Goal: Transaction & Acquisition: Obtain resource

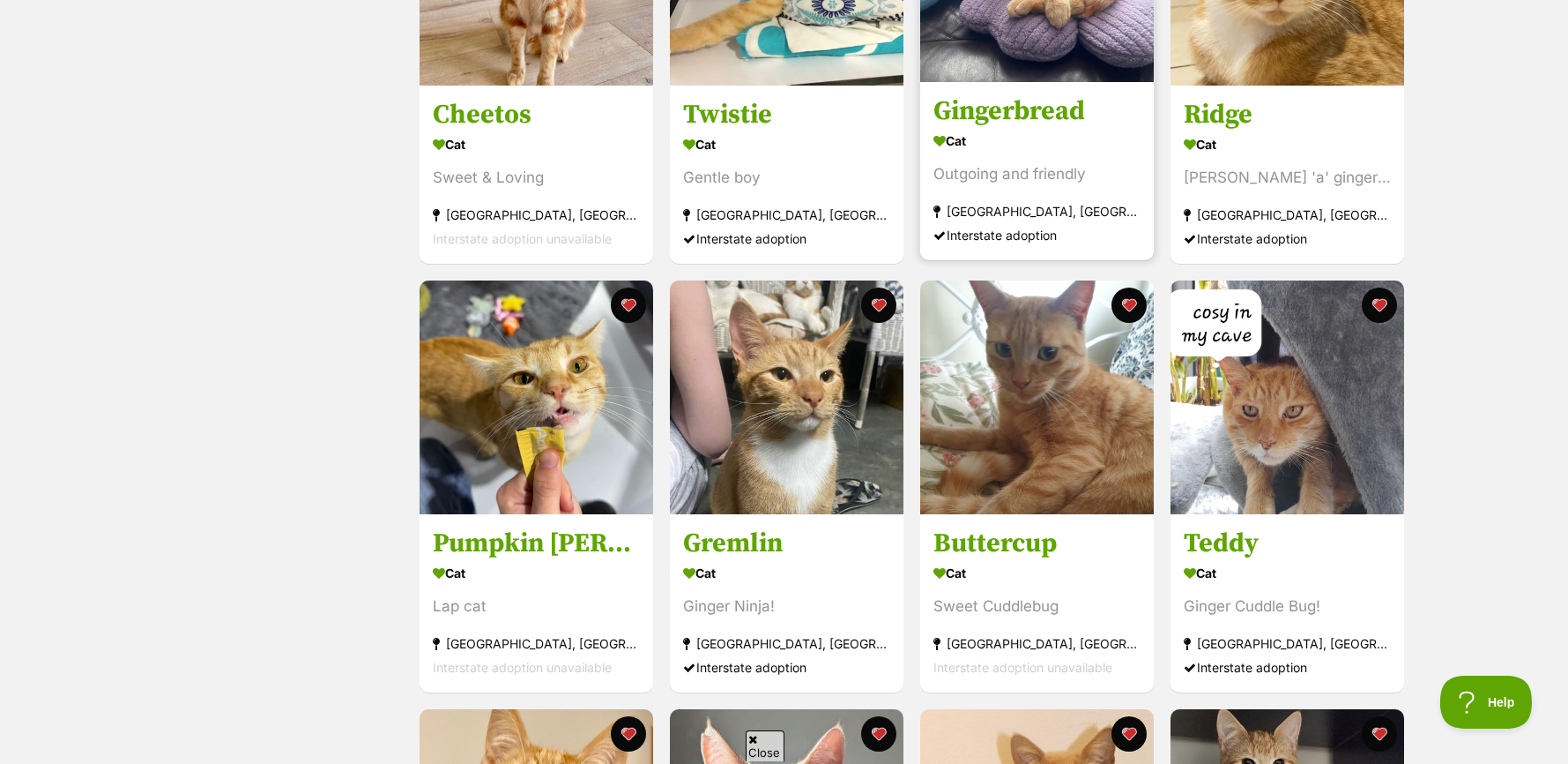
scroll to position [970, 0]
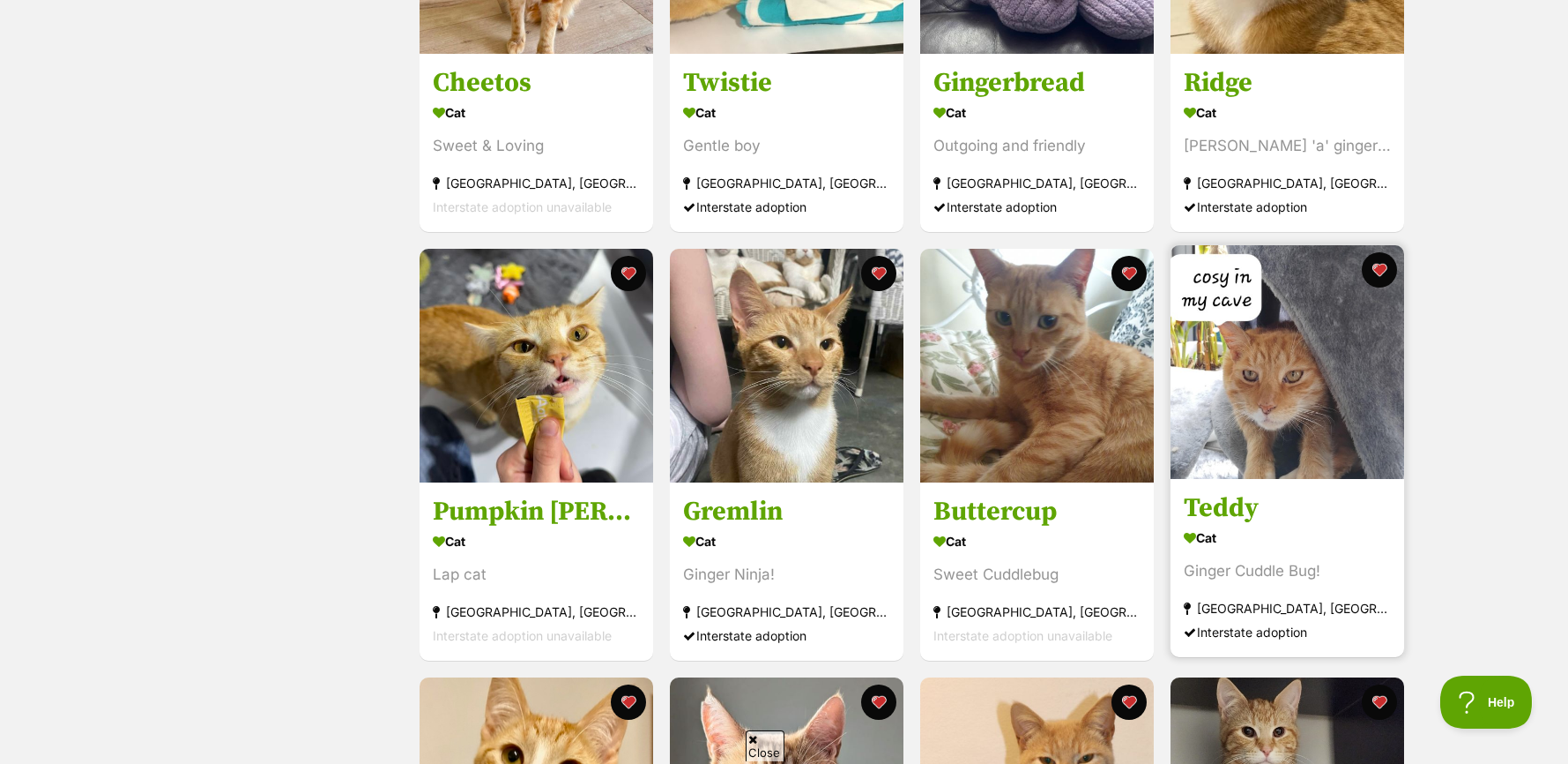
click at [1278, 382] on img at bounding box center [1287, 362] width 233 height 233
click at [1271, 388] on img at bounding box center [1287, 362] width 233 height 233
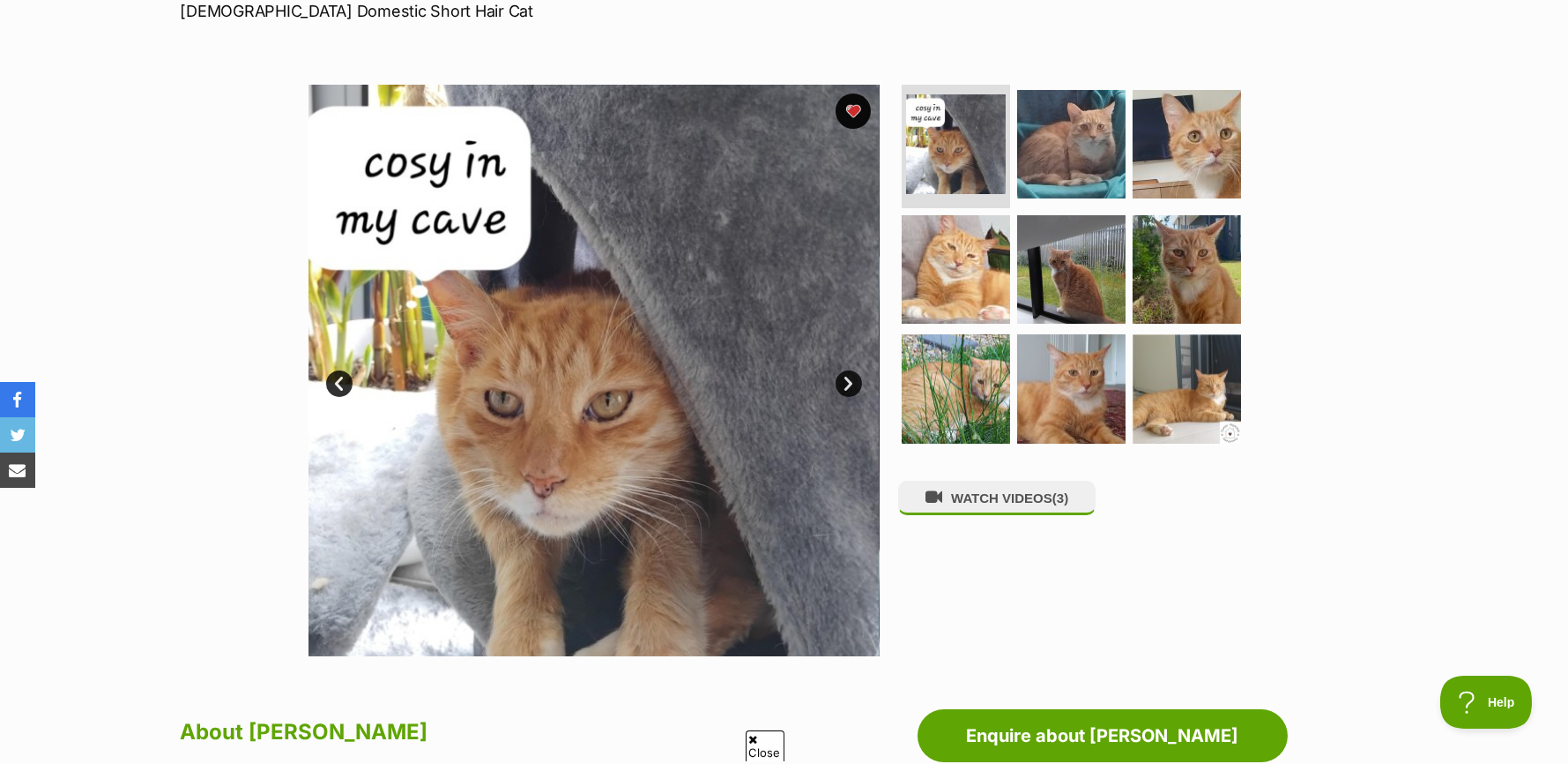
scroll to position [177, 0]
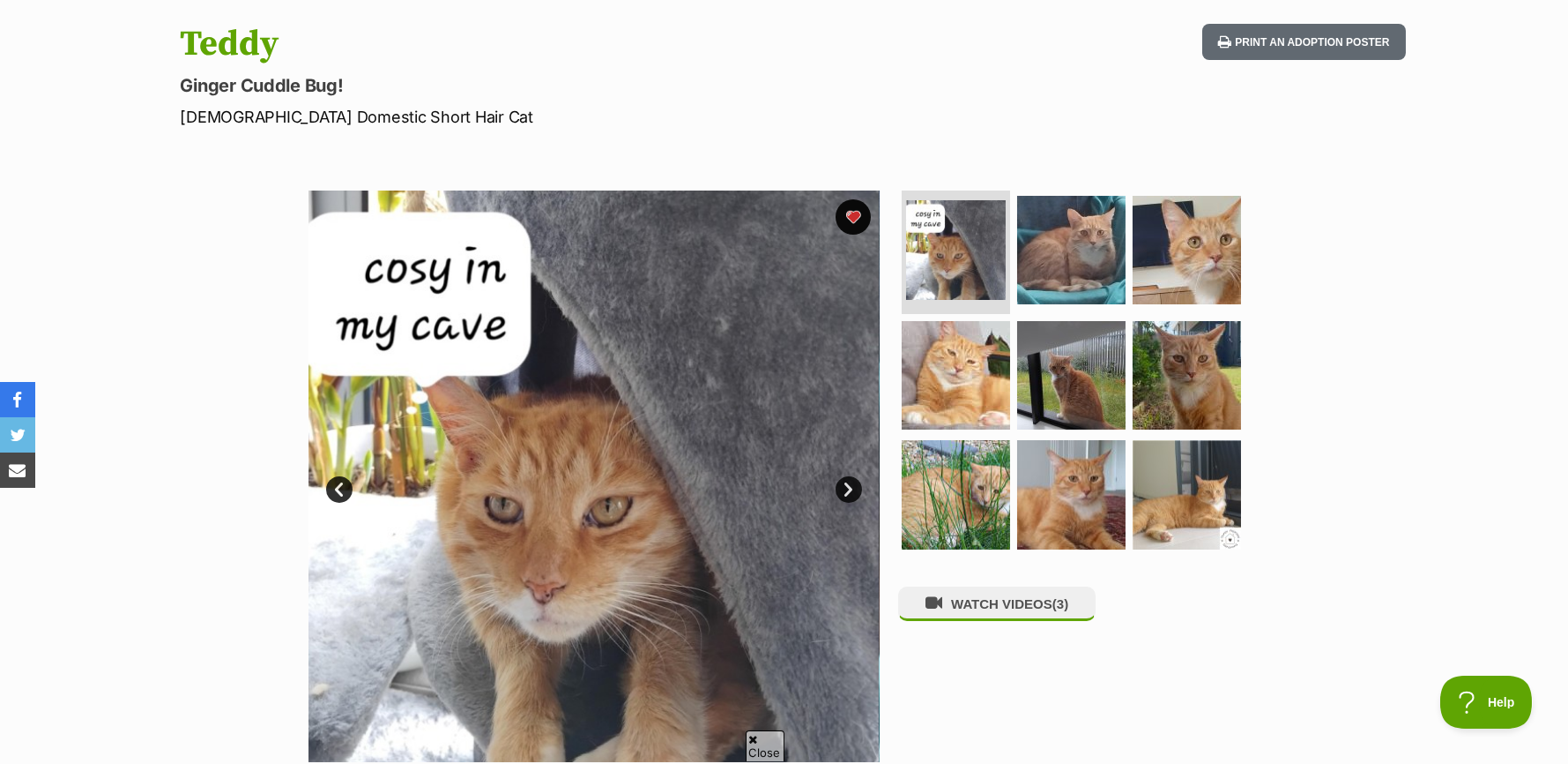
click at [598, 460] on img at bounding box center [594, 476] width 571 height 571
click at [842, 486] on link "Next" at bounding box center [849, 489] width 26 height 26
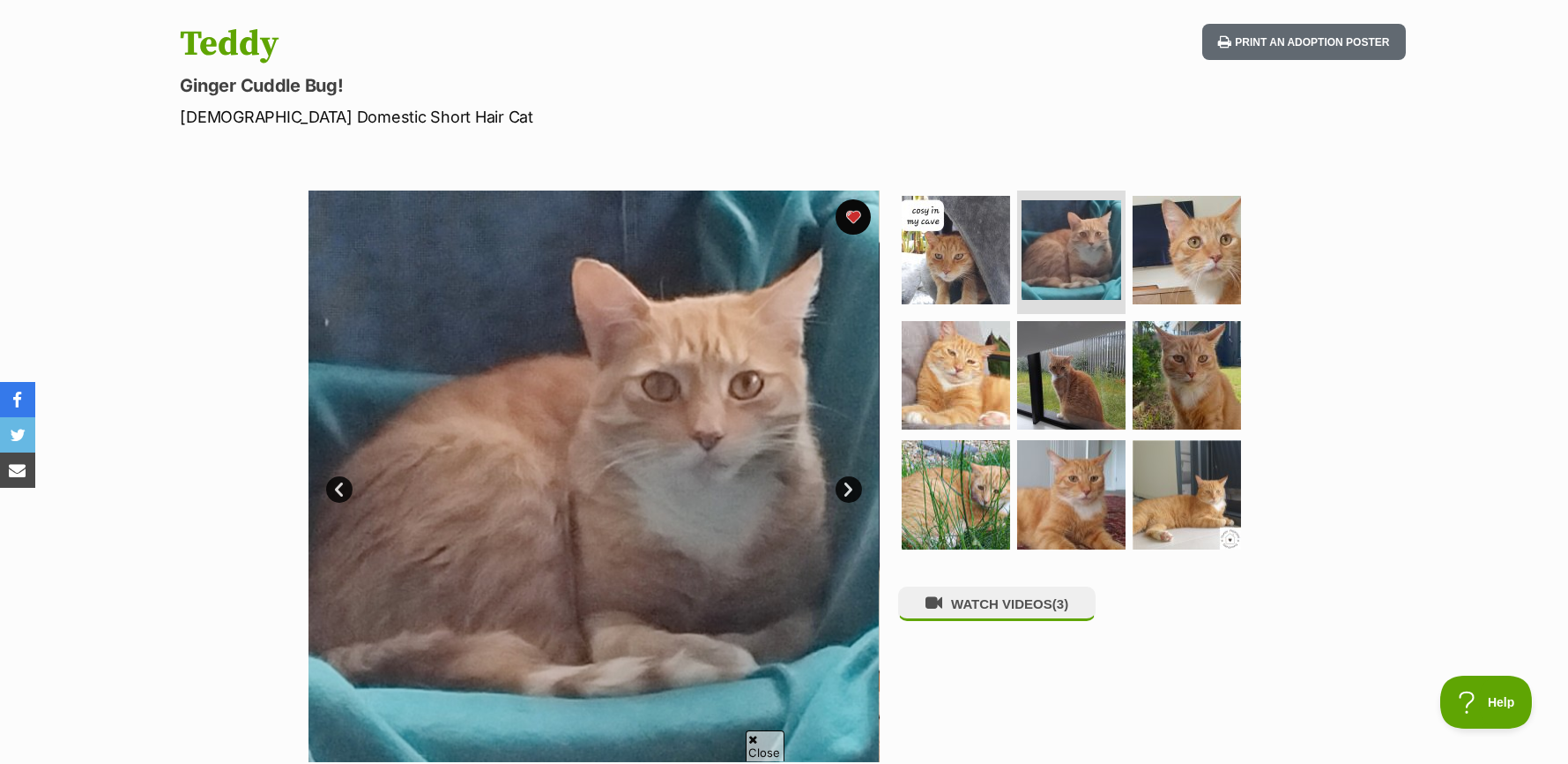
click at [842, 486] on link "Next" at bounding box center [849, 489] width 26 height 26
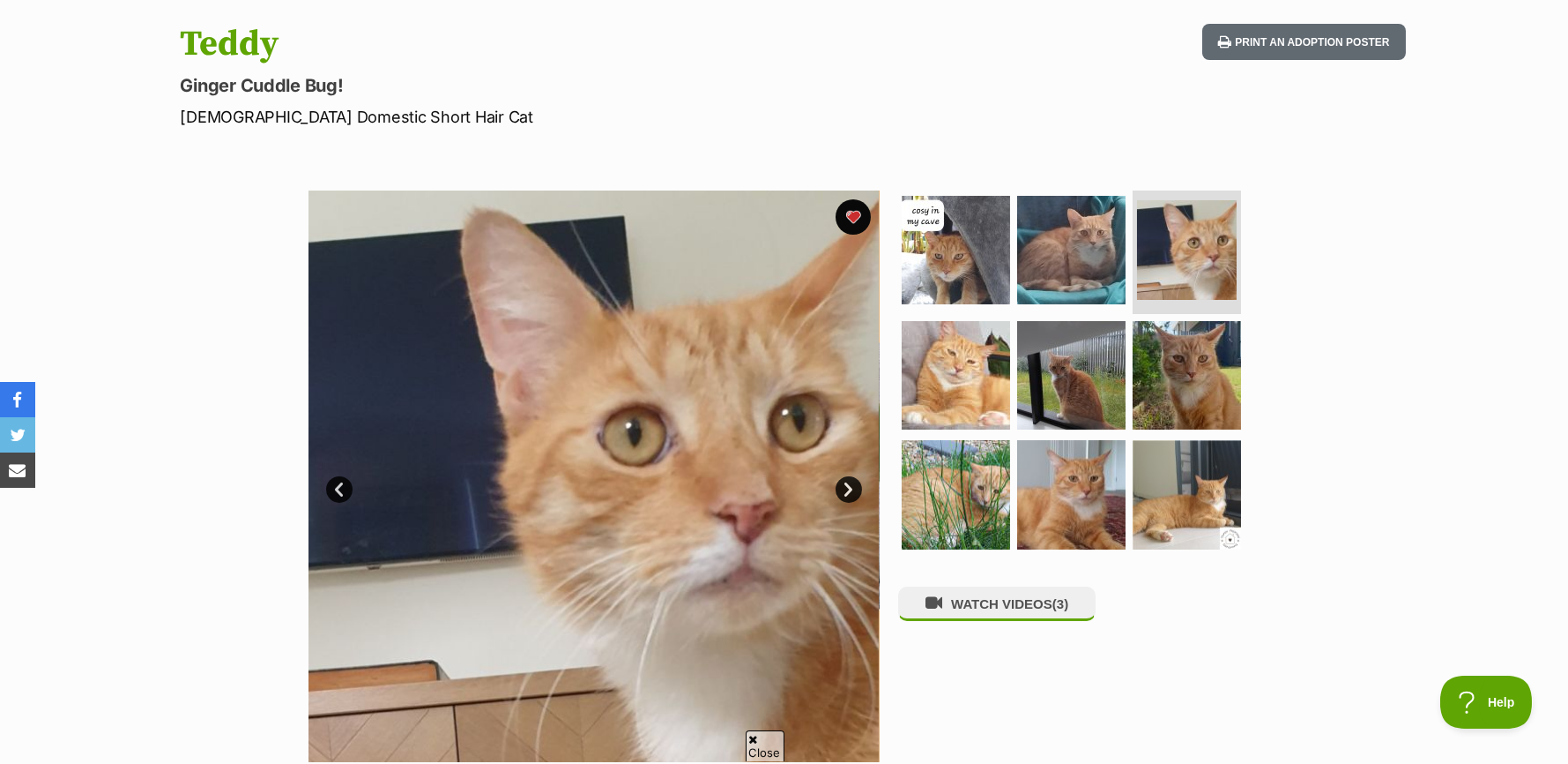
click at [842, 486] on link "Next" at bounding box center [849, 489] width 26 height 26
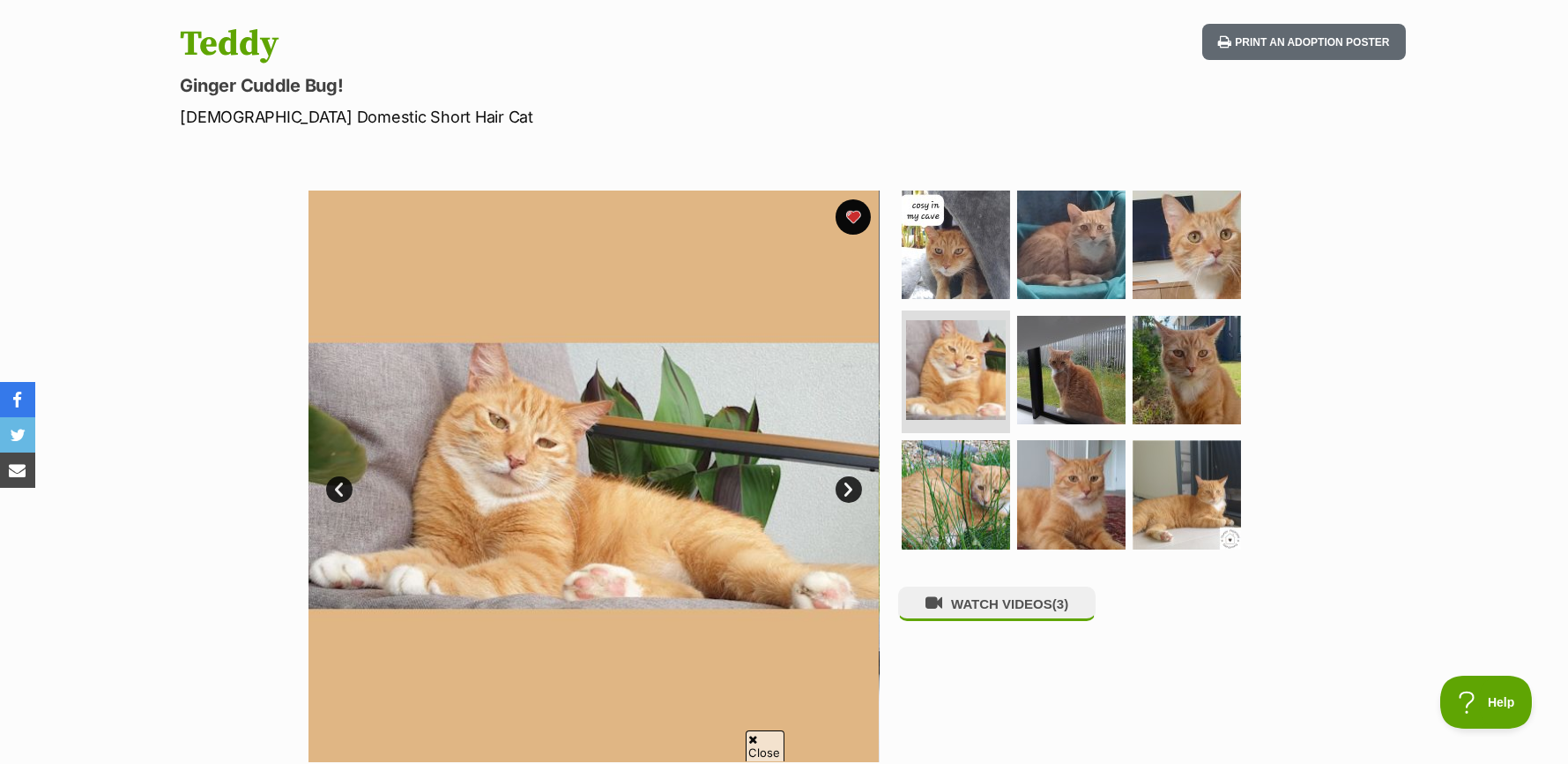
click at [842, 486] on link "Next" at bounding box center [849, 489] width 26 height 26
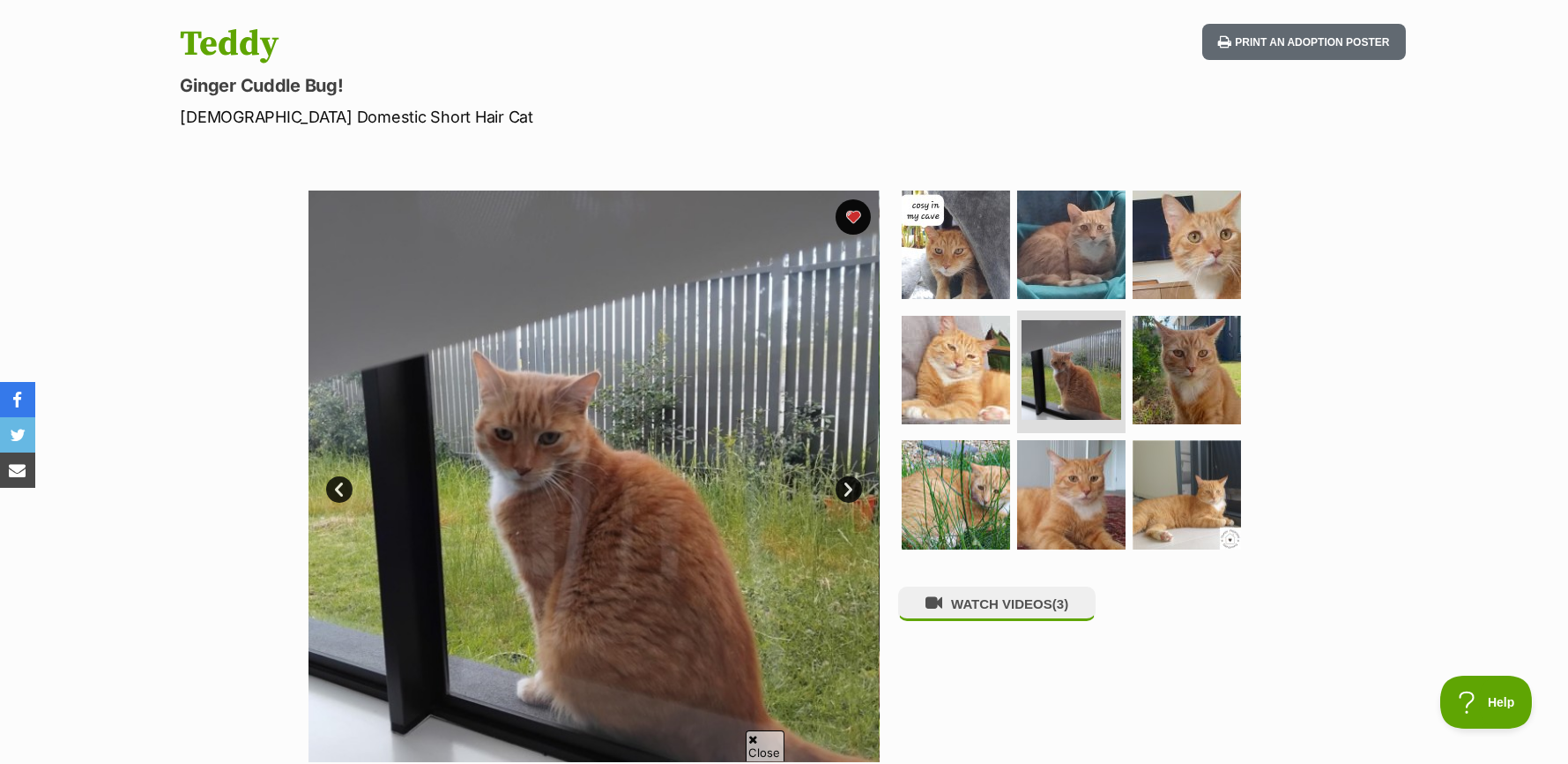
click at [843, 486] on link "Next" at bounding box center [849, 489] width 26 height 26
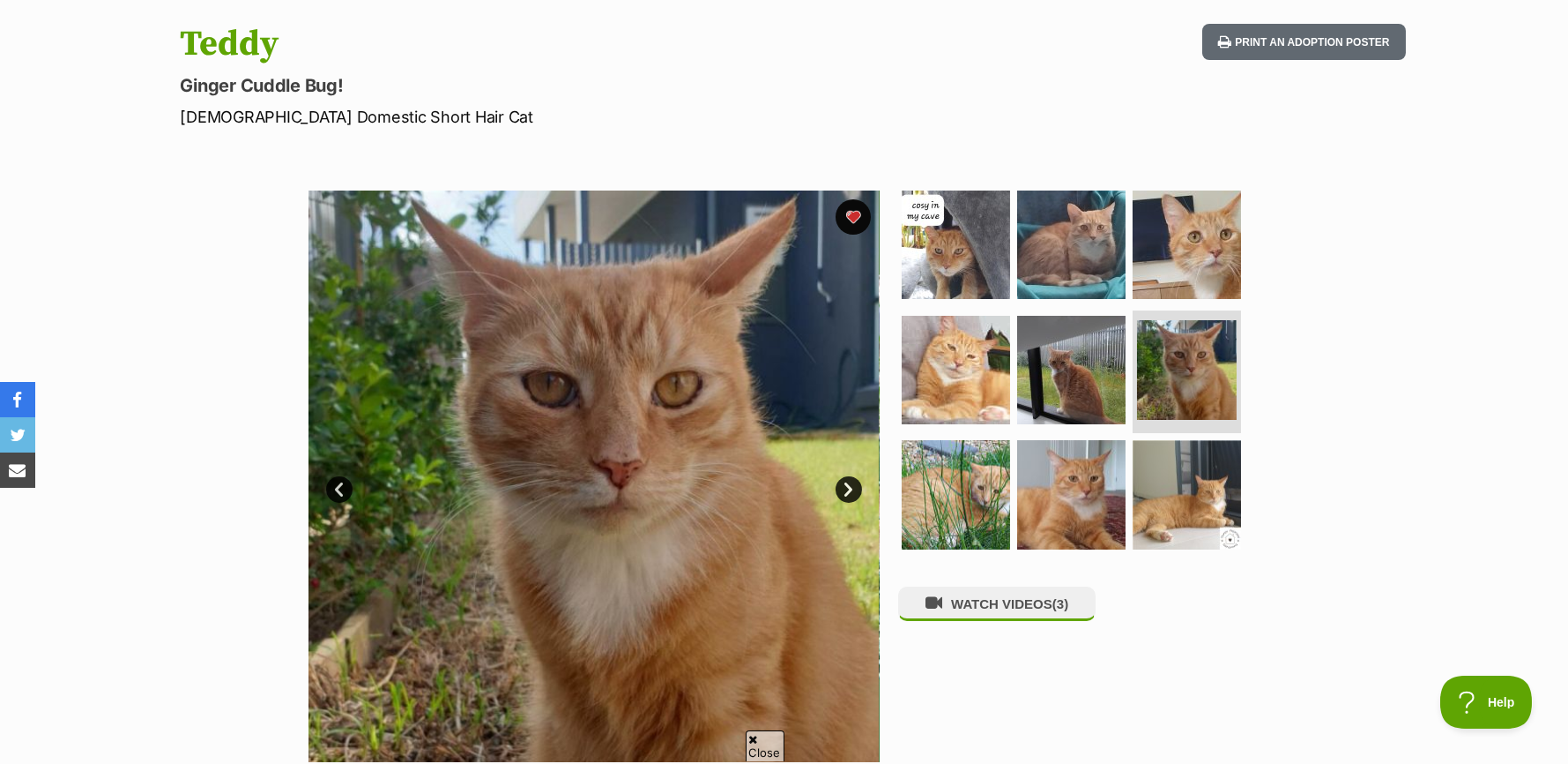
click at [843, 486] on link "Next" at bounding box center [849, 489] width 26 height 26
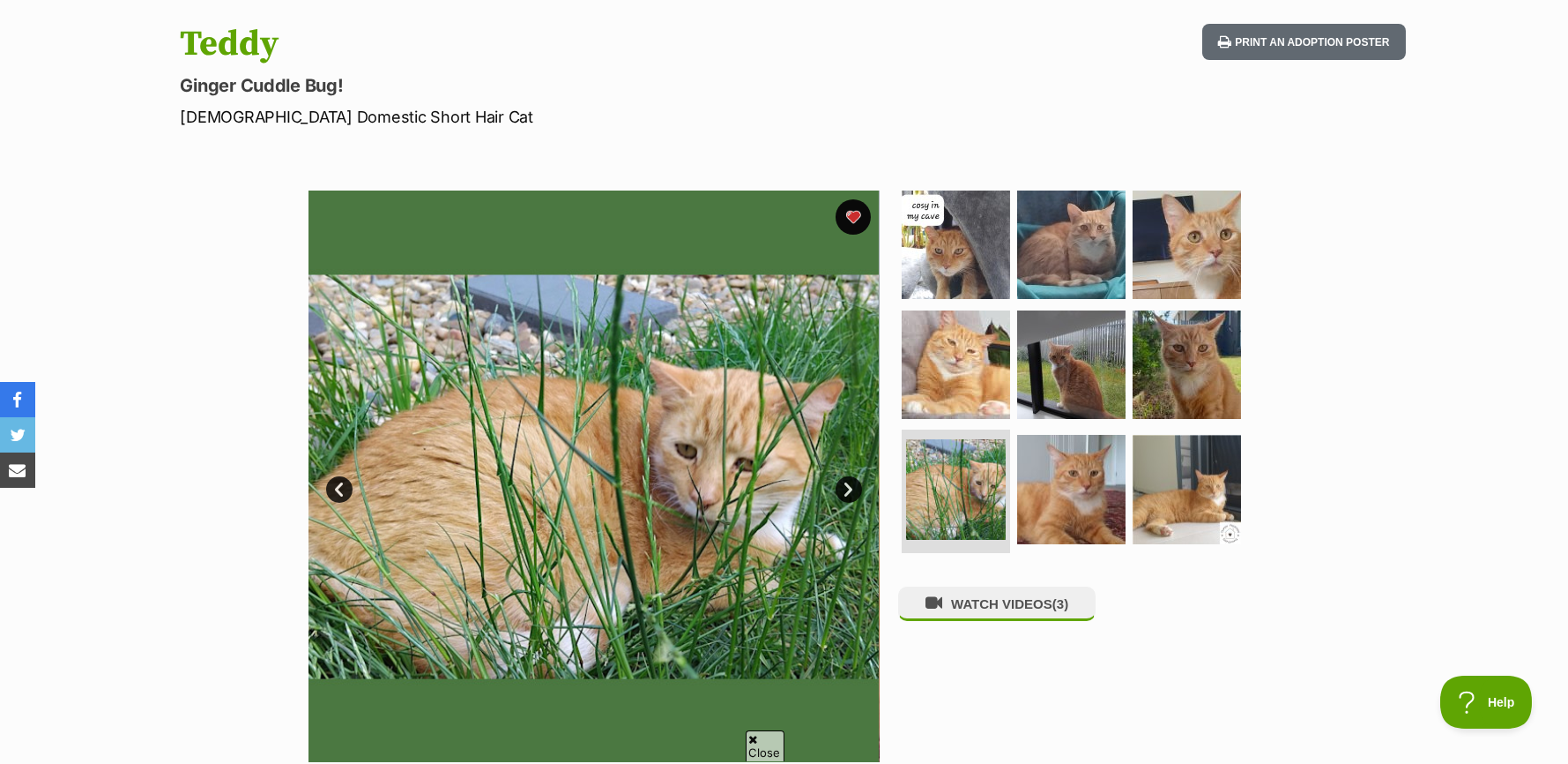
click at [843, 486] on link "Next" at bounding box center [849, 489] width 26 height 26
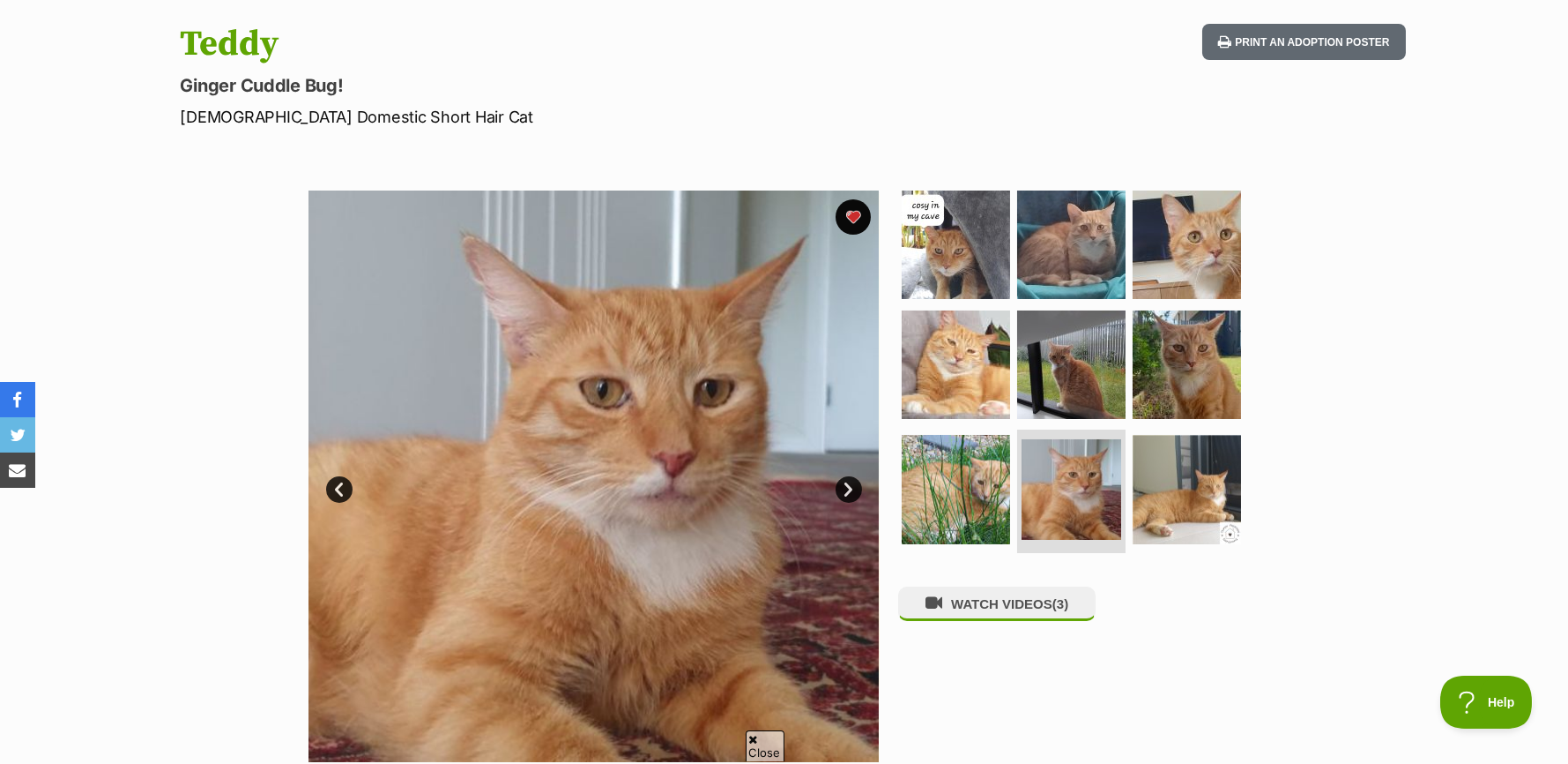
click at [843, 486] on link "Next" at bounding box center [849, 489] width 26 height 26
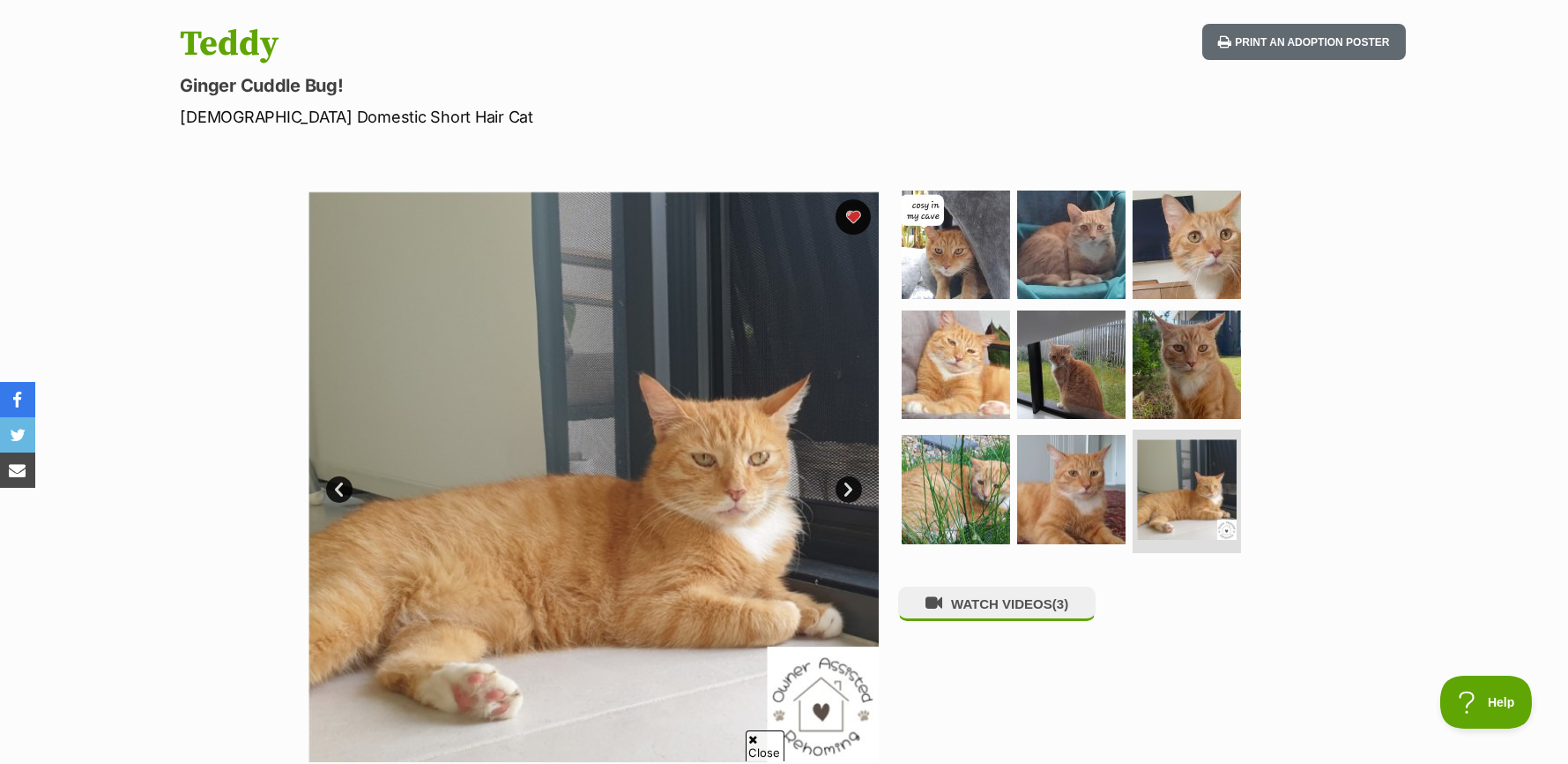
click at [843, 486] on link "Next" at bounding box center [849, 489] width 26 height 26
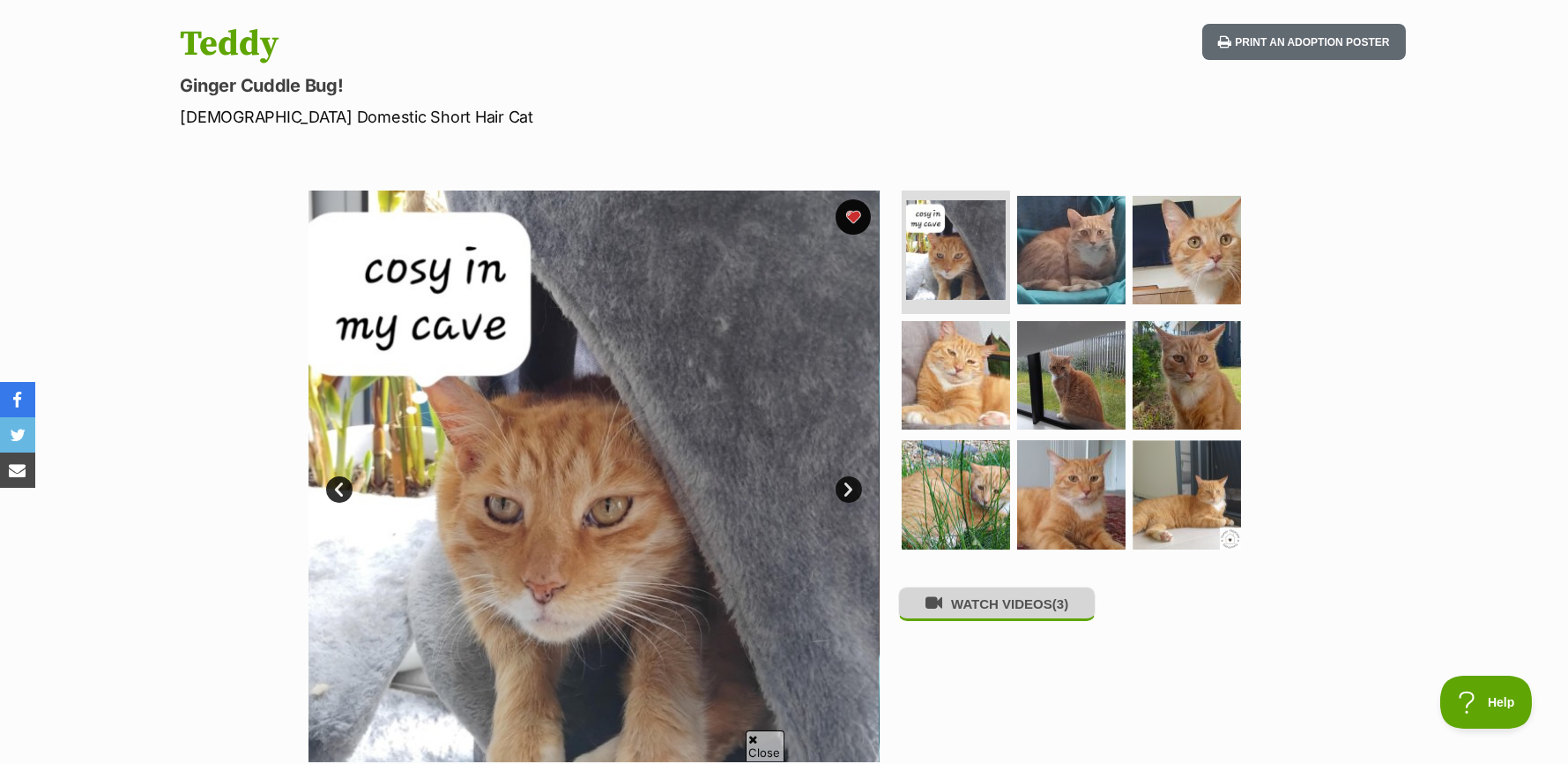
click at [967, 603] on button "WATCH VIDEOS (3)" at bounding box center [997, 603] width 197 height 34
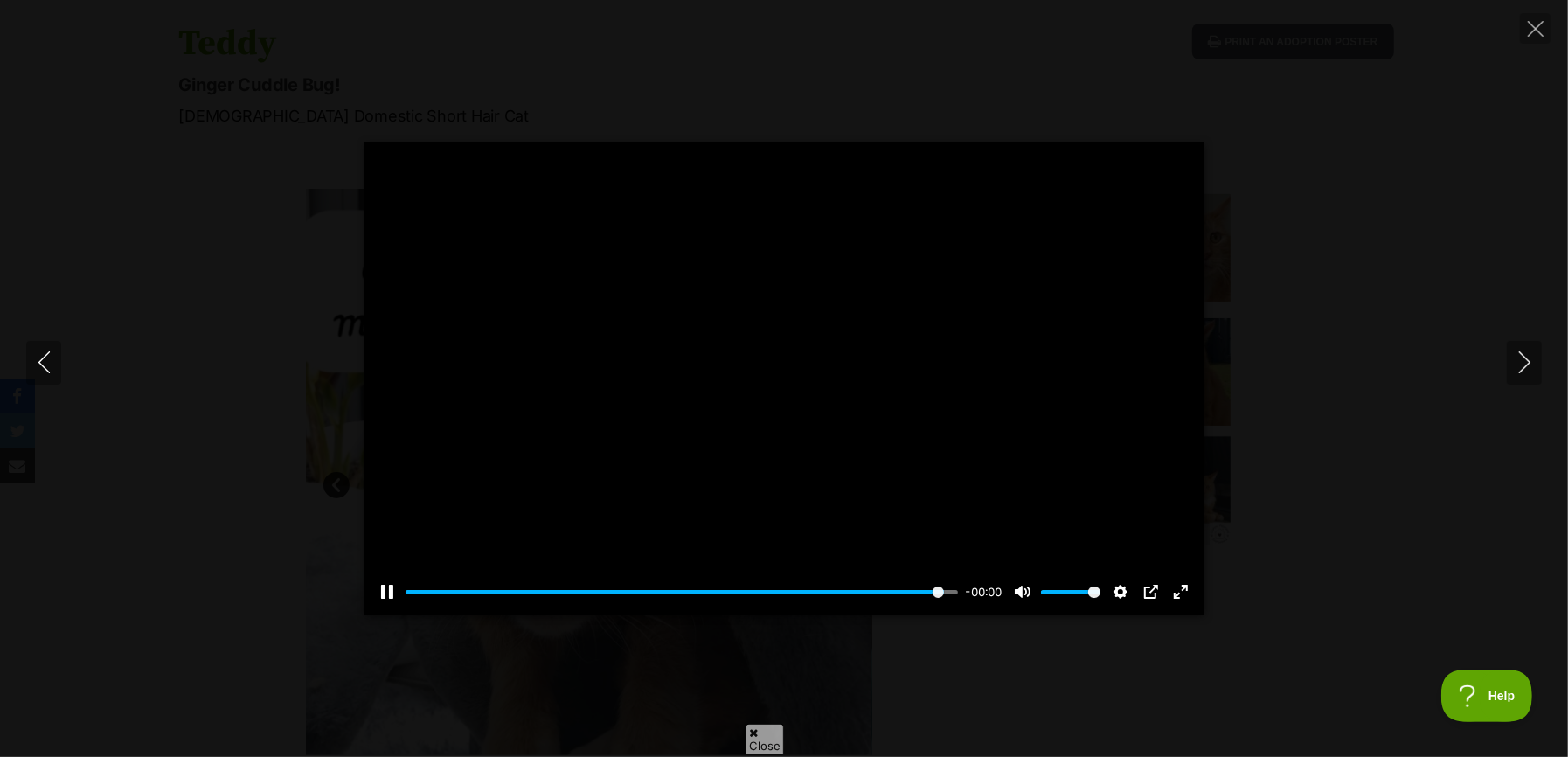
type input "100"
click at [1530, 356] on icon "Next" at bounding box center [1524, 361] width 22 height 22
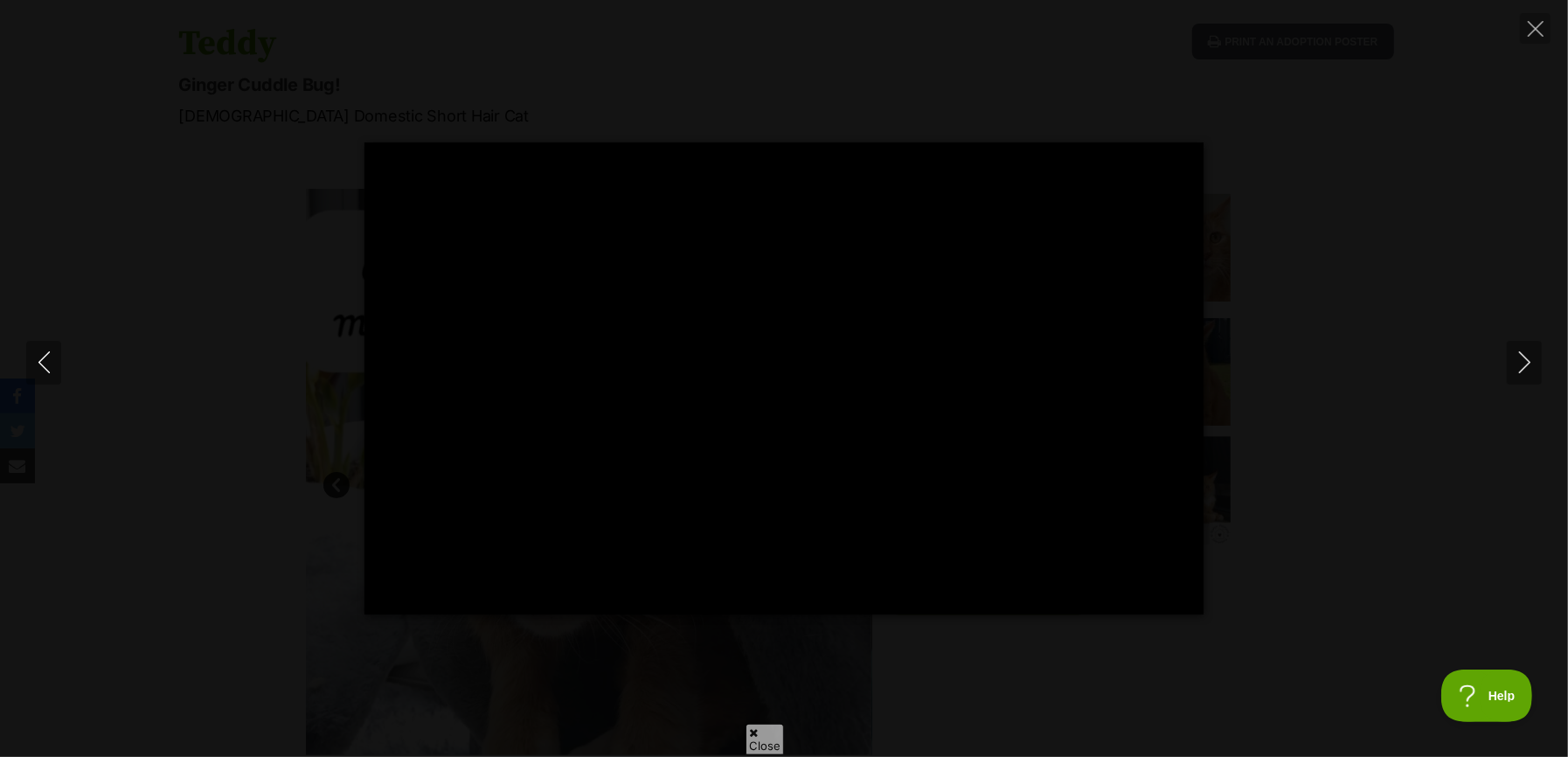
type input "100"
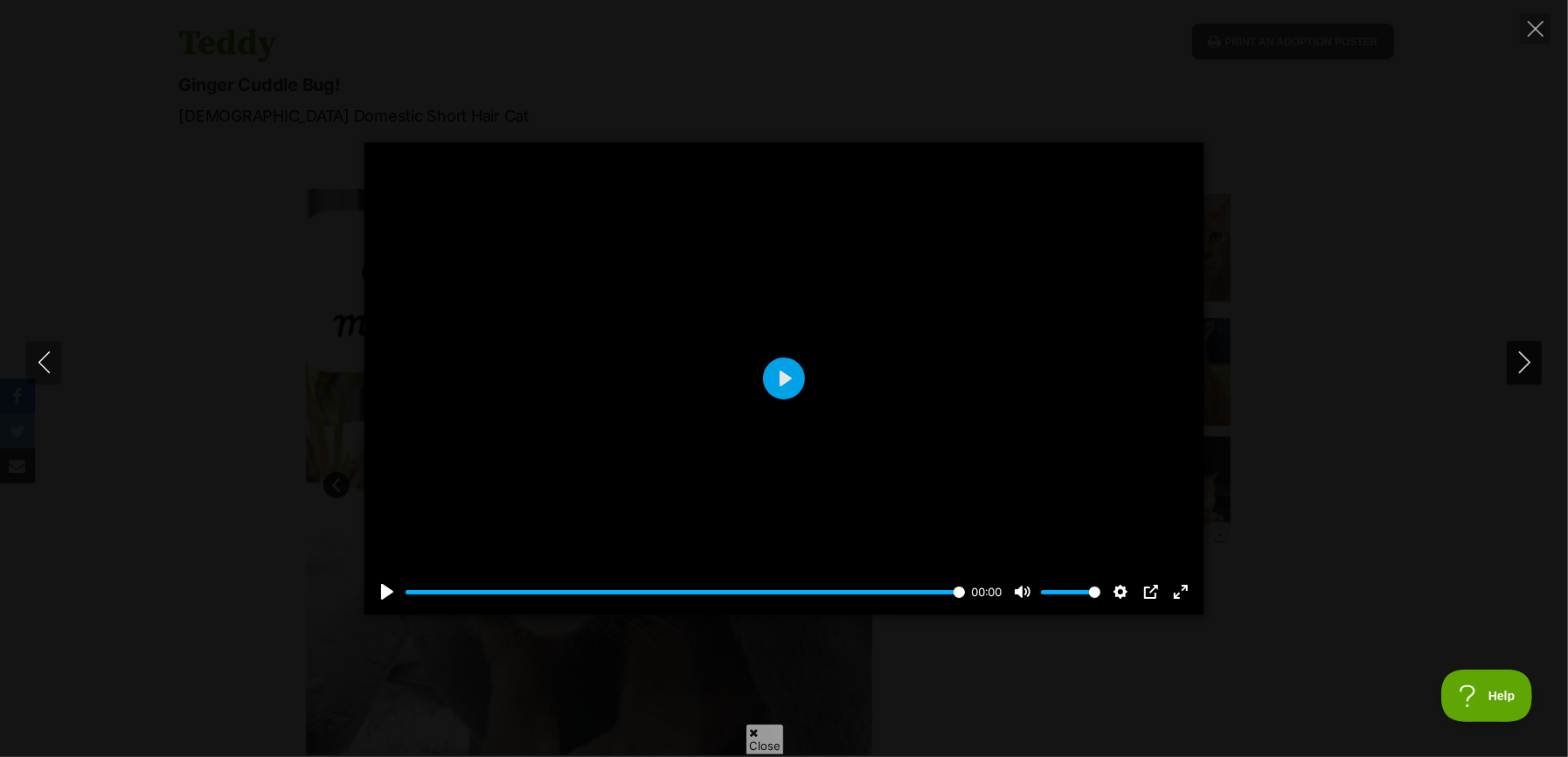
click at [1522, 362] on icon "Next" at bounding box center [1524, 361] width 22 height 22
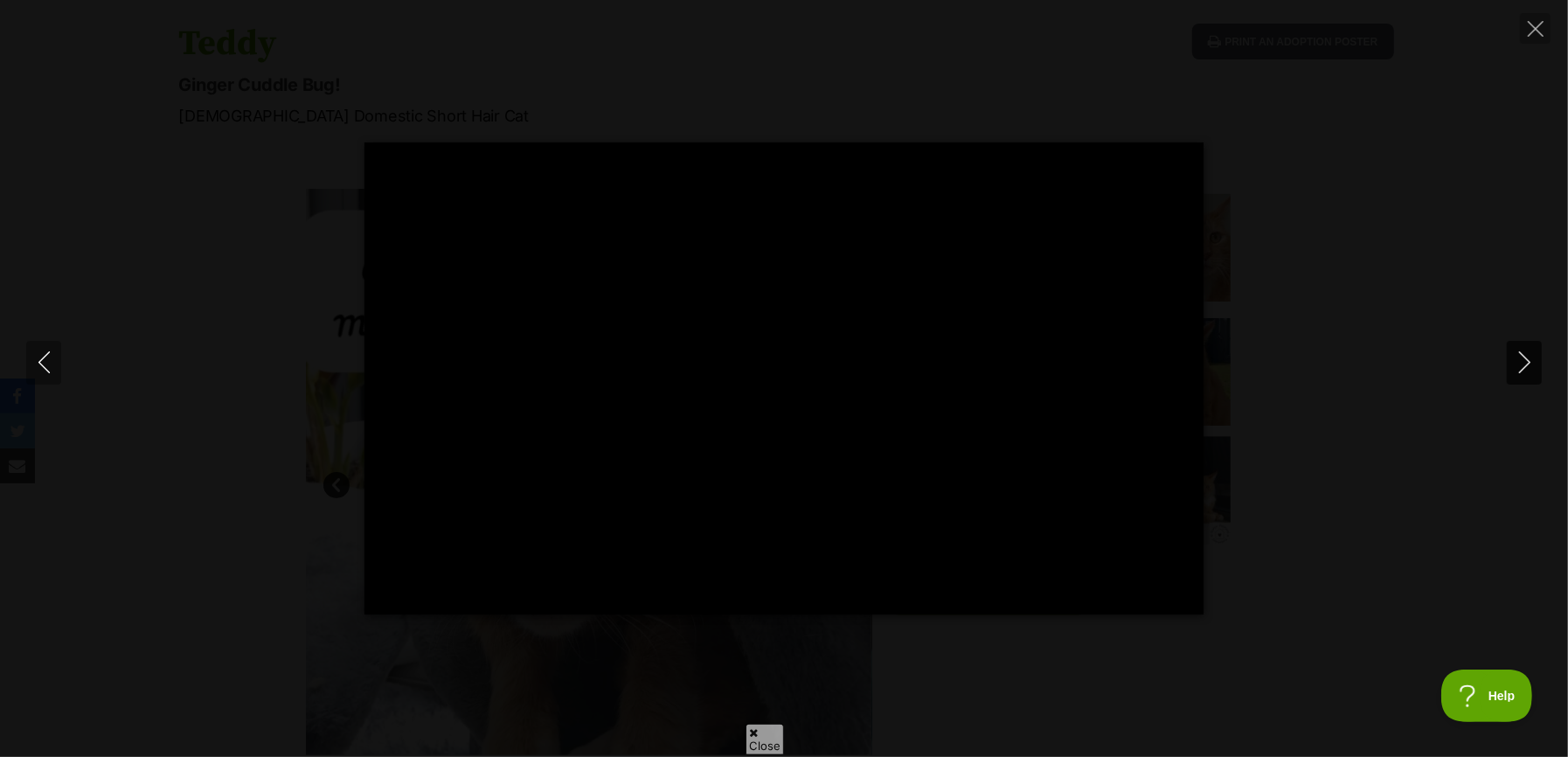
type input "100"
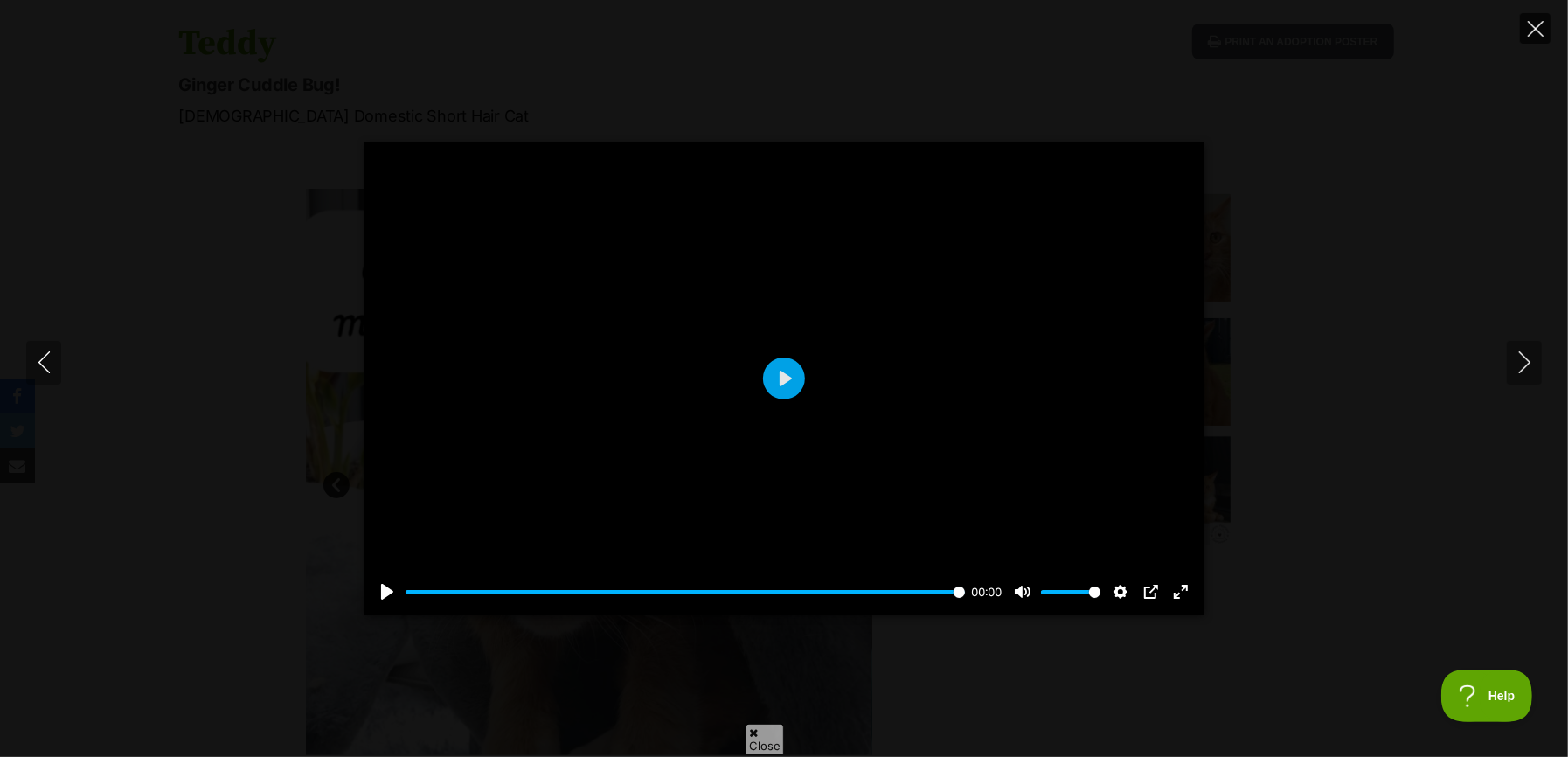
click at [1533, 24] on icon "Close" at bounding box center [1535, 28] width 16 height 16
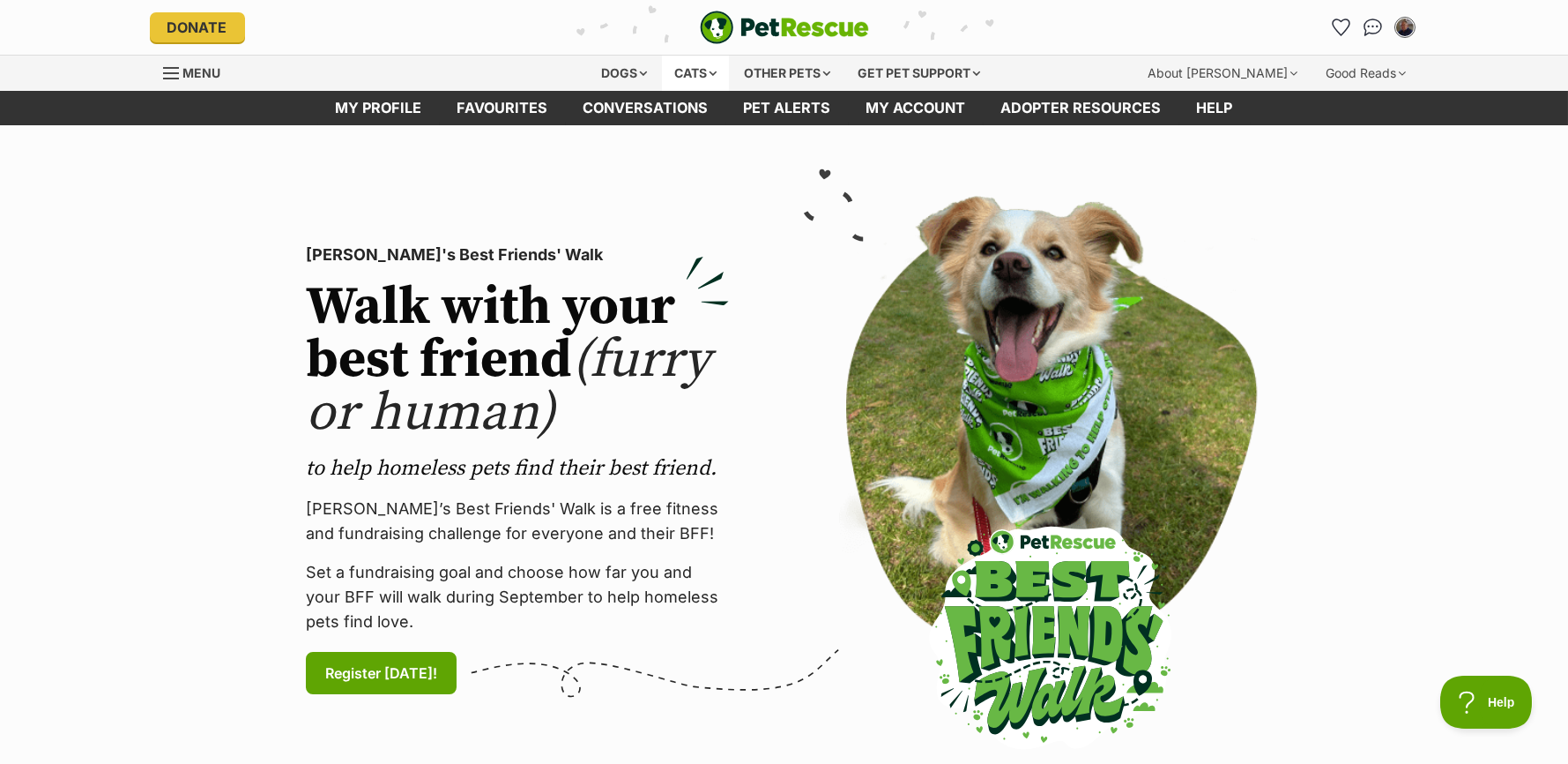
click at [673, 63] on div "Cats" at bounding box center [695, 73] width 67 height 35
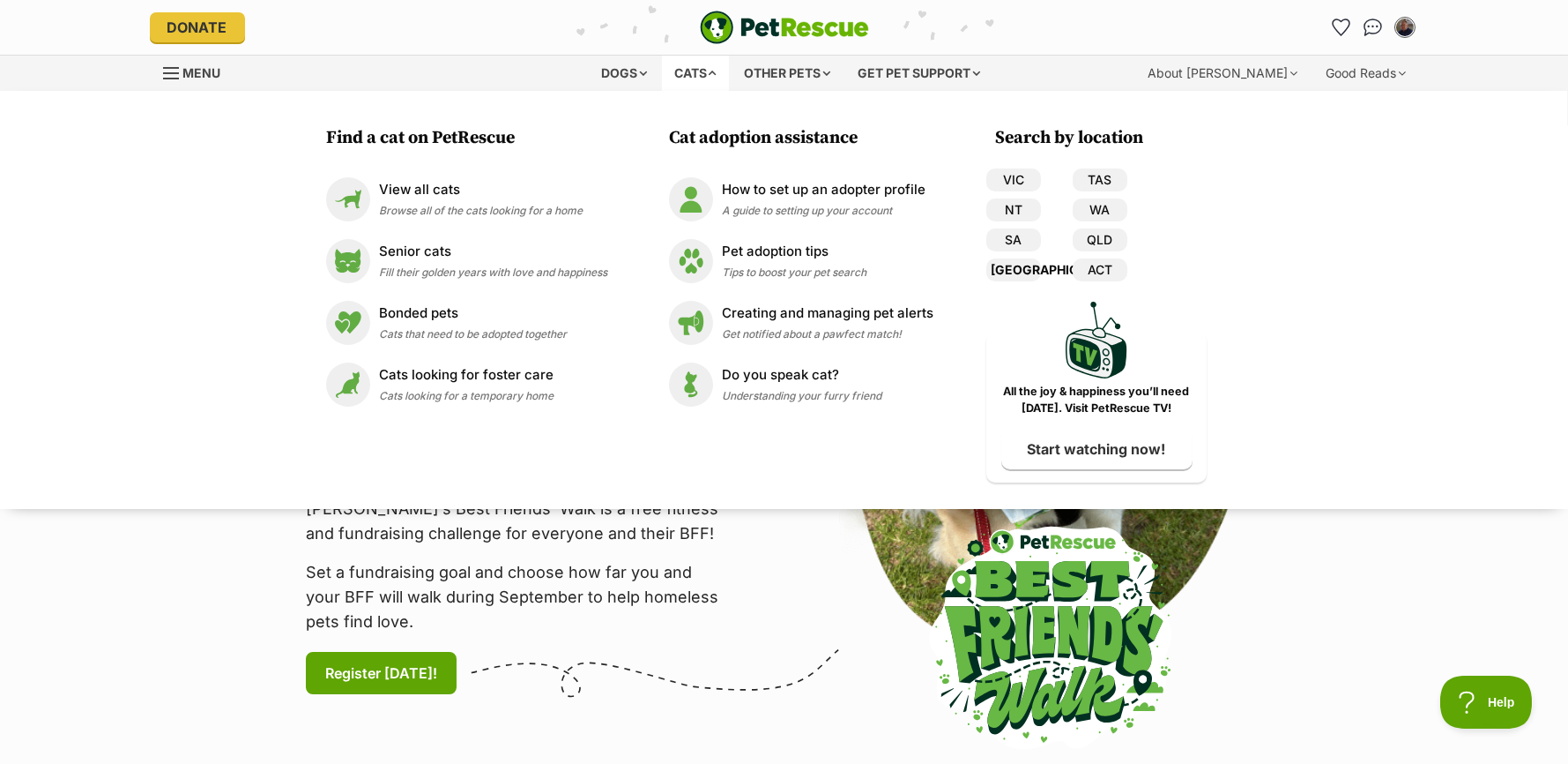
click at [1015, 271] on link "[GEOGRAPHIC_DATA]" at bounding box center [1014, 270] width 55 height 23
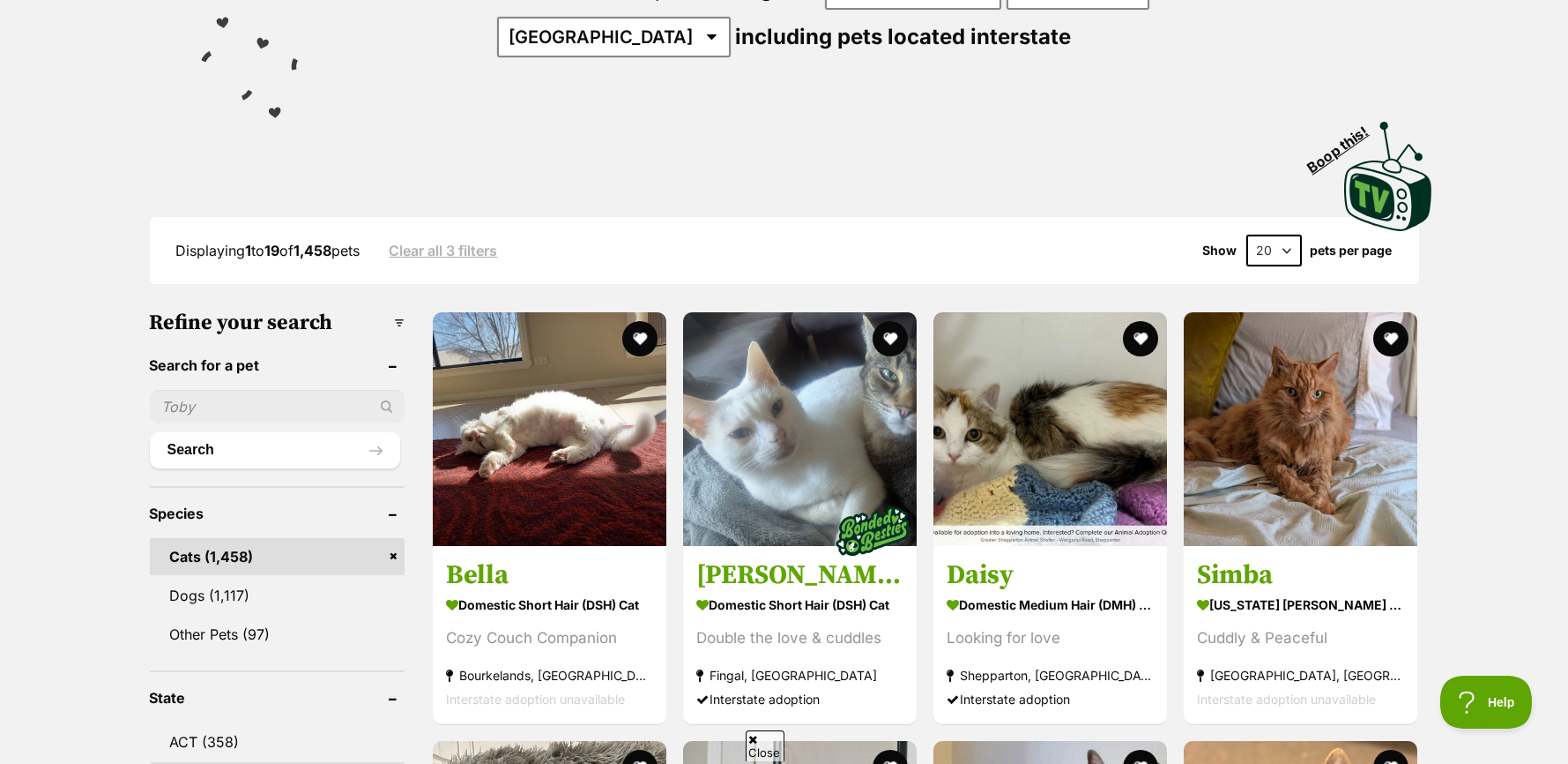
scroll to position [353, 0]
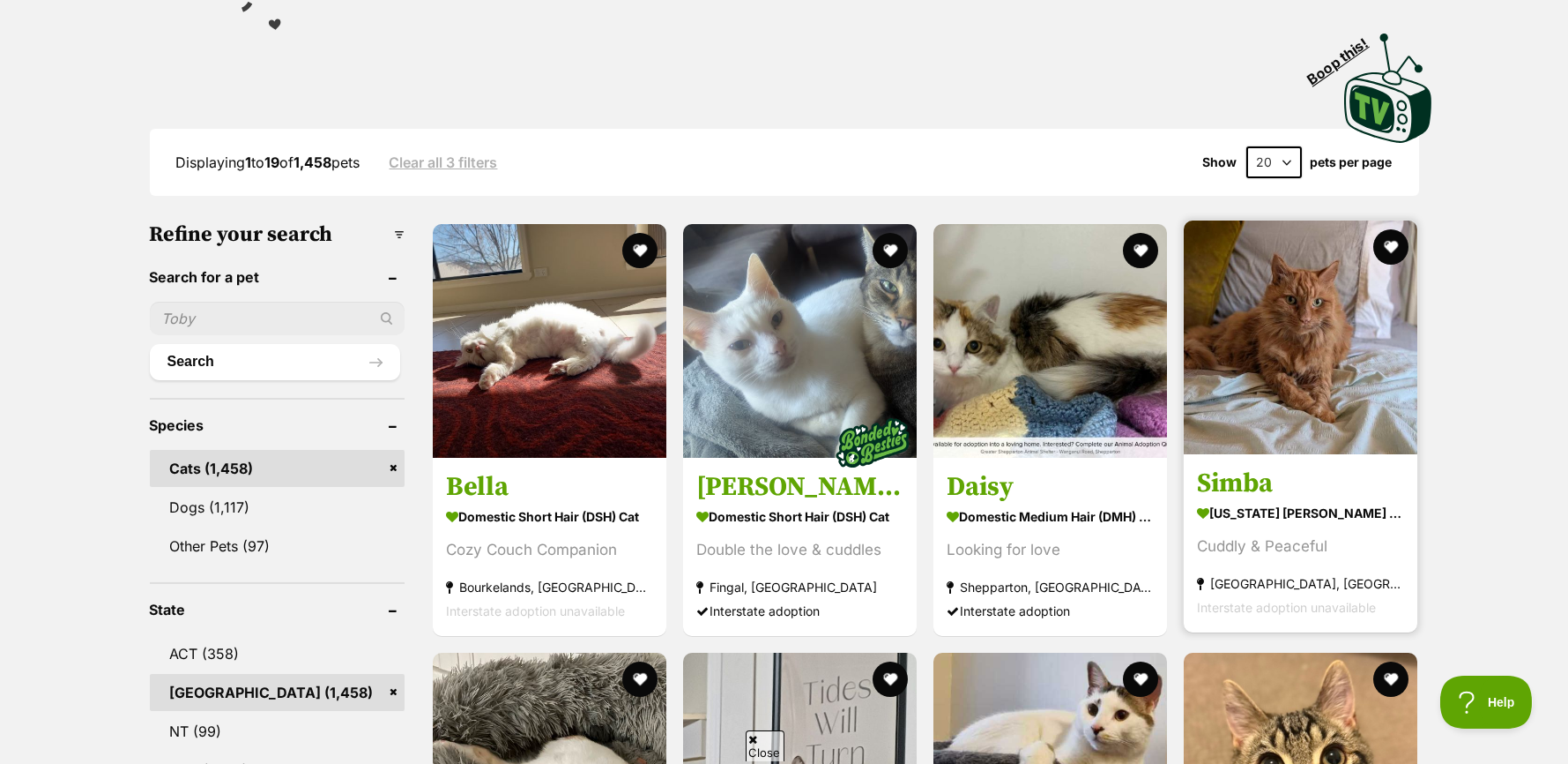
click at [1285, 343] on img at bounding box center [1300, 336] width 233 height 233
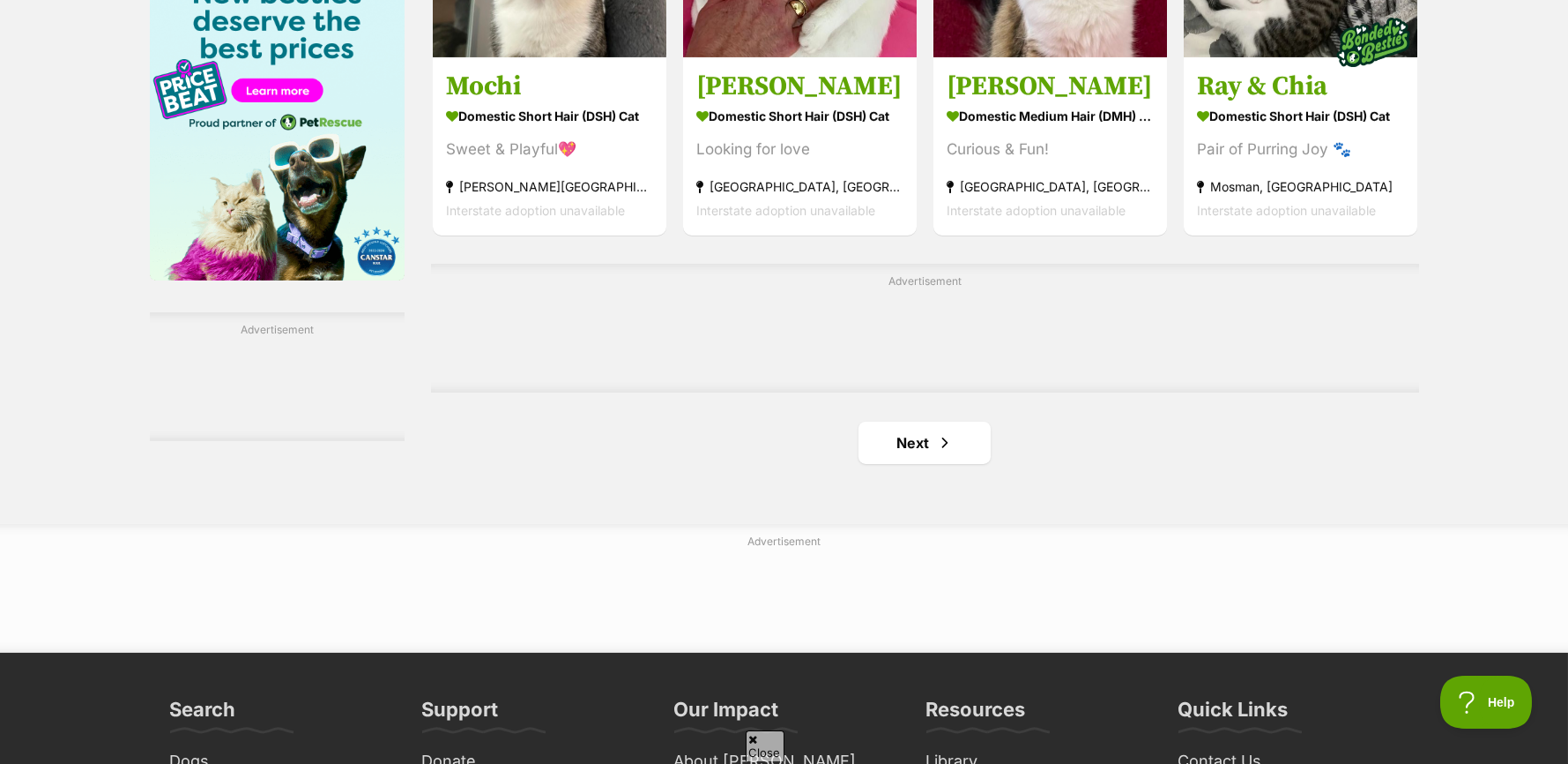
scroll to position [2911, 0]
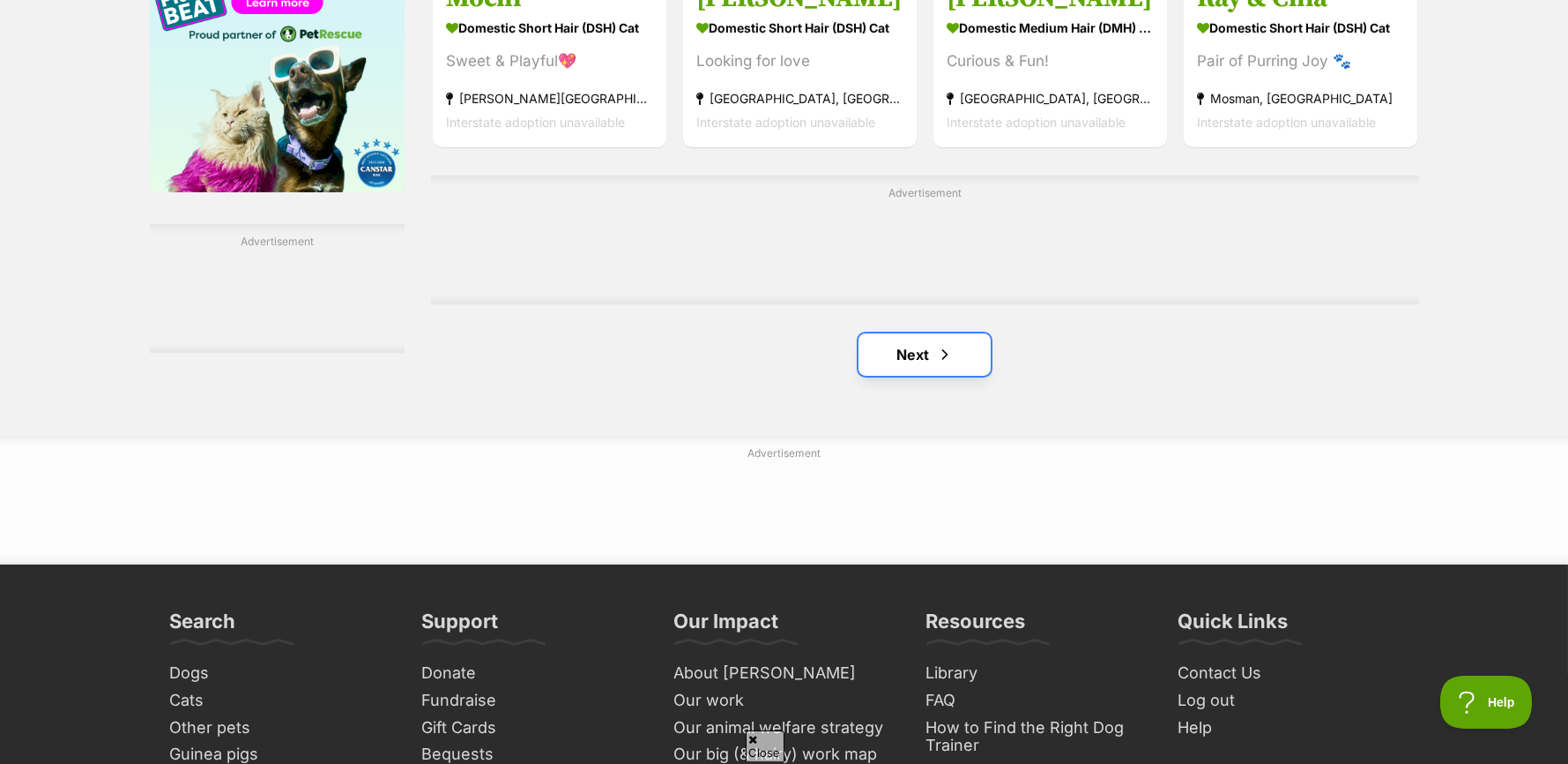
click at [917, 352] on link "Next" at bounding box center [925, 354] width 132 height 42
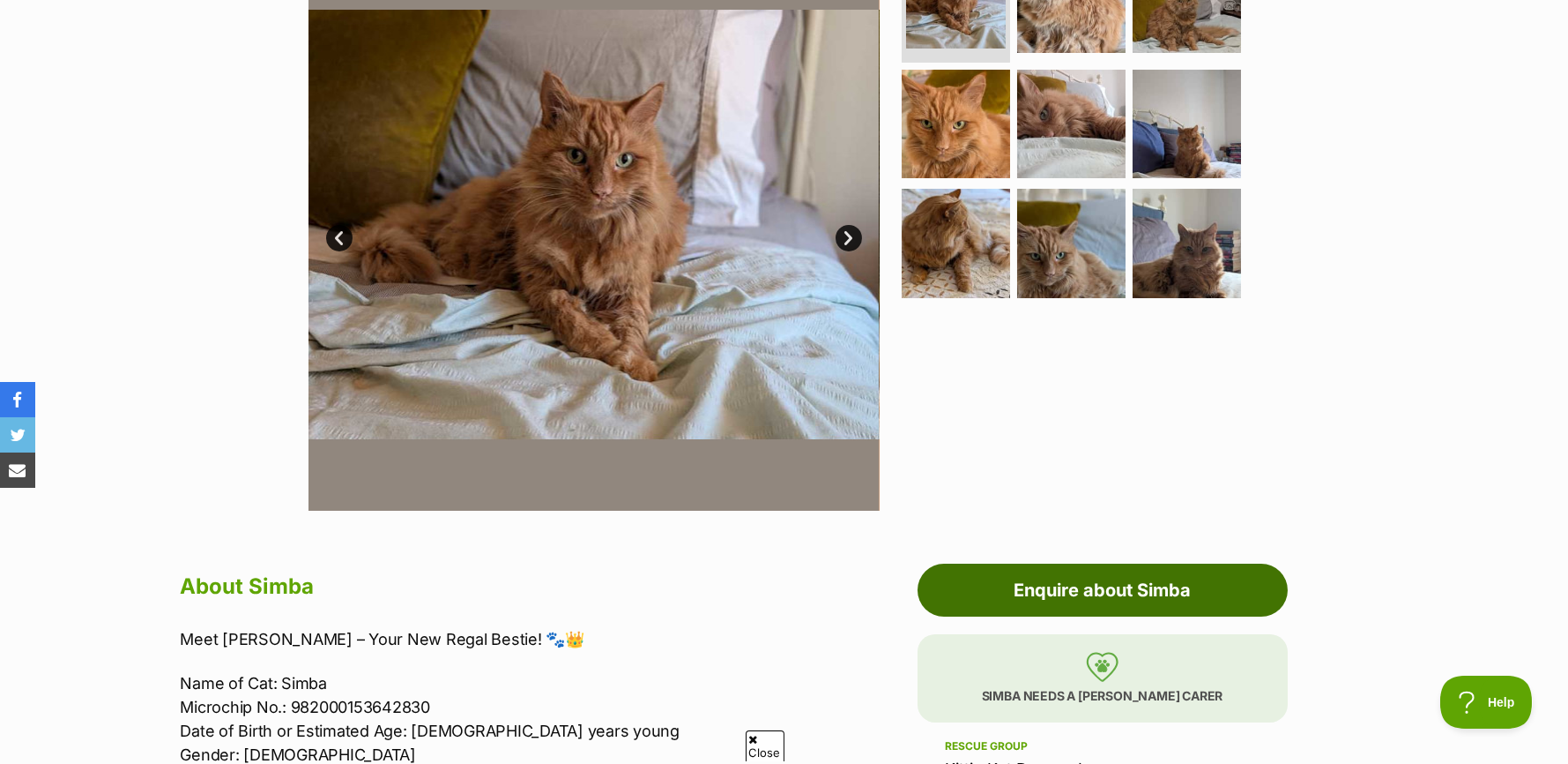
scroll to position [353, 0]
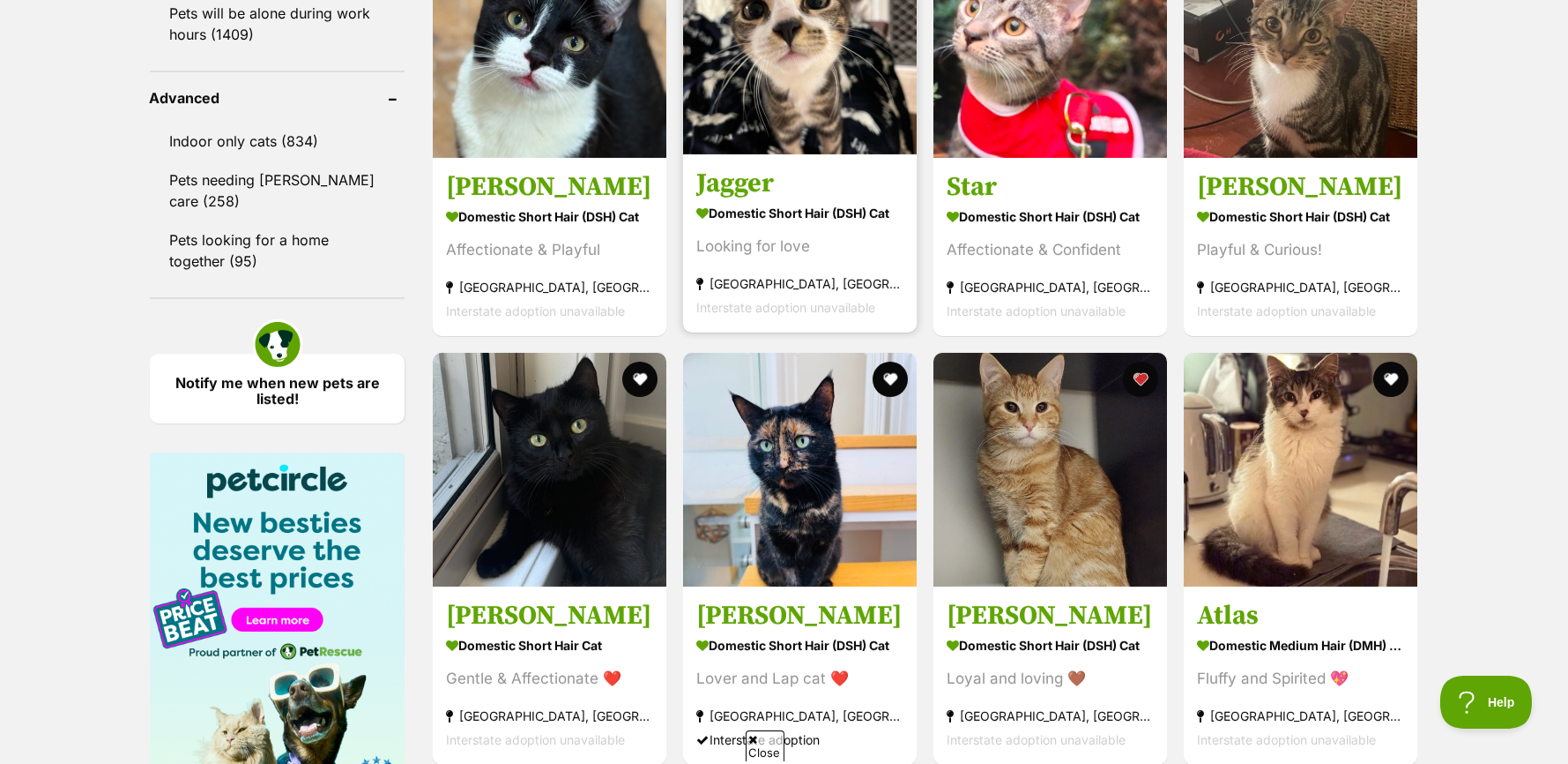
scroll to position [2381, 0]
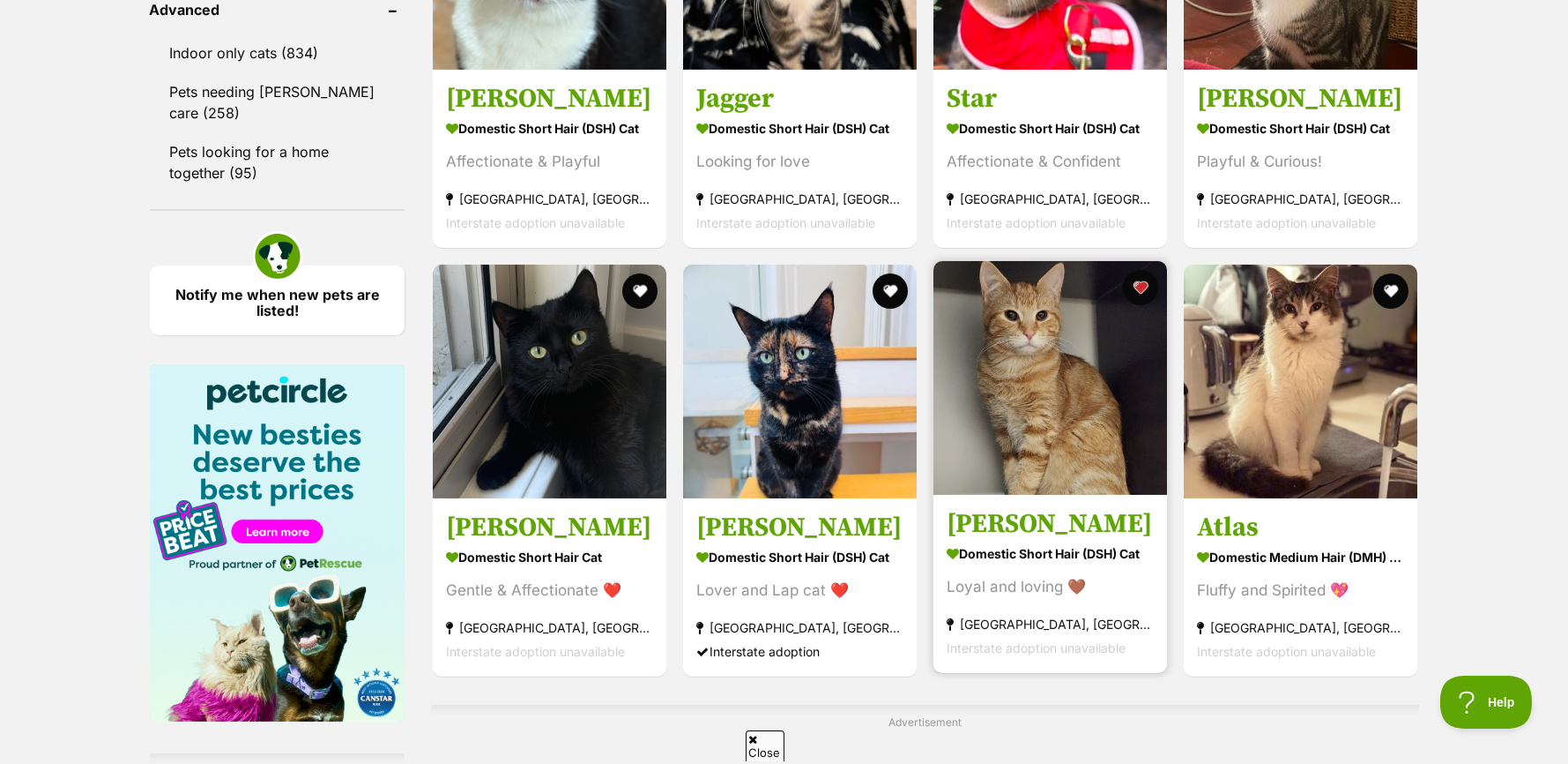
click at [1058, 380] on img at bounding box center [1050, 377] width 233 height 233
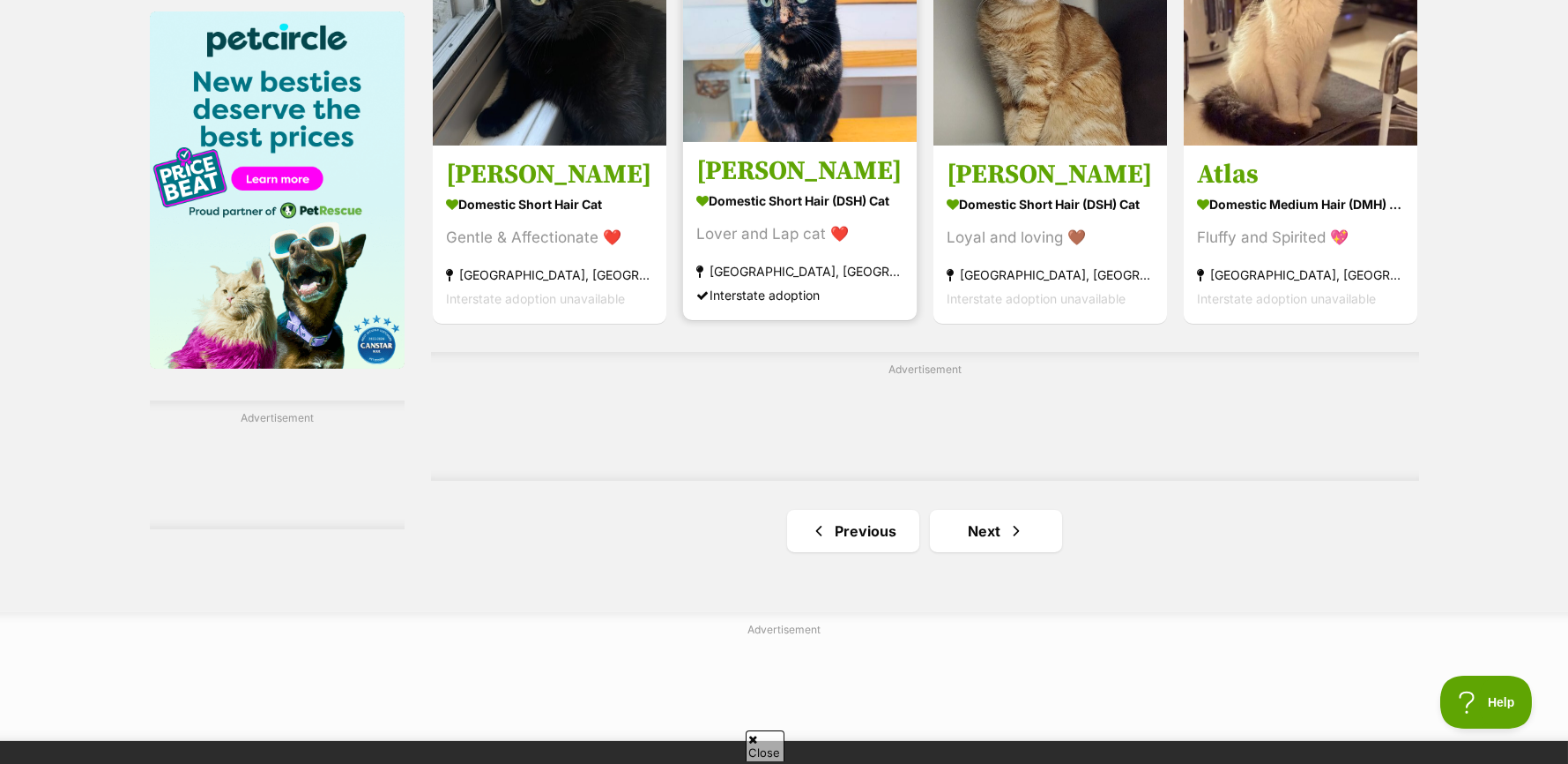
scroll to position [2822, 0]
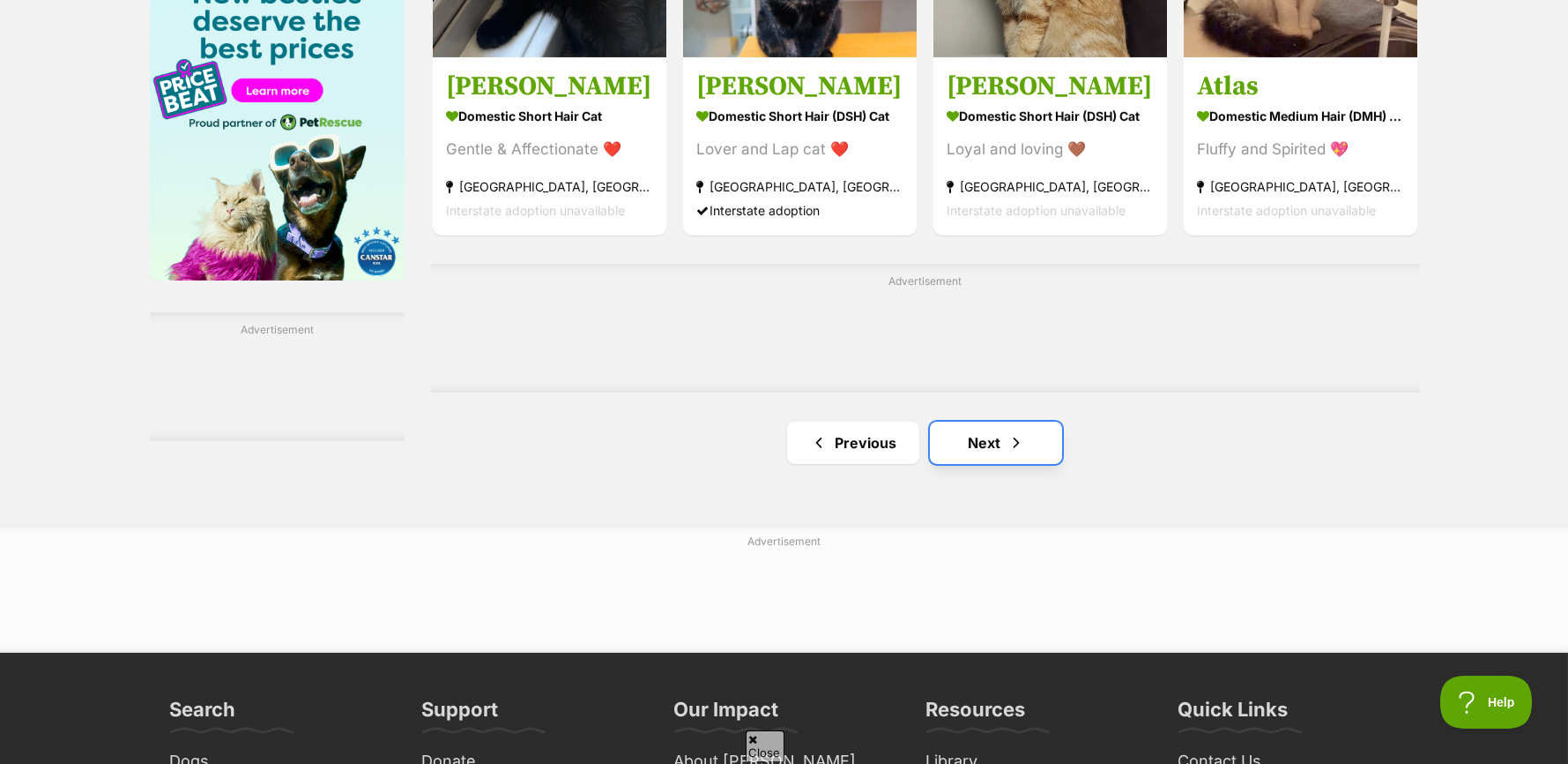
click at [1003, 455] on link "Next" at bounding box center [996, 442] width 132 height 42
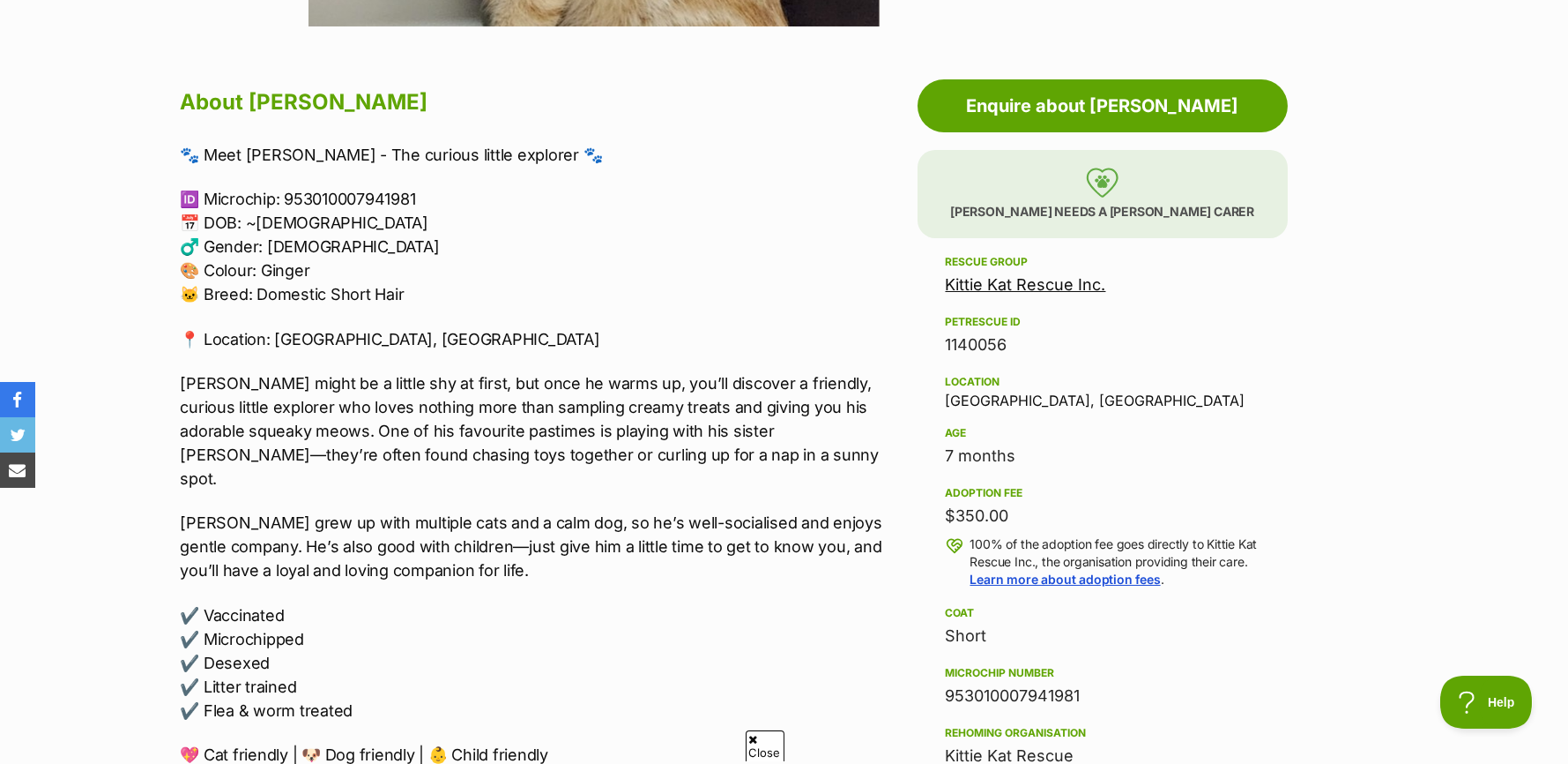
scroll to position [882, 0]
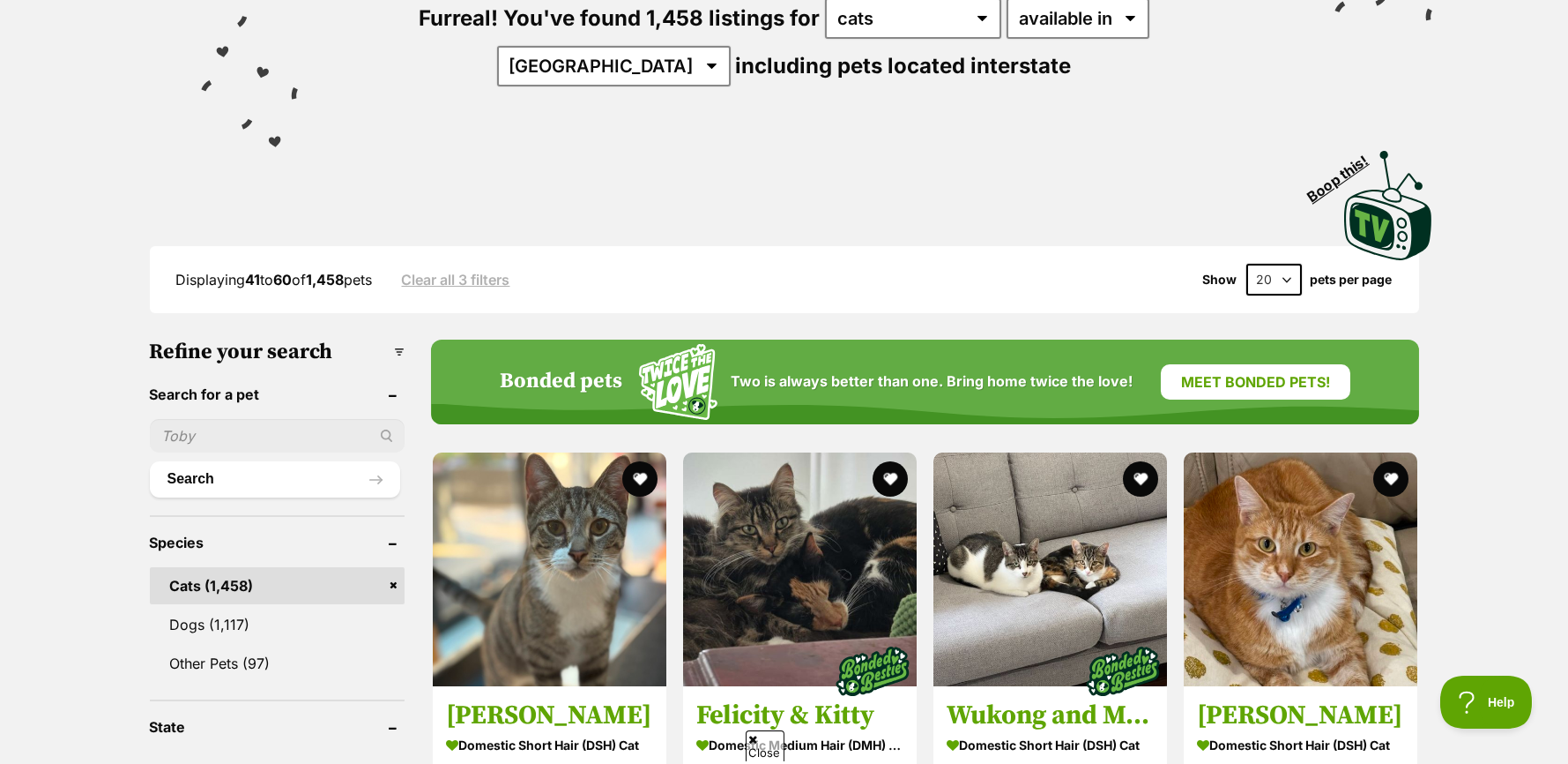
scroll to position [353, 0]
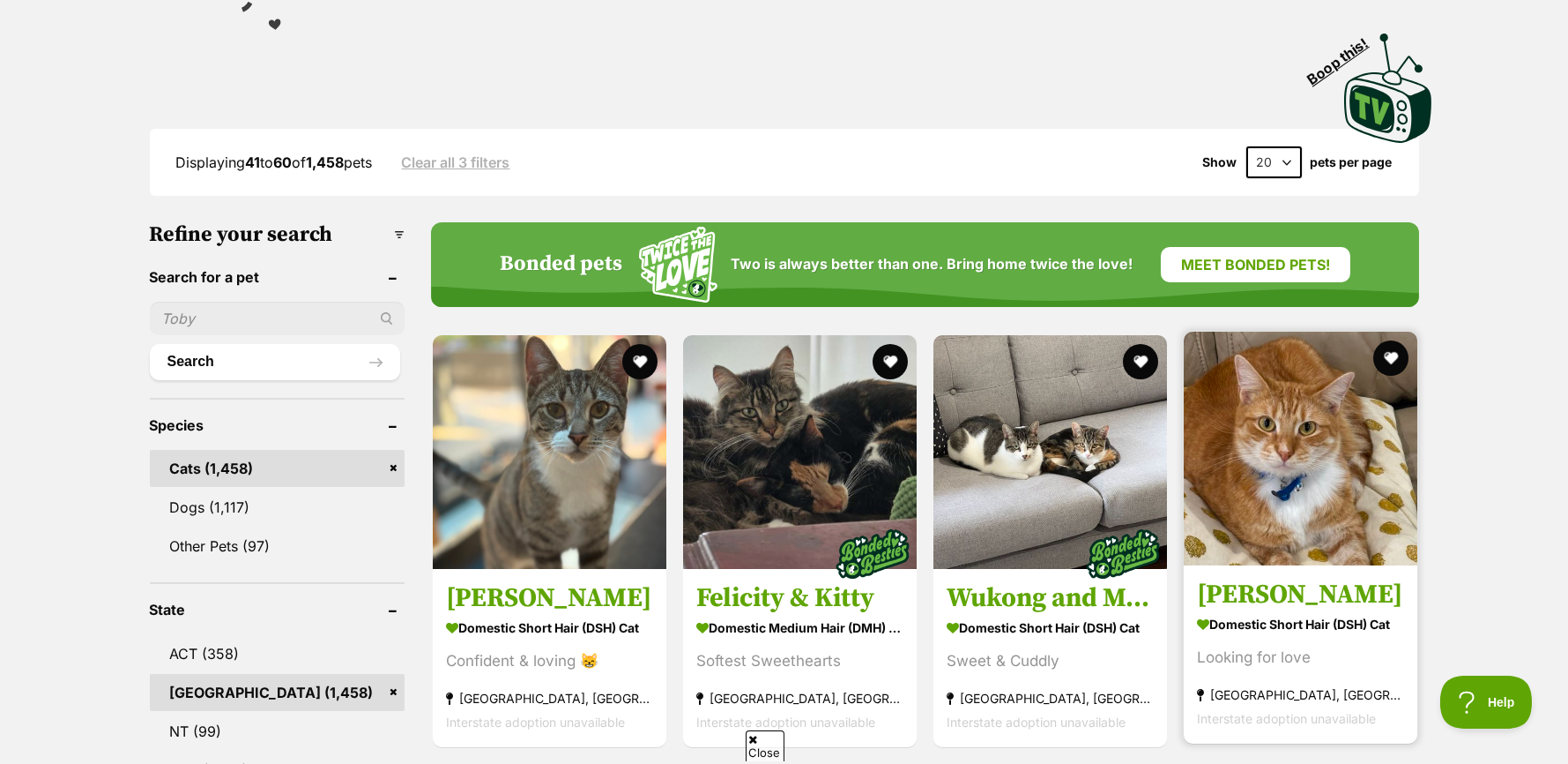
click at [1262, 490] on img at bounding box center [1300, 448] width 233 height 233
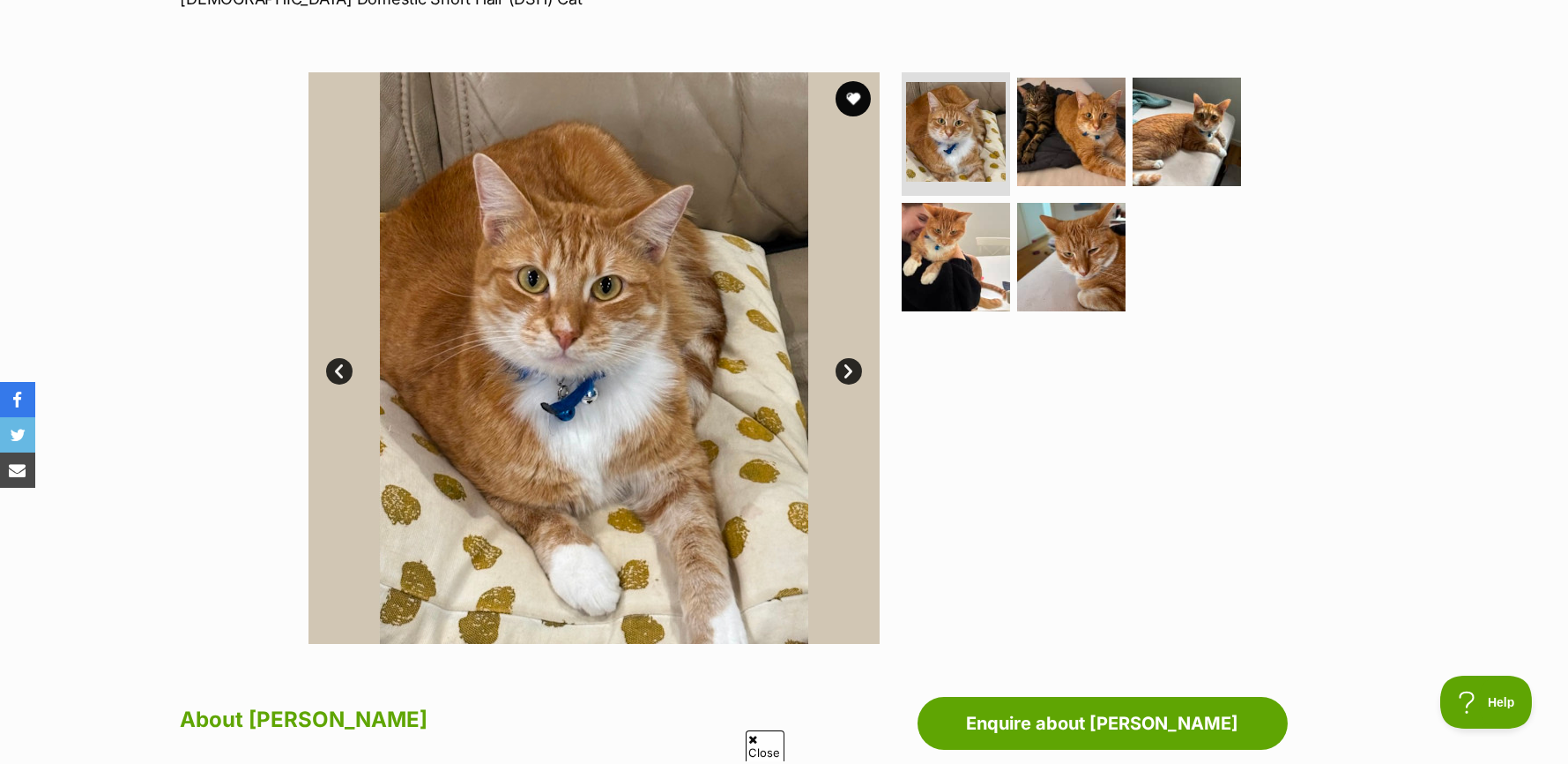
scroll to position [264, 0]
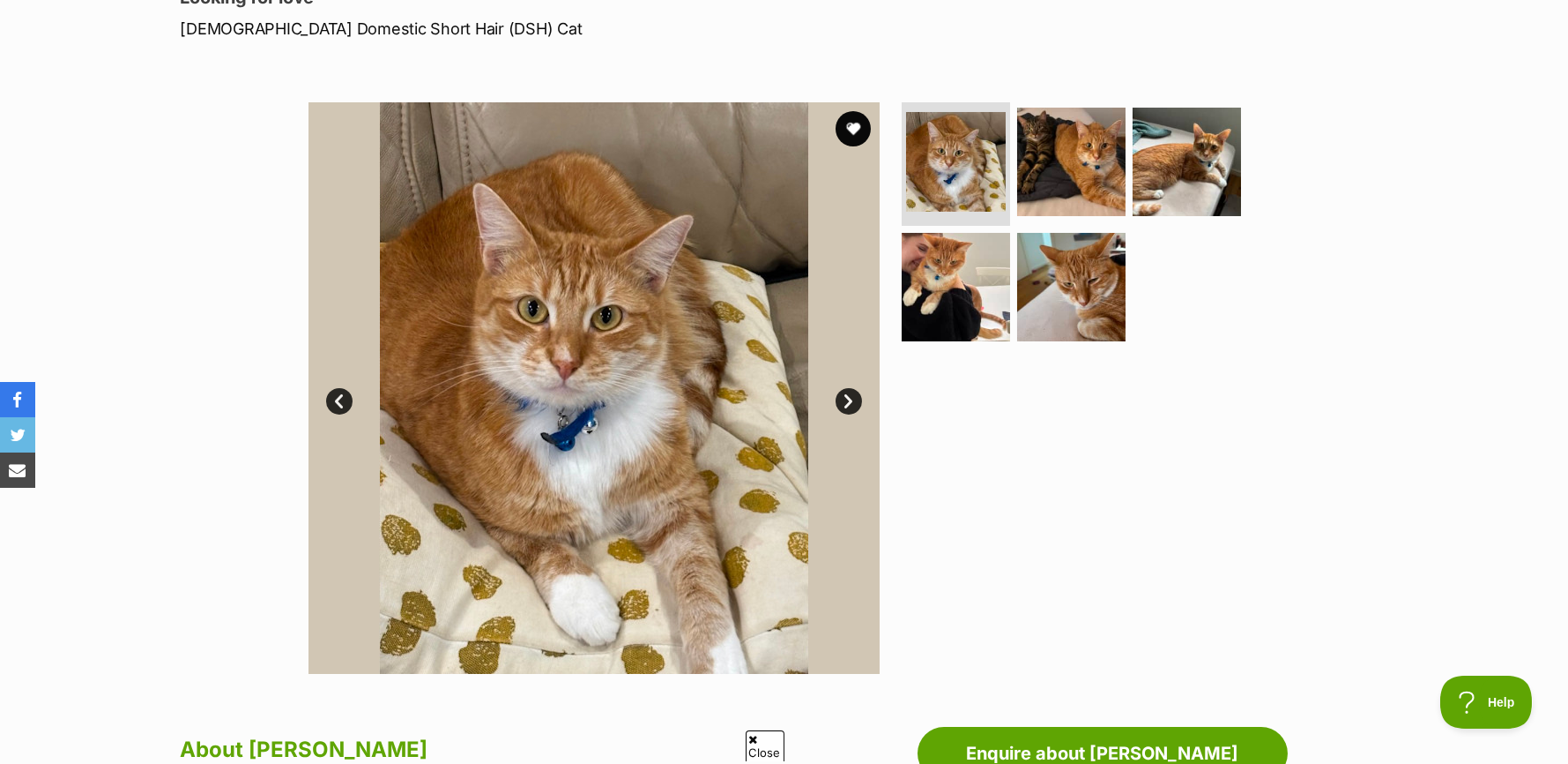
click at [845, 401] on link "Next" at bounding box center [849, 401] width 26 height 26
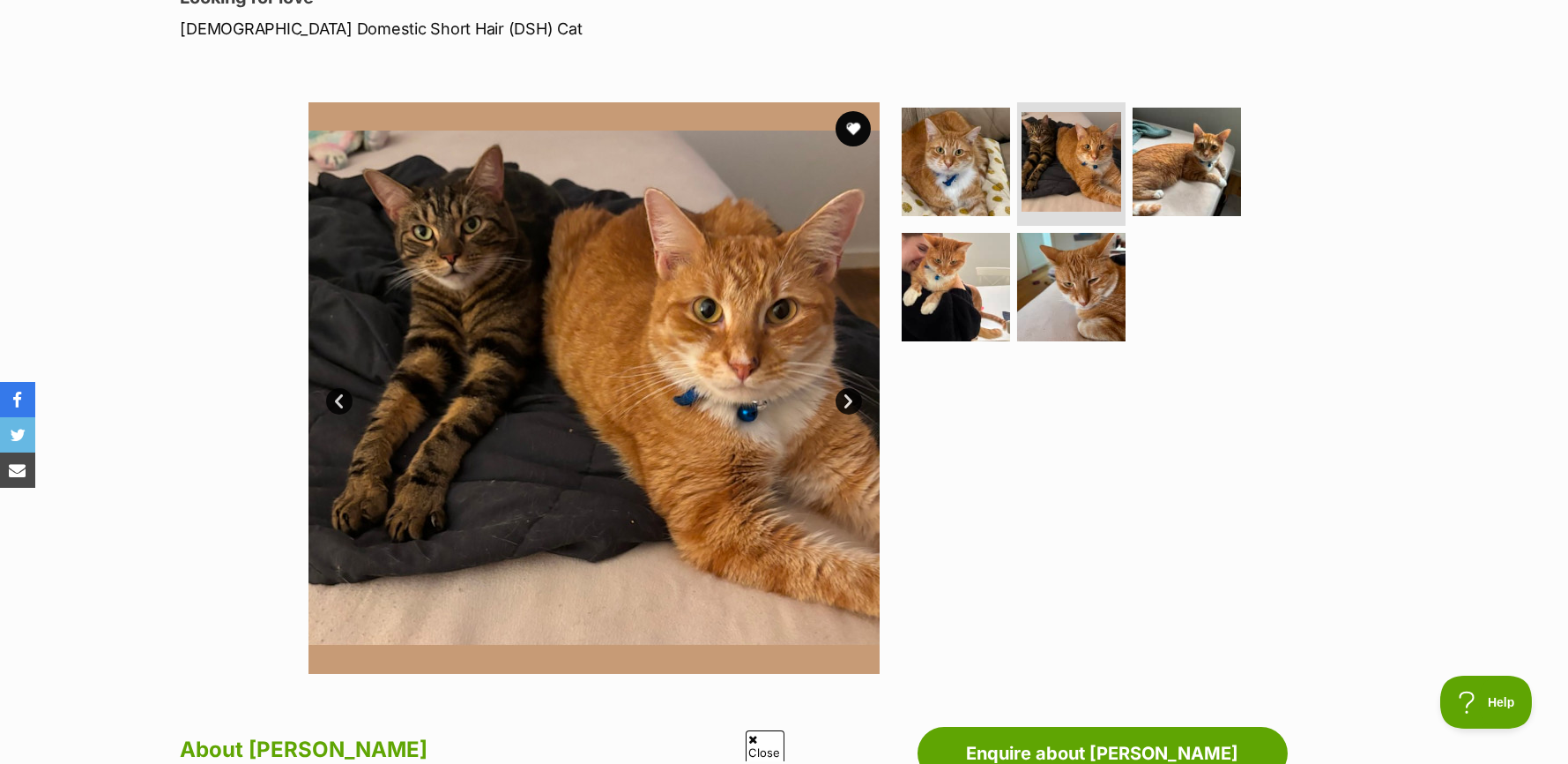
click at [845, 401] on link "Next" at bounding box center [849, 401] width 26 height 26
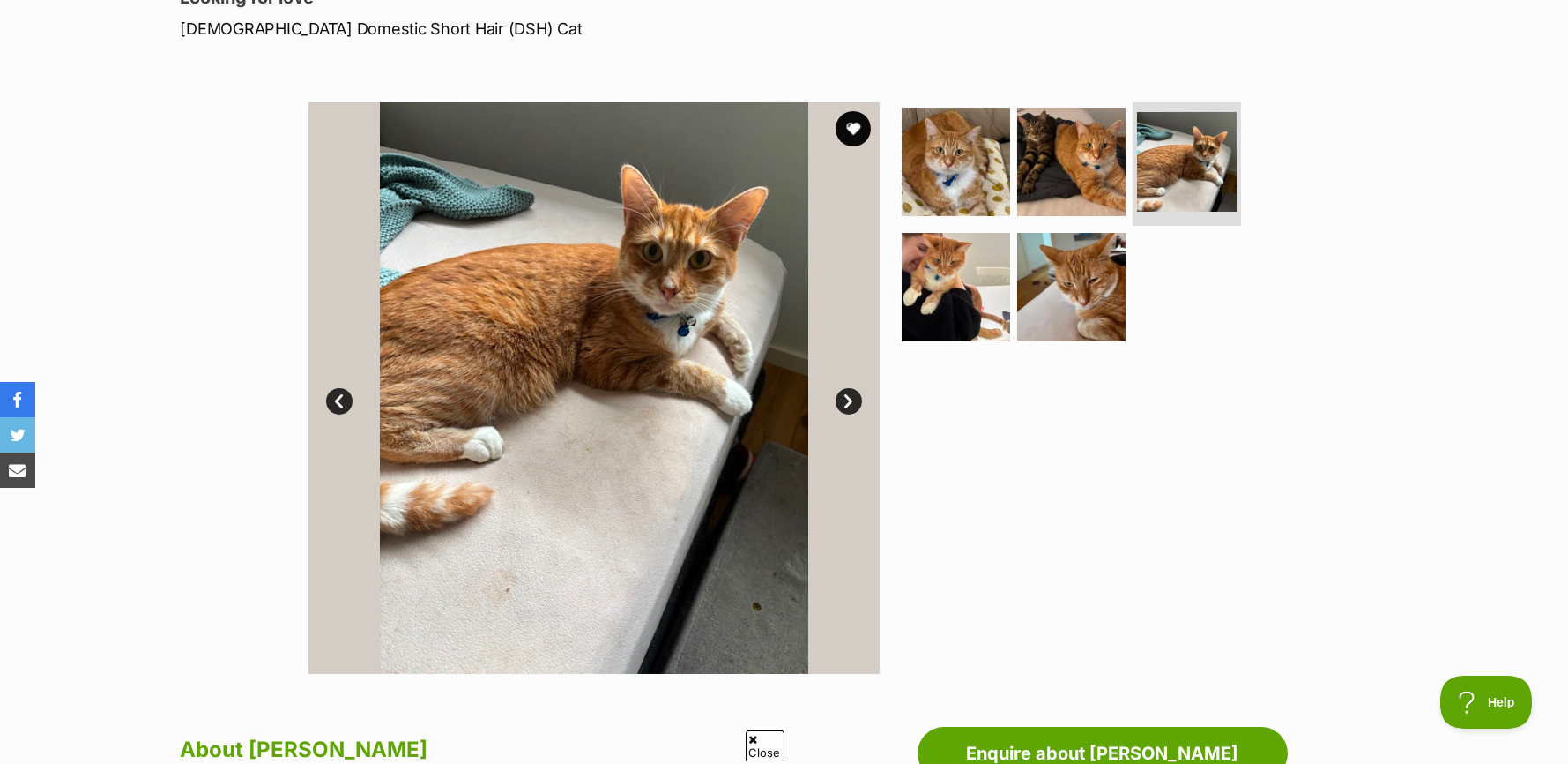
click at [845, 401] on link "Next" at bounding box center [849, 401] width 26 height 26
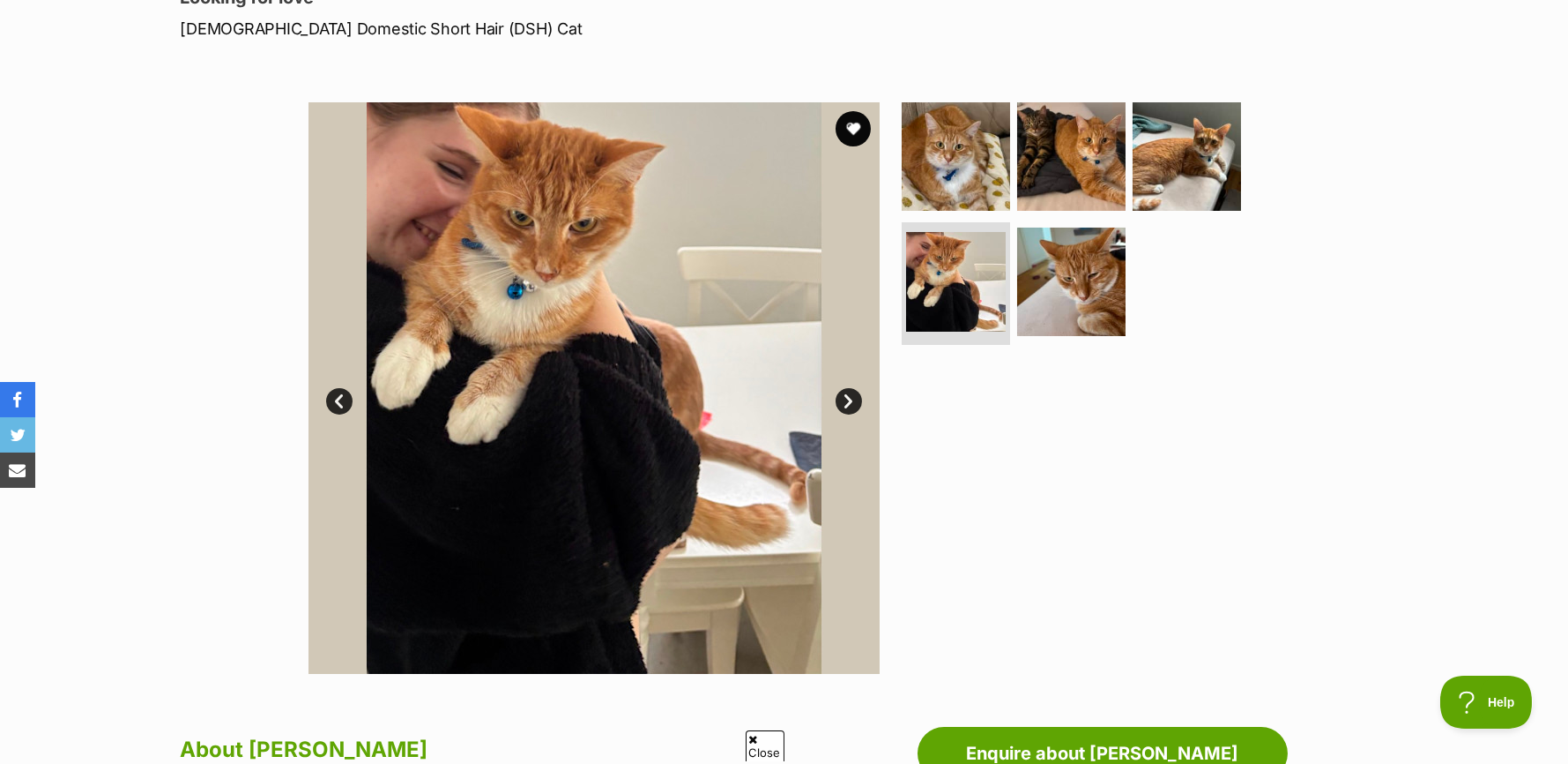
click at [845, 401] on link "Next" at bounding box center [849, 401] width 26 height 26
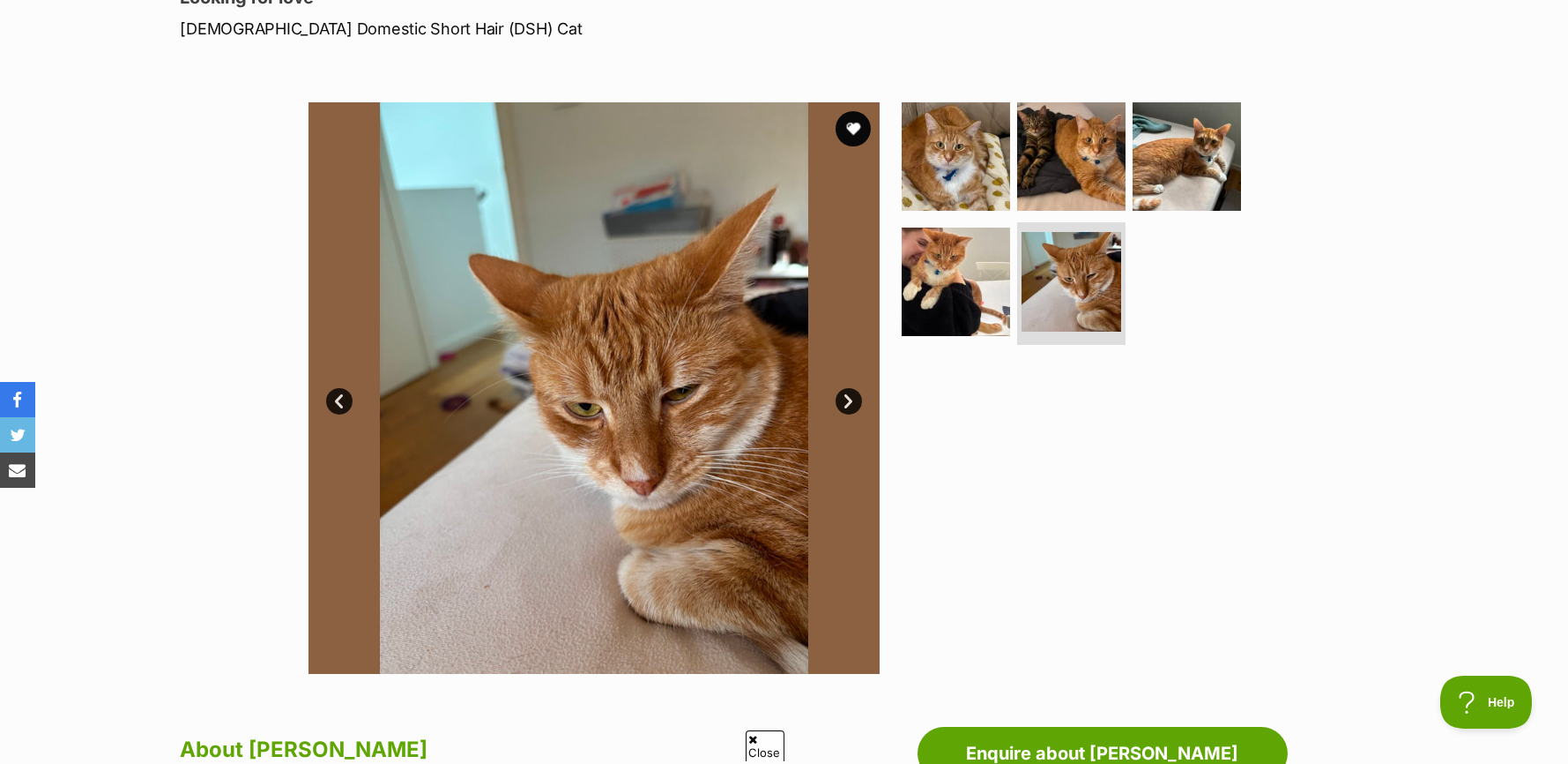
click at [845, 401] on link "Next" at bounding box center [849, 401] width 26 height 26
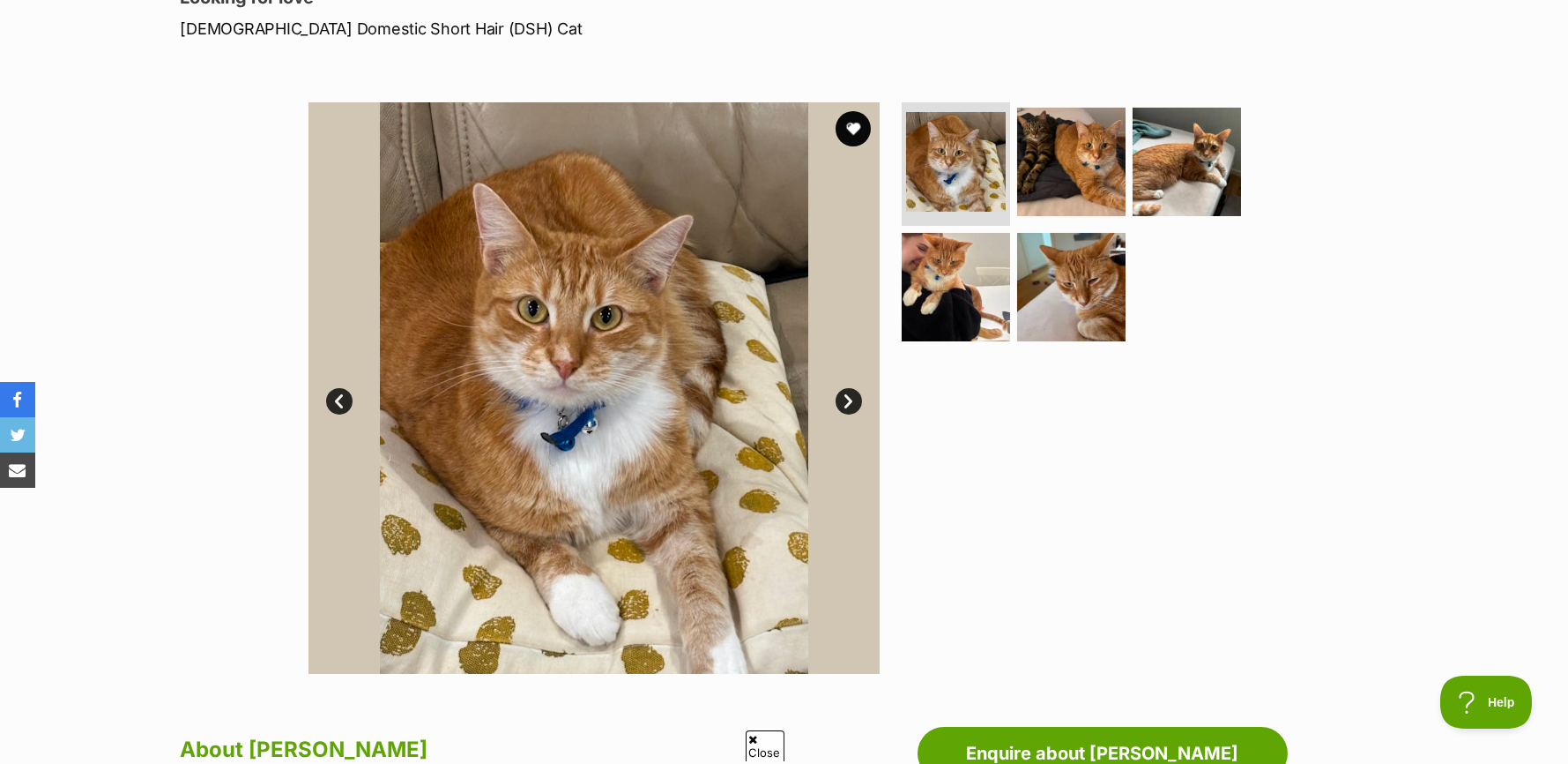
click at [845, 401] on link "Next" at bounding box center [849, 401] width 26 height 26
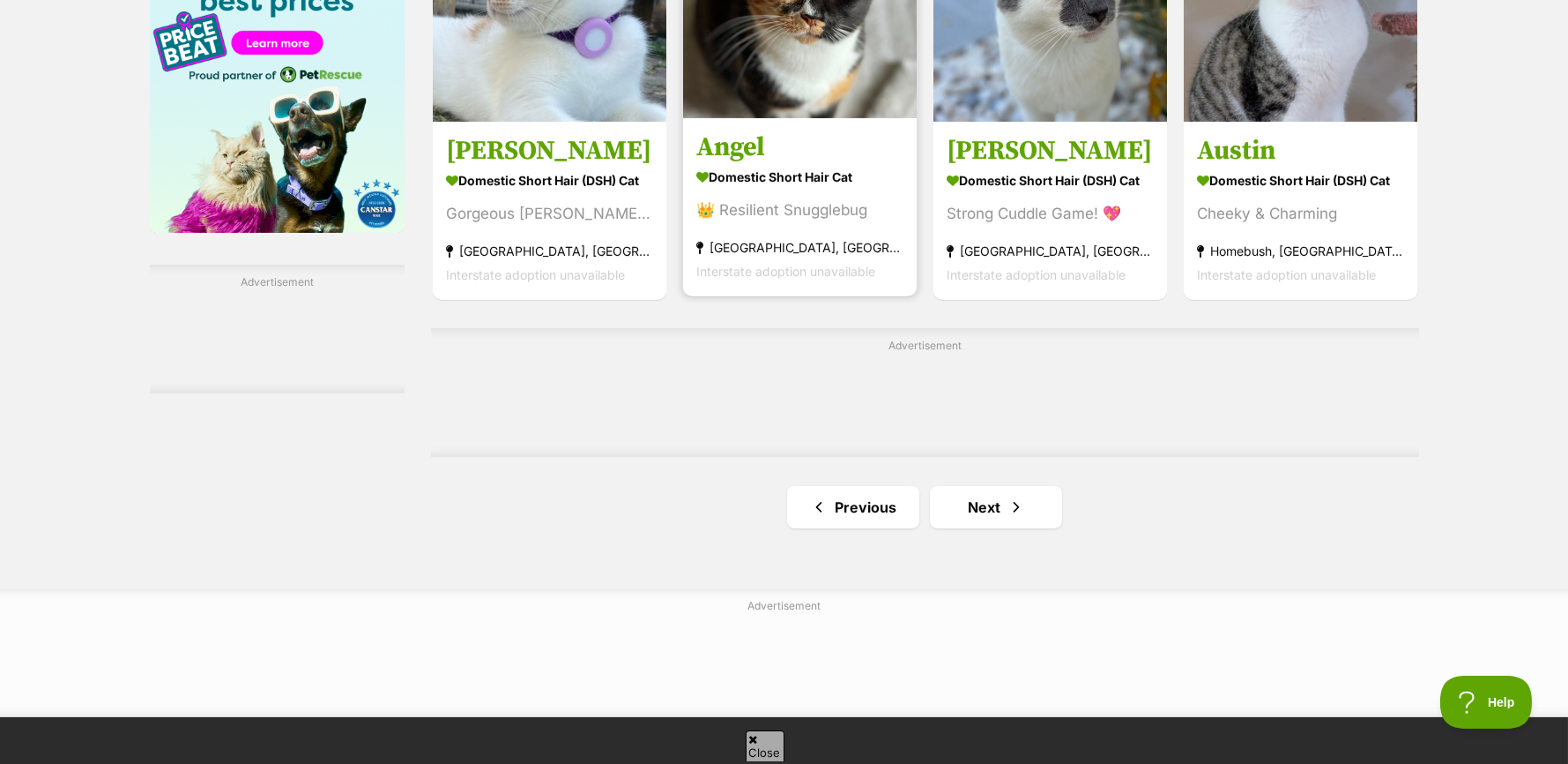
scroll to position [3086, 0]
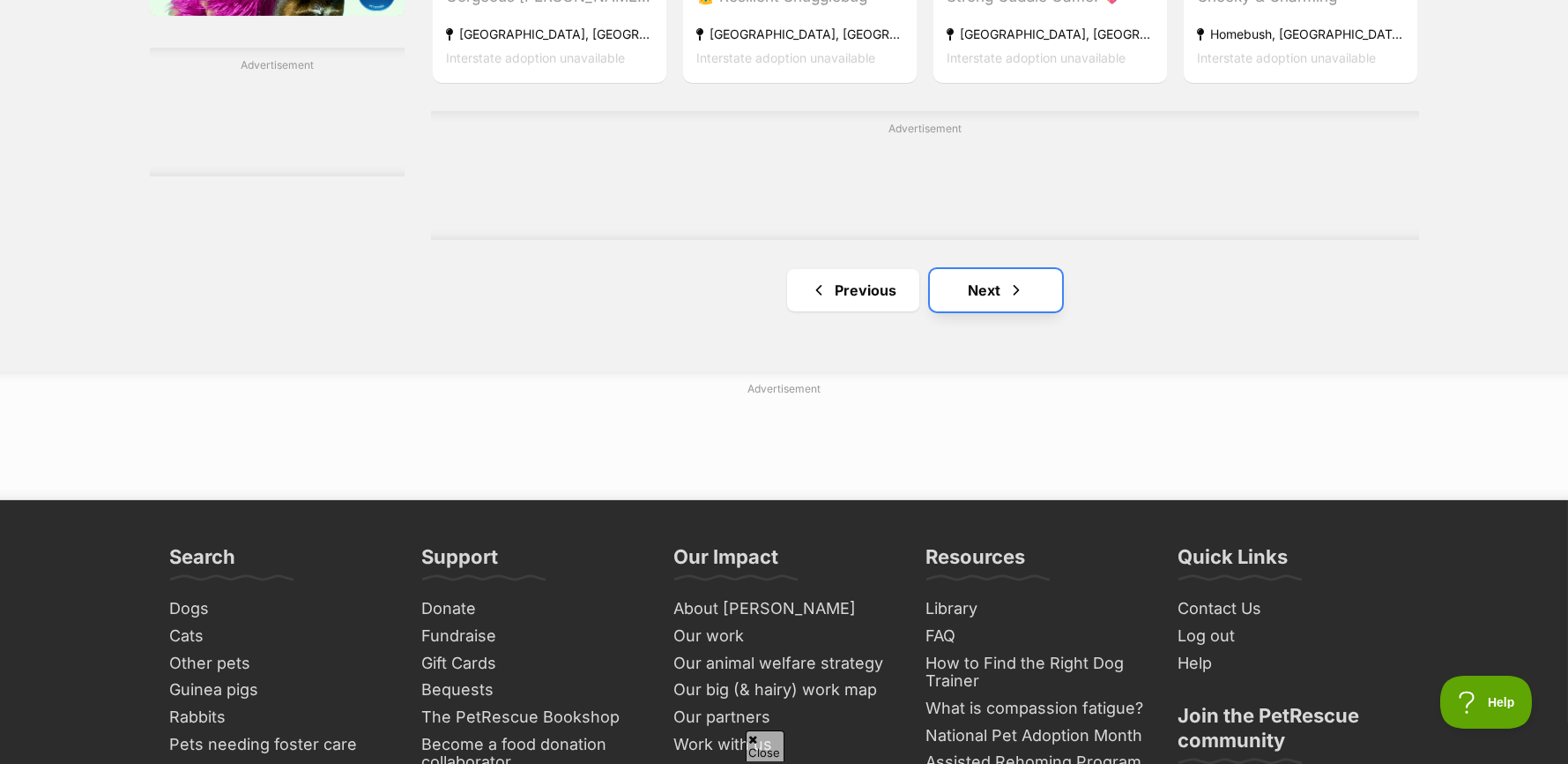
click at [960, 301] on link "Next" at bounding box center [996, 290] width 132 height 42
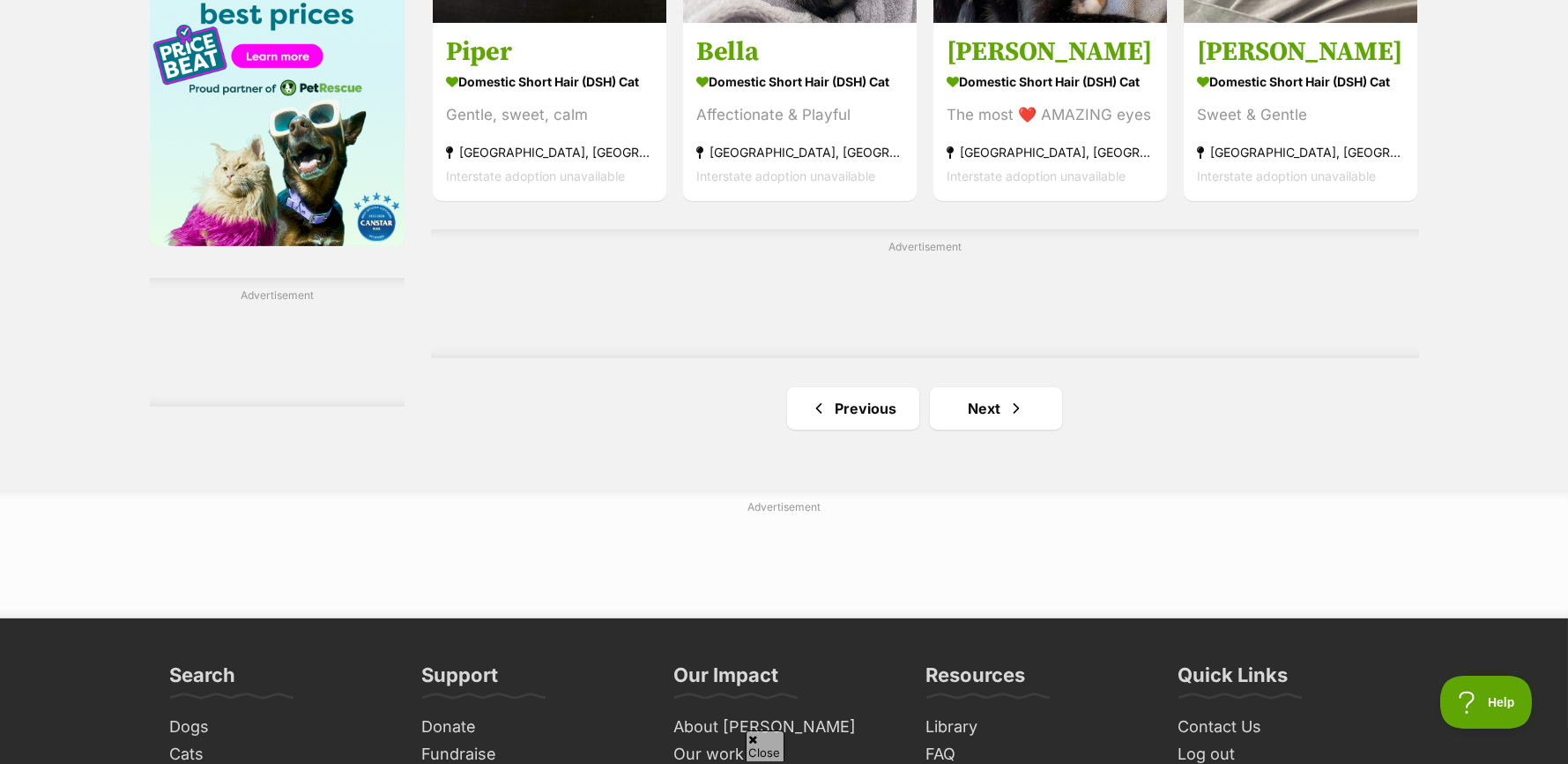
scroll to position [2911, 0]
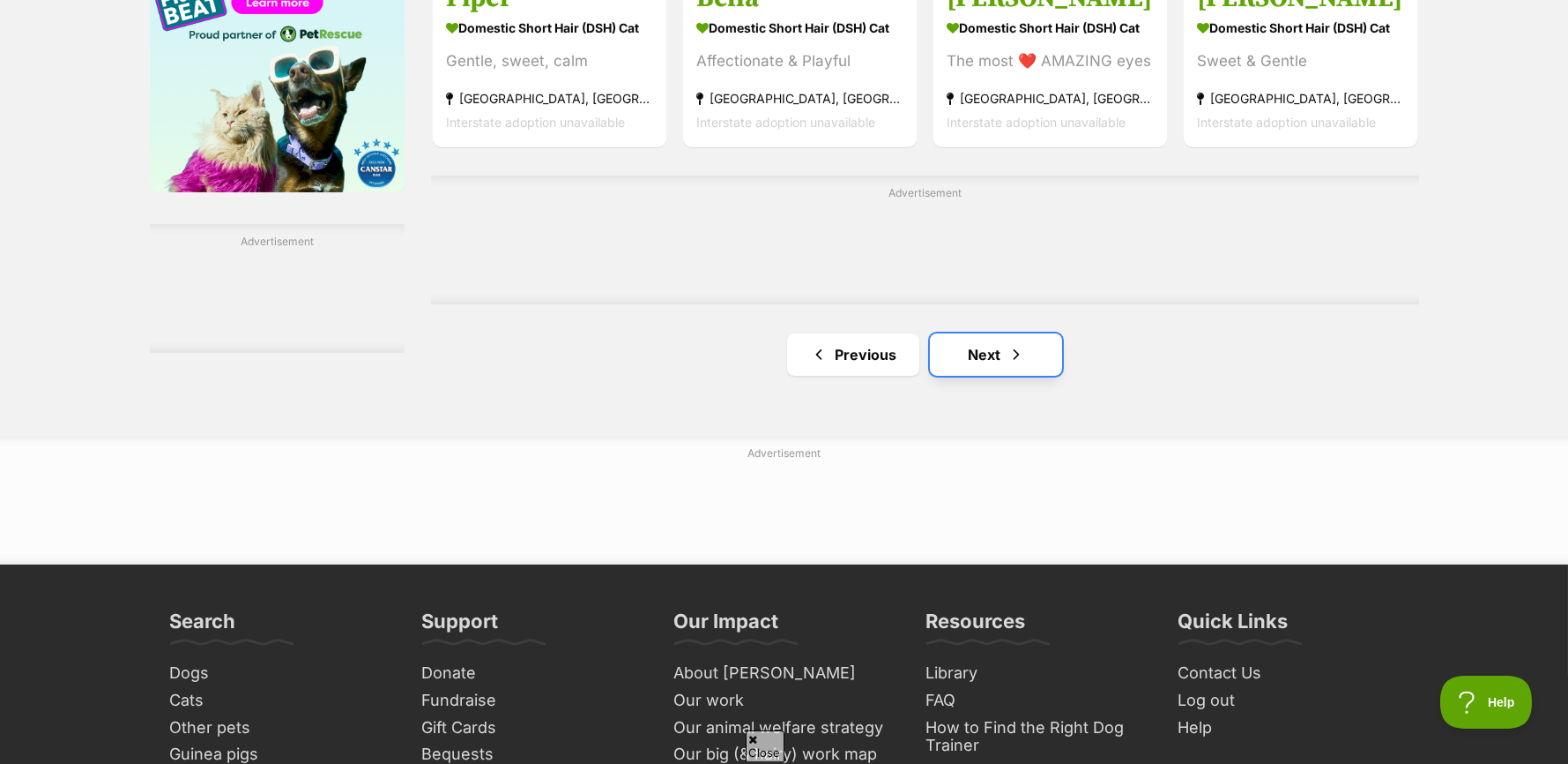
click at [1012, 365] on span "Next page" at bounding box center [1016, 354] width 18 height 21
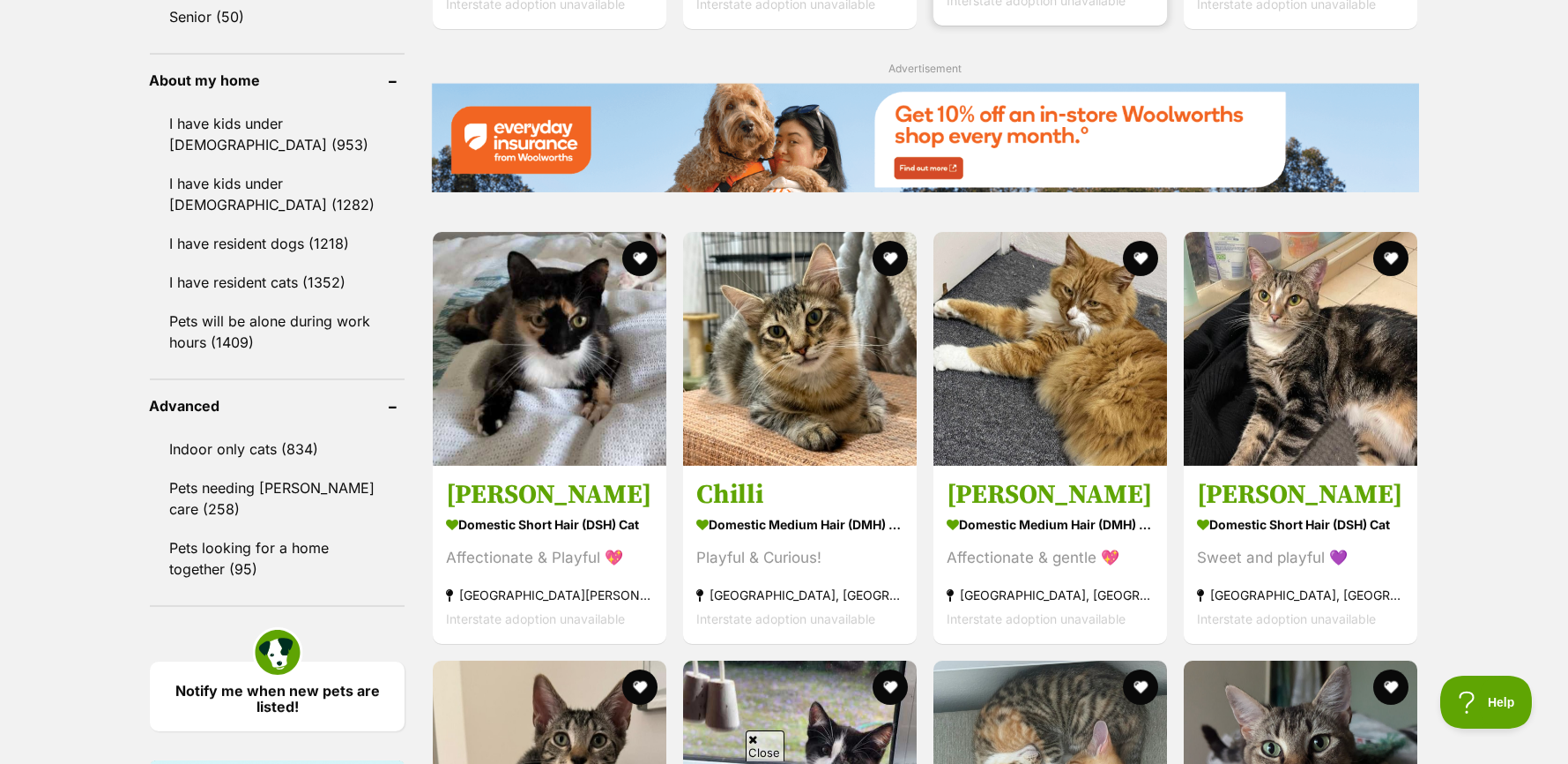
scroll to position [2029, 0]
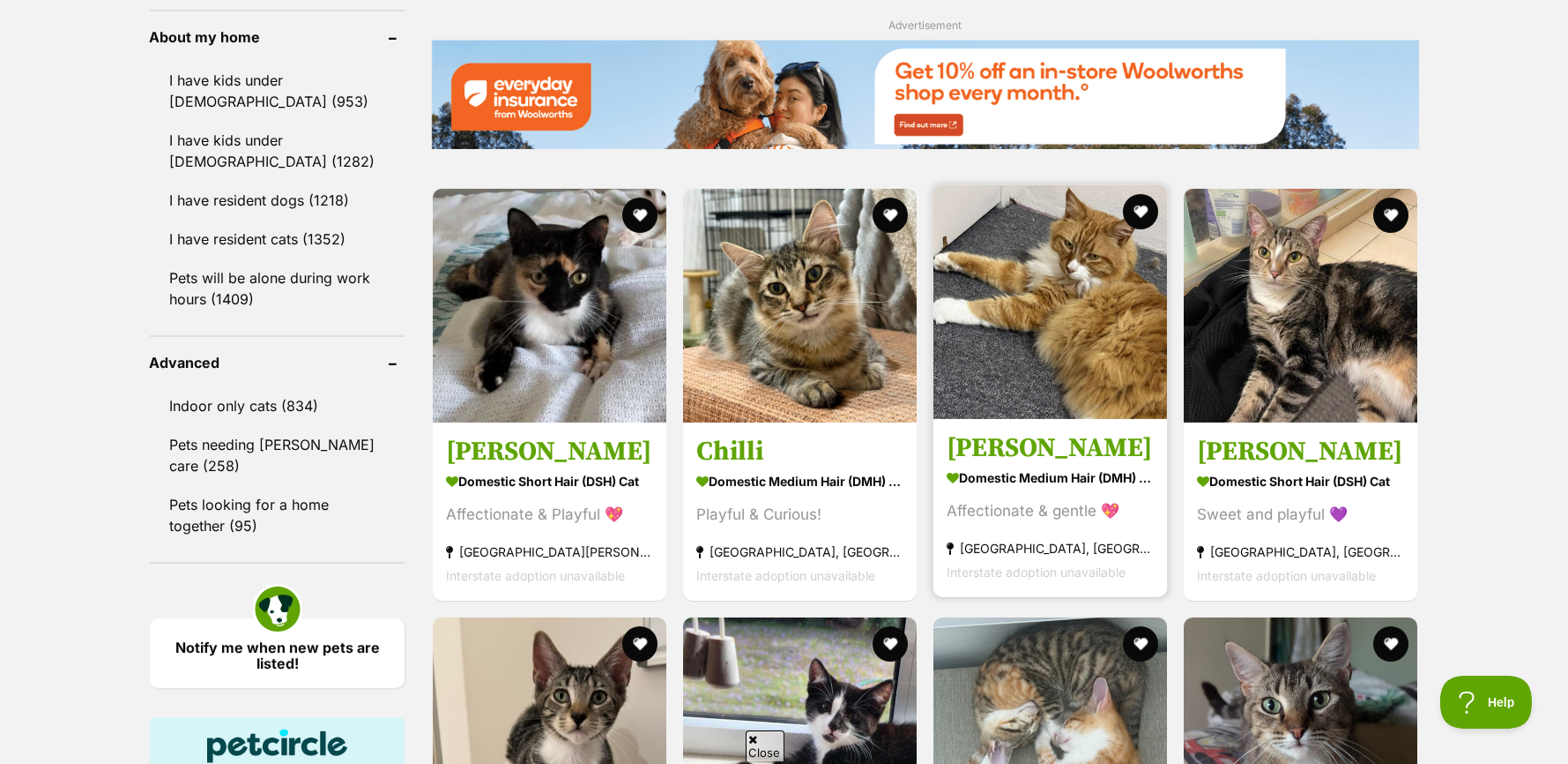
click at [988, 368] on img at bounding box center [1050, 301] width 233 height 233
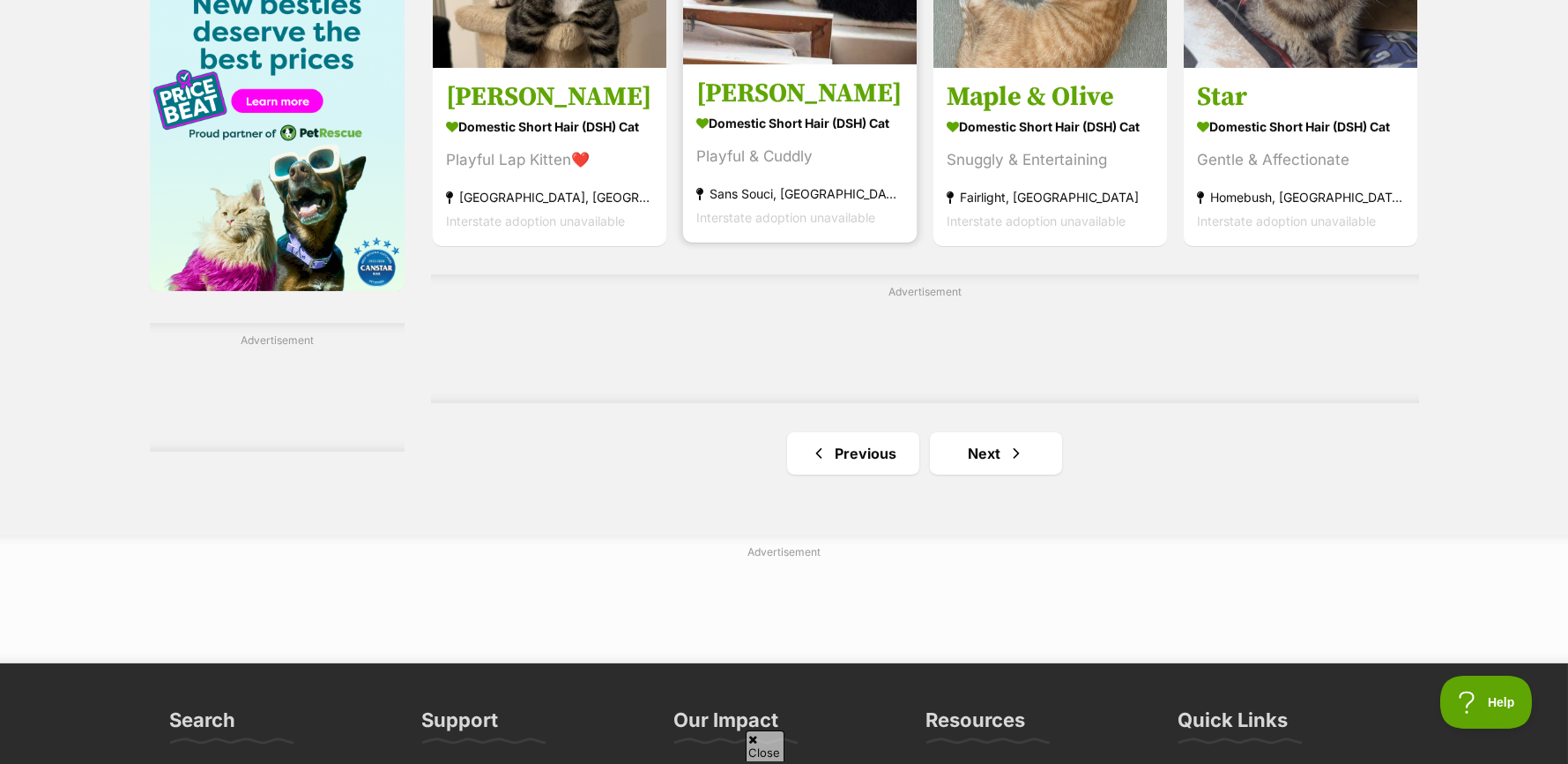
scroll to position [2822, 0]
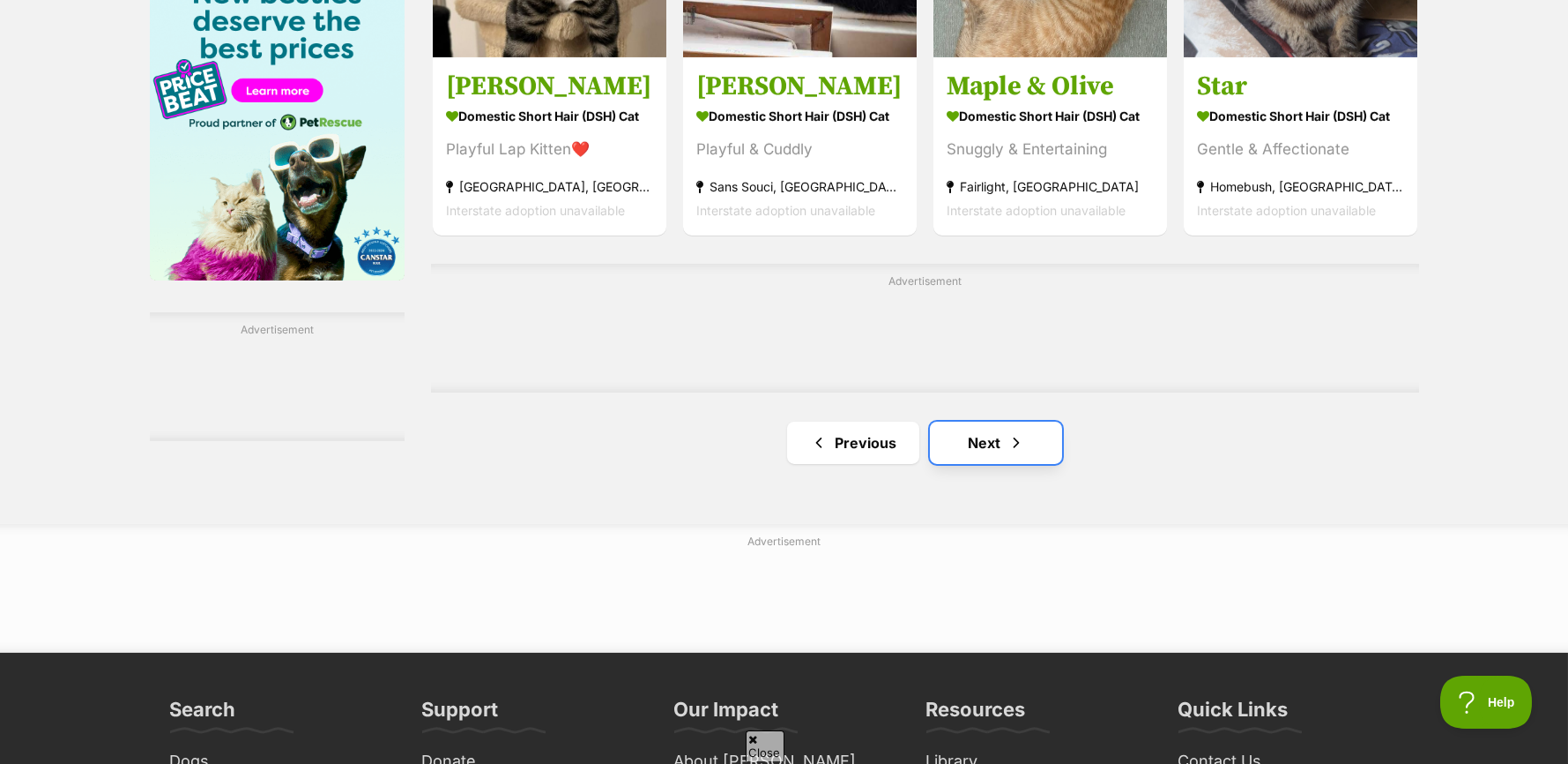
click at [967, 454] on link "Next" at bounding box center [996, 442] width 132 height 42
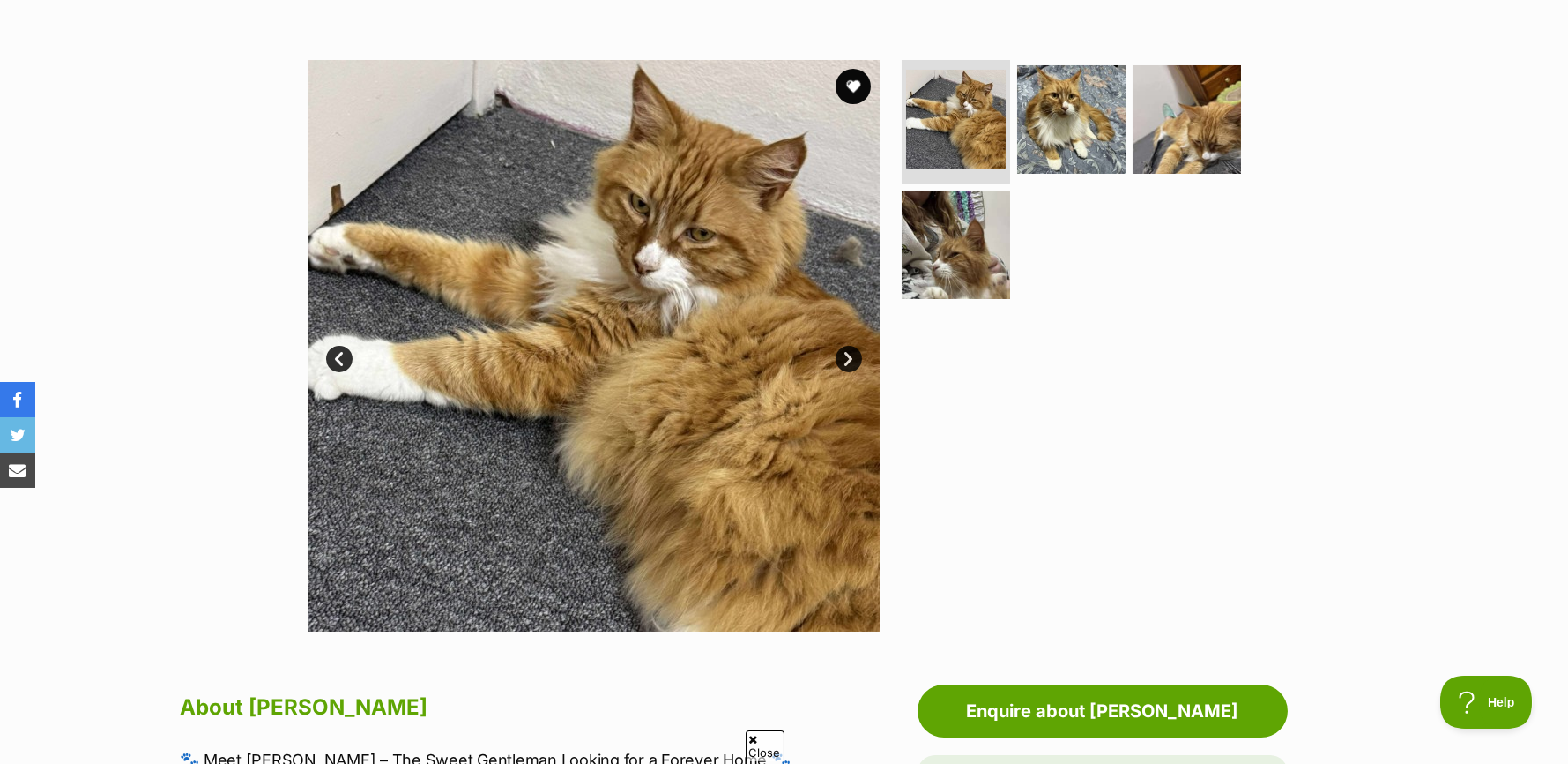
scroll to position [264, 0]
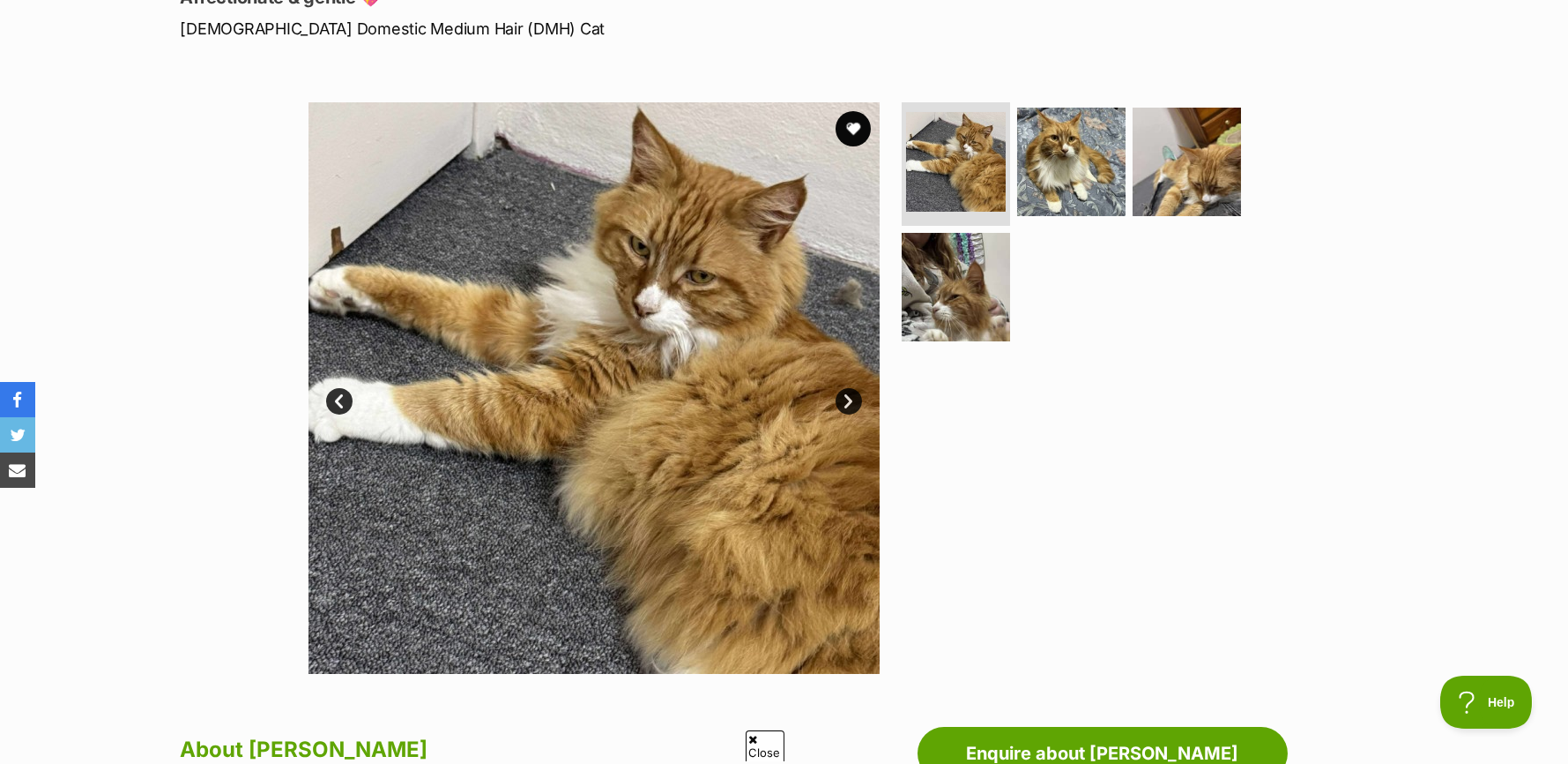
click at [850, 410] on link "Next" at bounding box center [849, 401] width 26 height 26
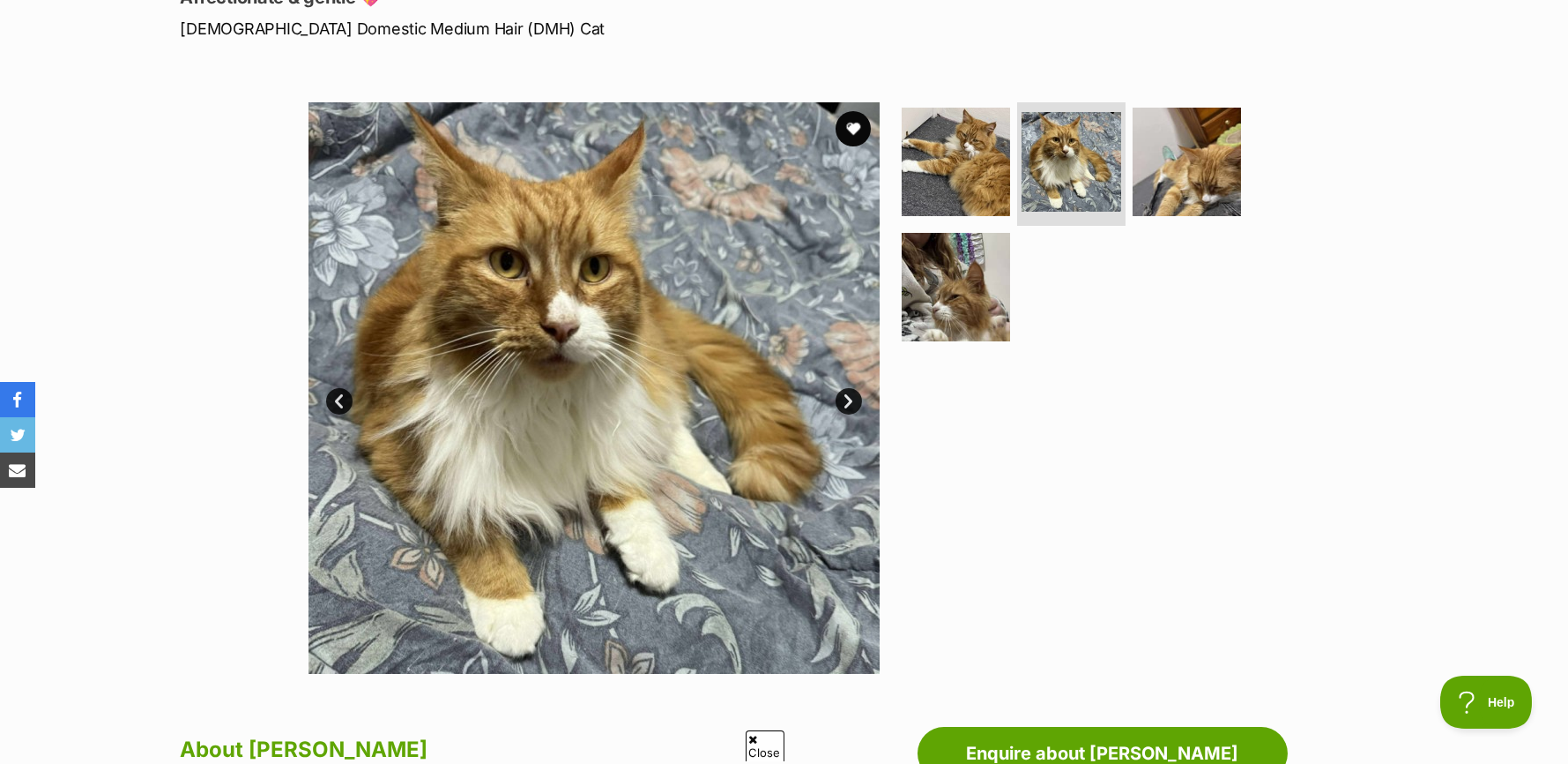
click at [850, 410] on link "Next" at bounding box center [849, 401] width 26 height 26
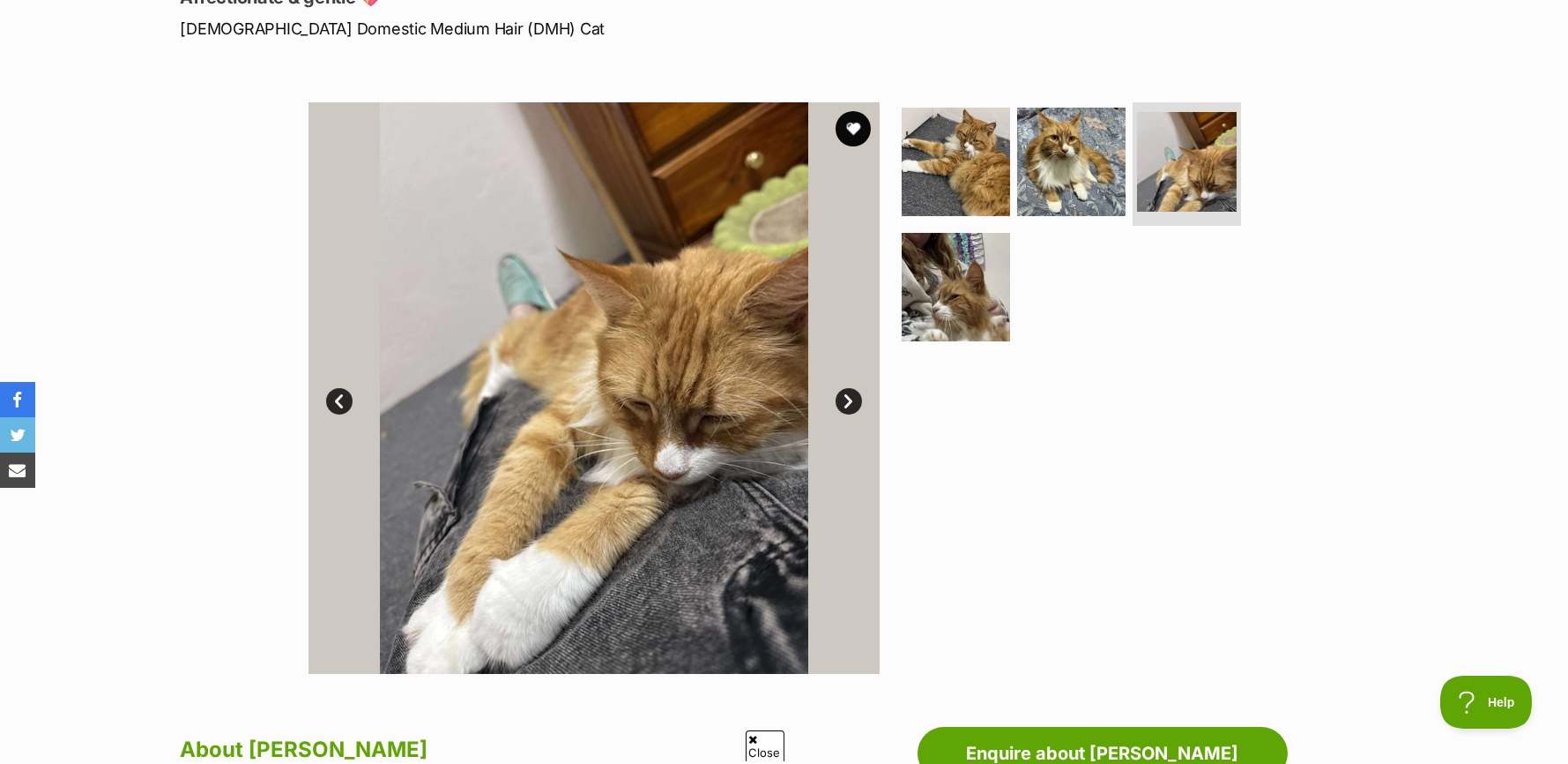
click at [851, 410] on link "Next" at bounding box center [849, 401] width 26 height 26
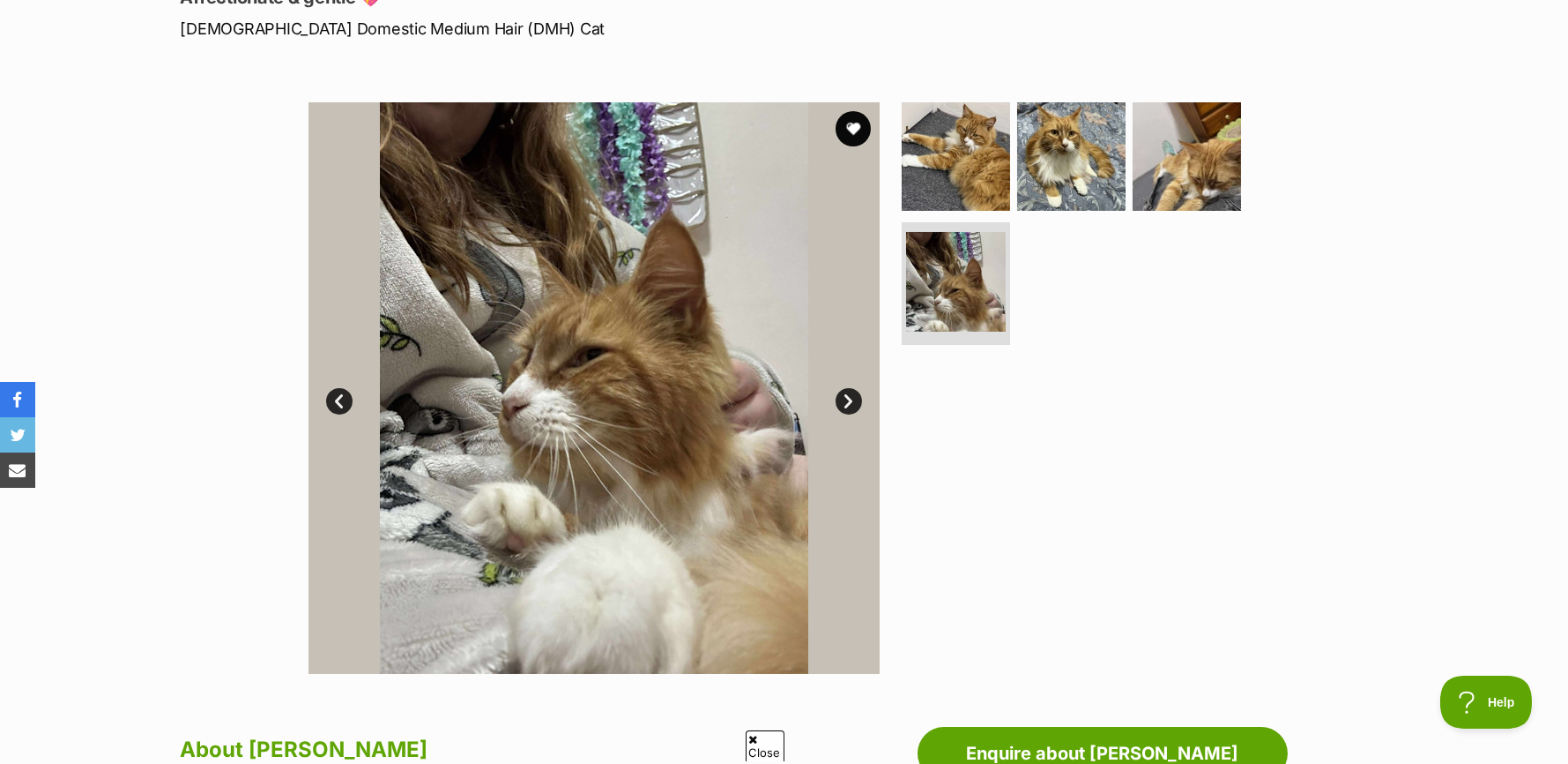
click at [852, 410] on link "Next" at bounding box center [849, 401] width 26 height 26
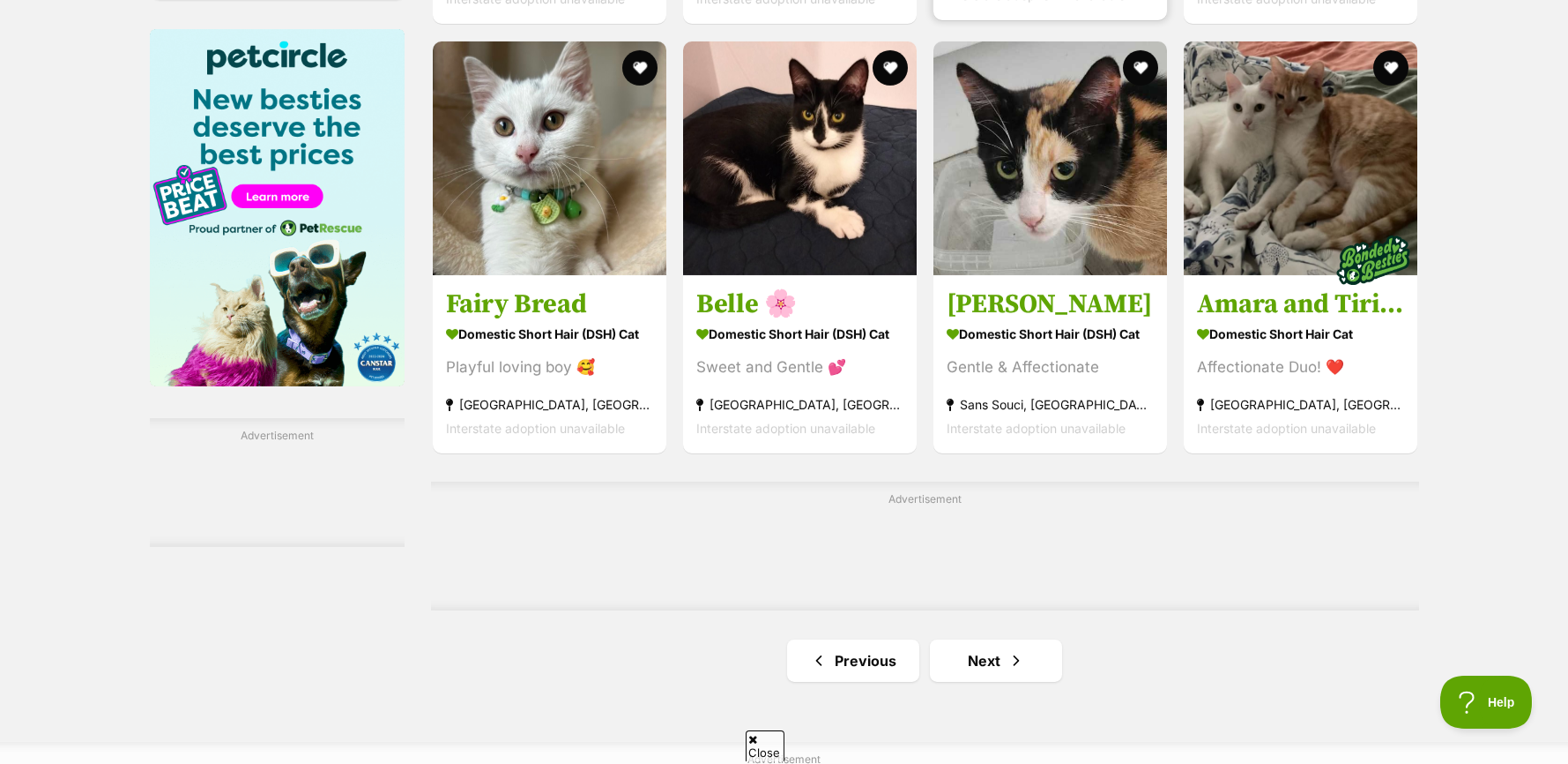
scroll to position [2734, 0]
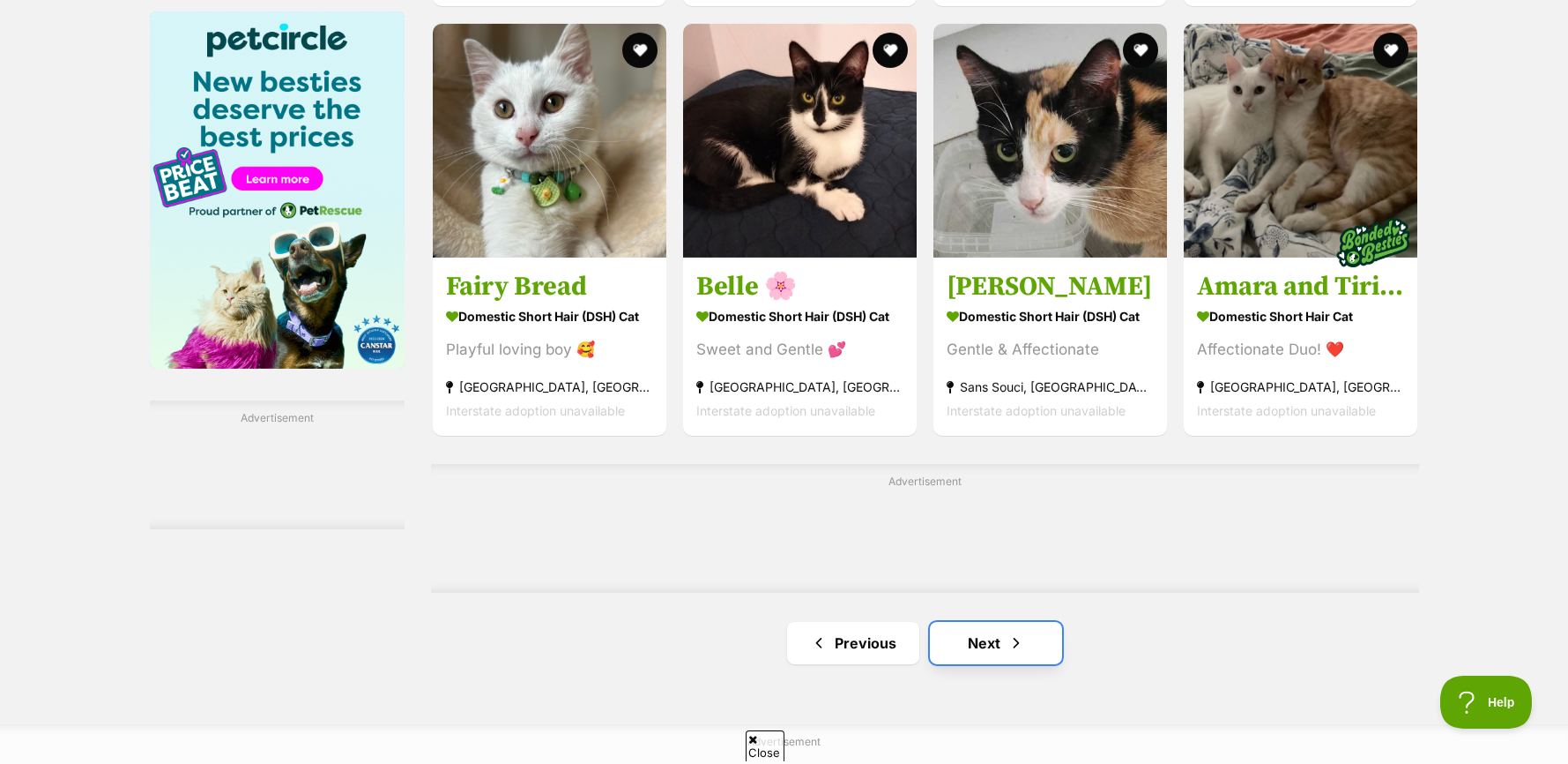
click at [1013, 654] on span "Next page" at bounding box center [1016, 643] width 18 height 21
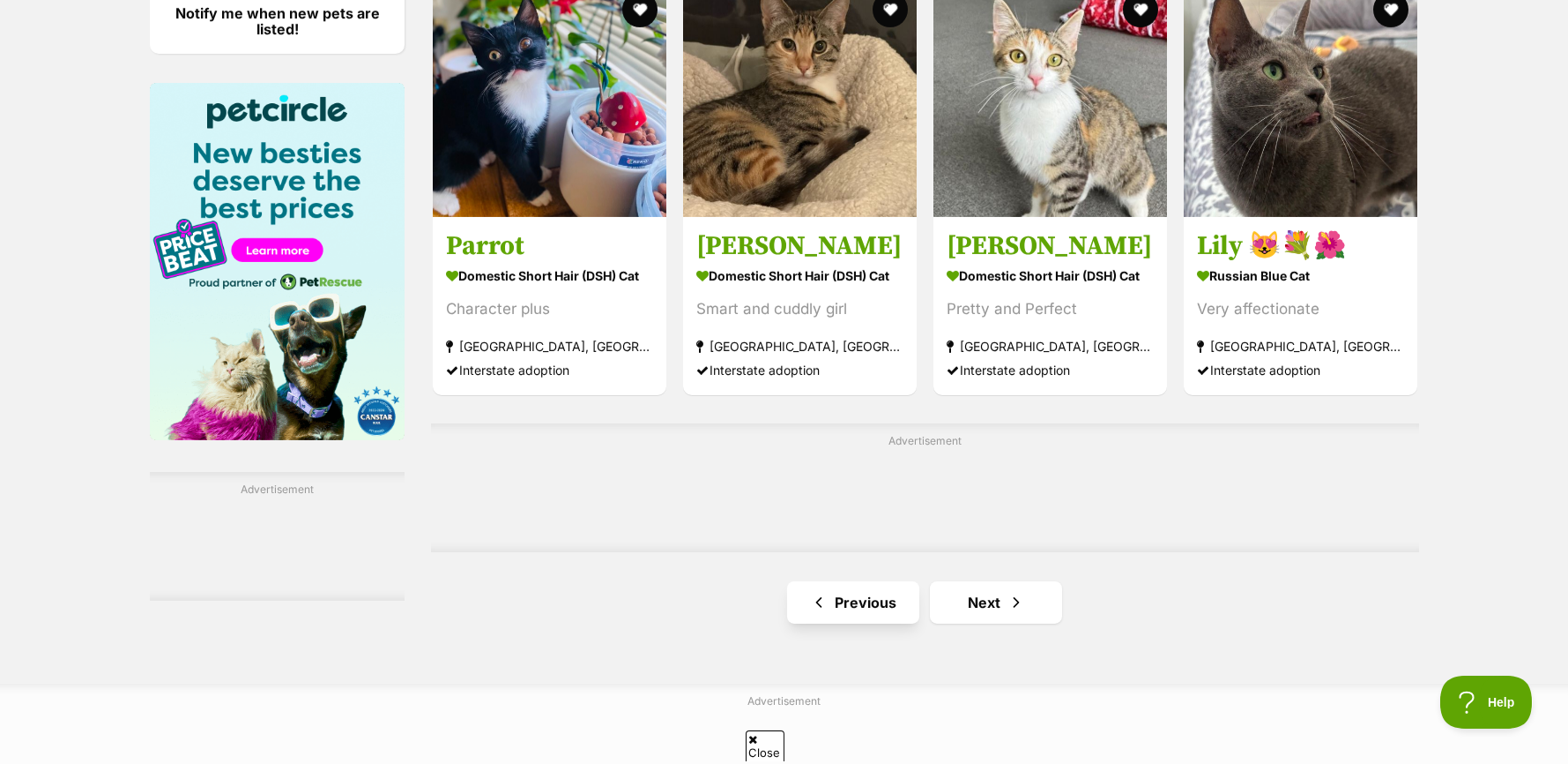
scroll to position [2734, 0]
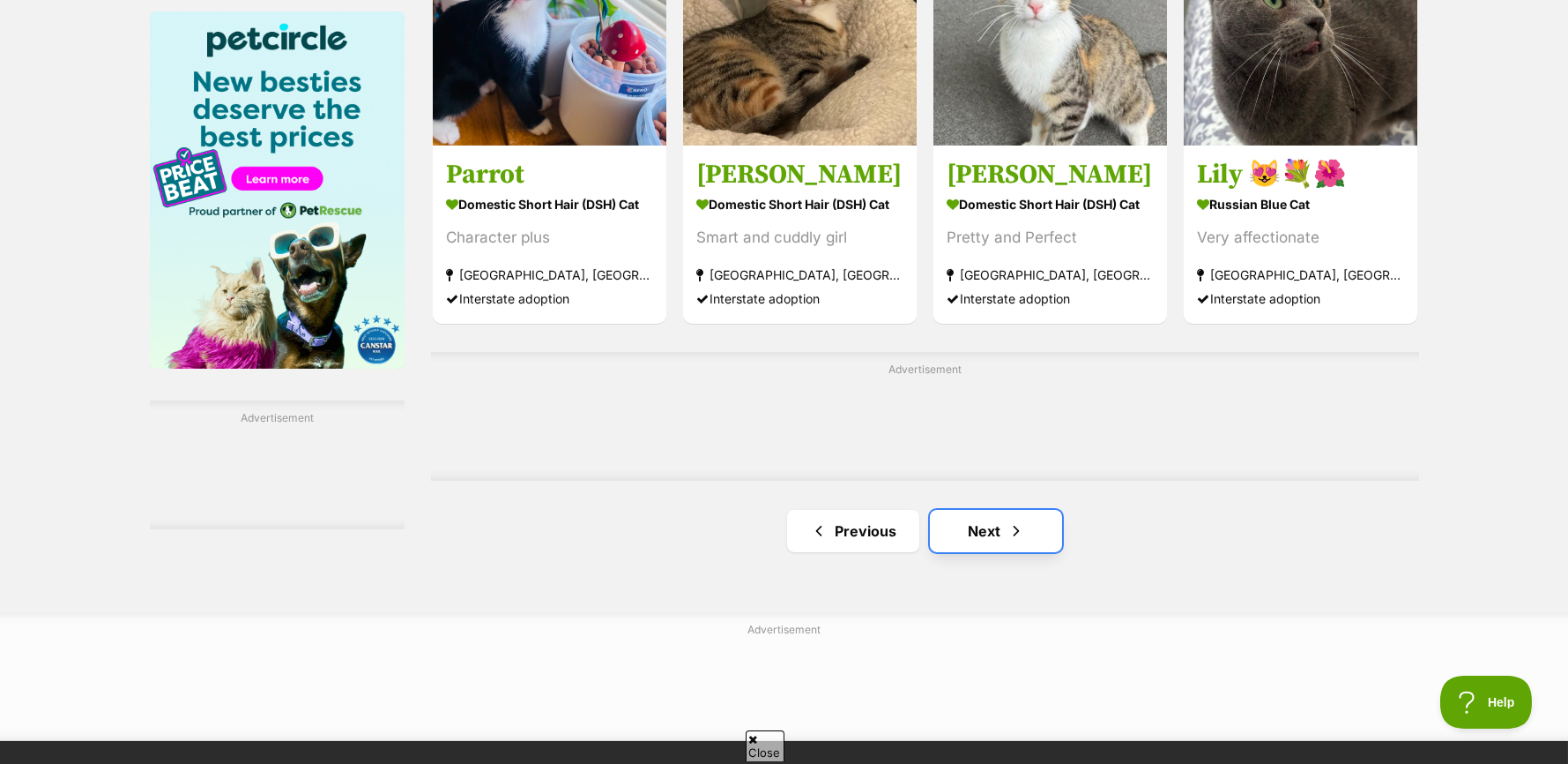
click at [966, 545] on link "Next" at bounding box center [996, 531] width 132 height 42
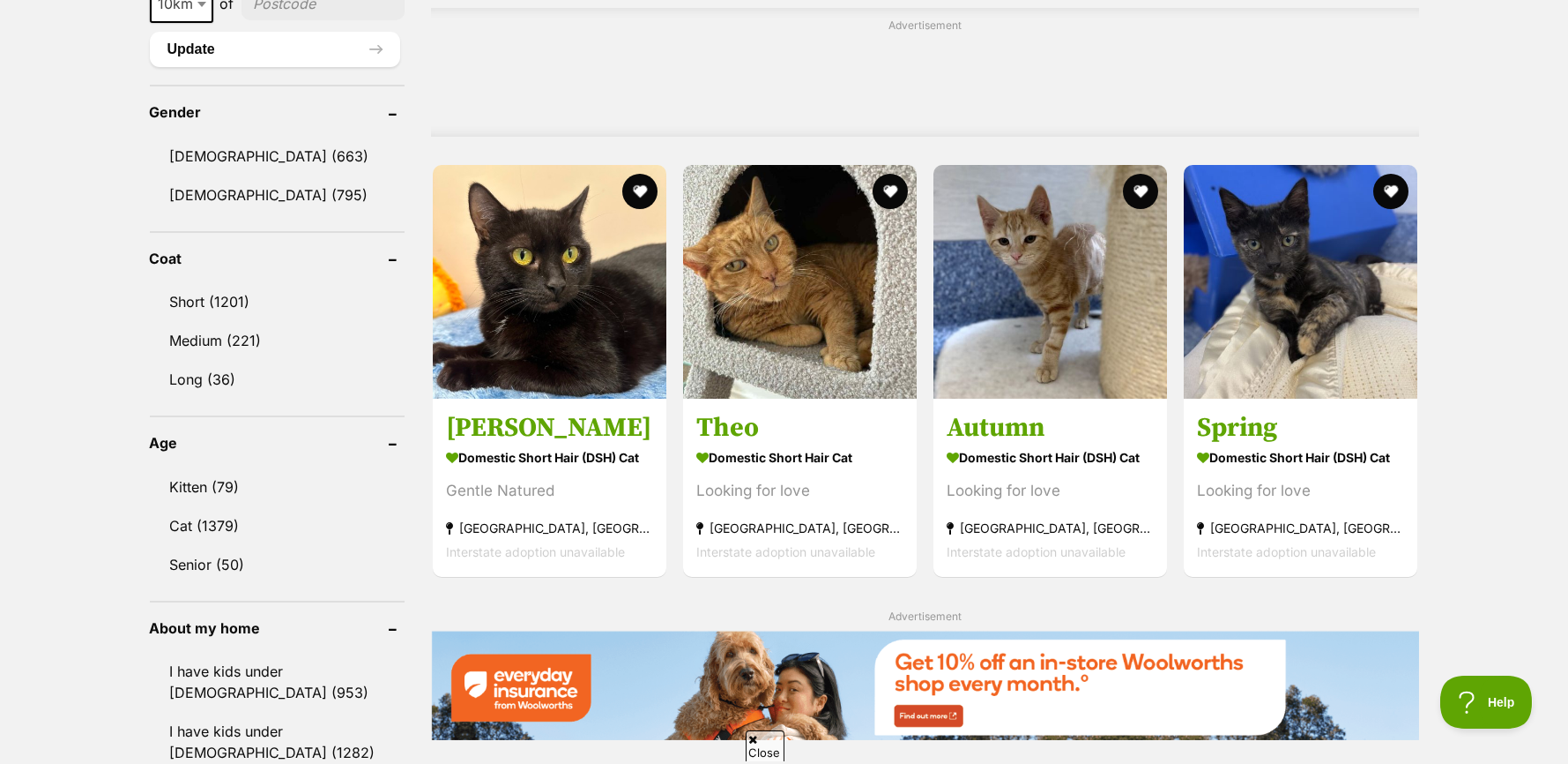
scroll to position [1499, 0]
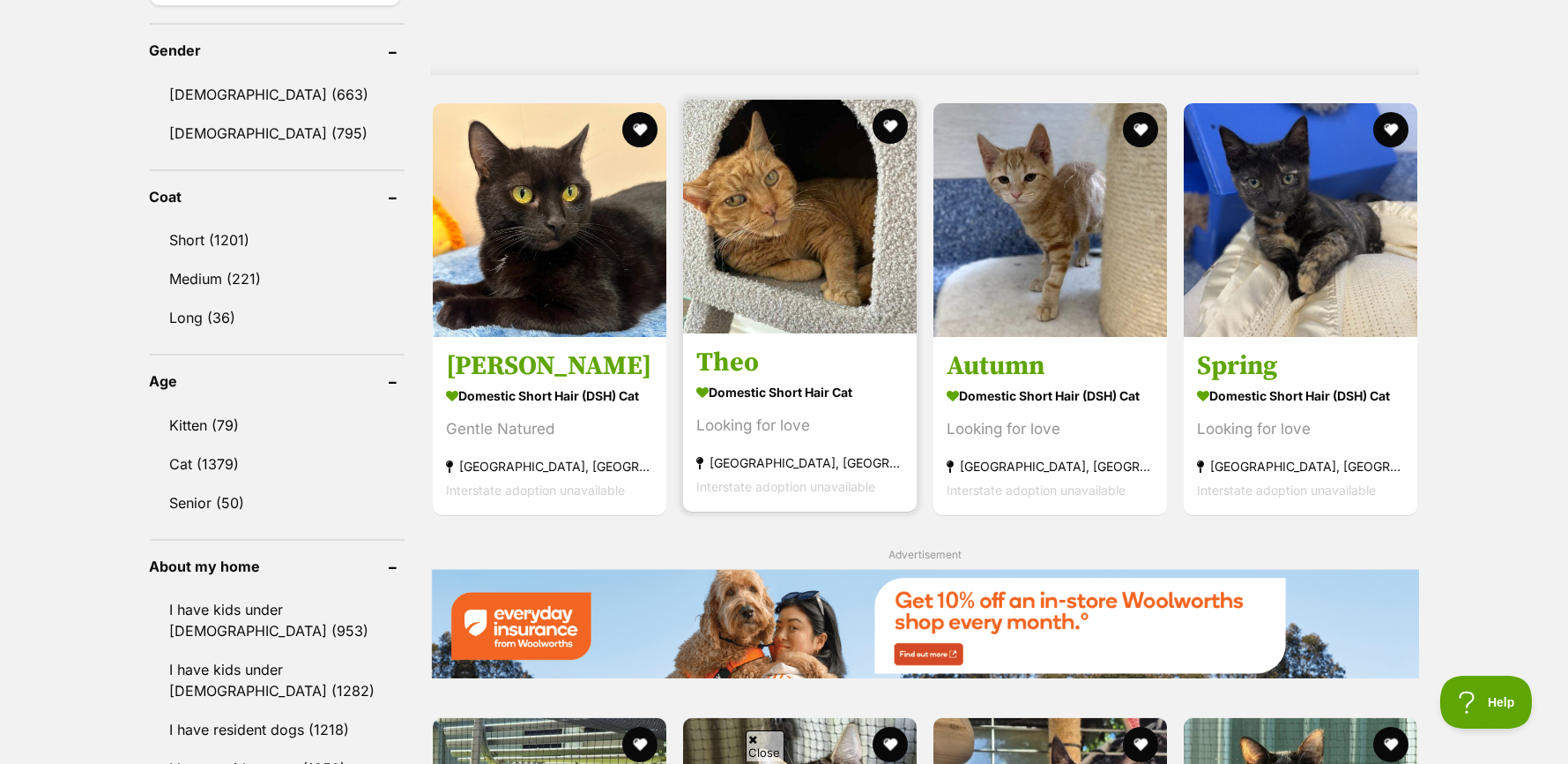
click at [766, 409] on section "Domestic Short Hair Cat Looking for love Kemps Creek, NSW Interstate adoption u…" at bounding box center [800, 439] width 207 height 119
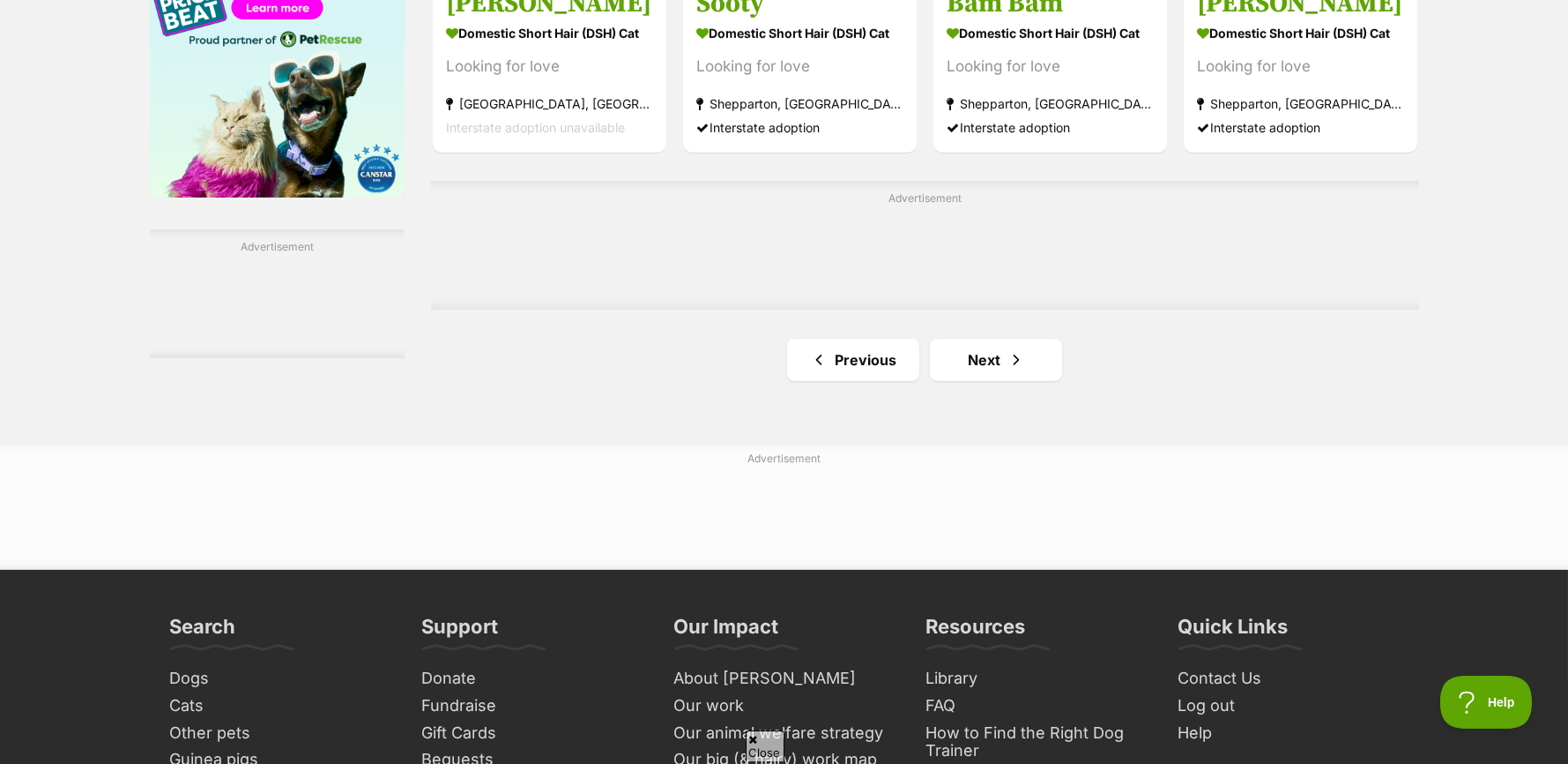
scroll to position [2911, 0]
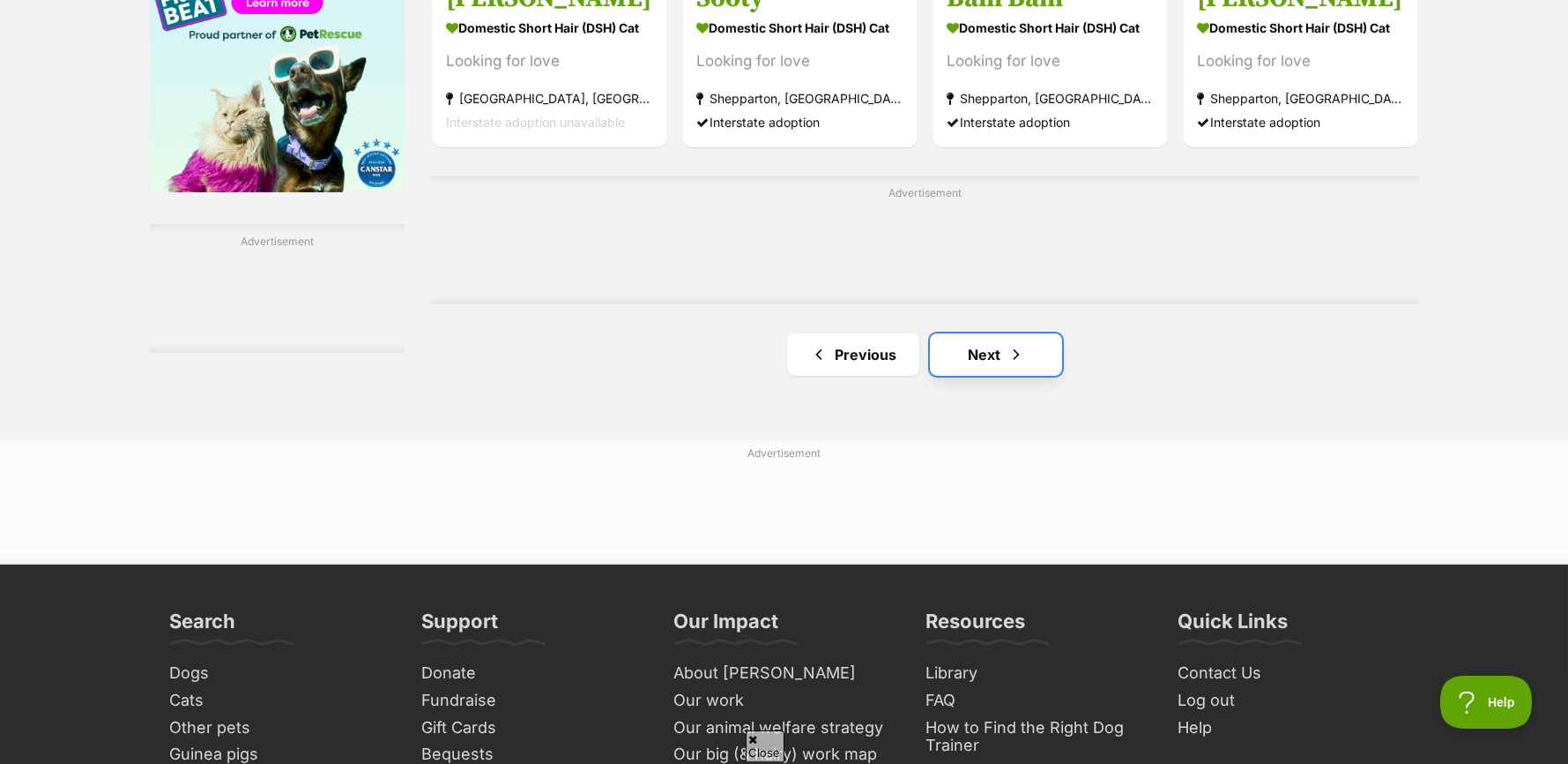
click at [984, 353] on link "Next" at bounding box center [996, 354] width 132 height 42
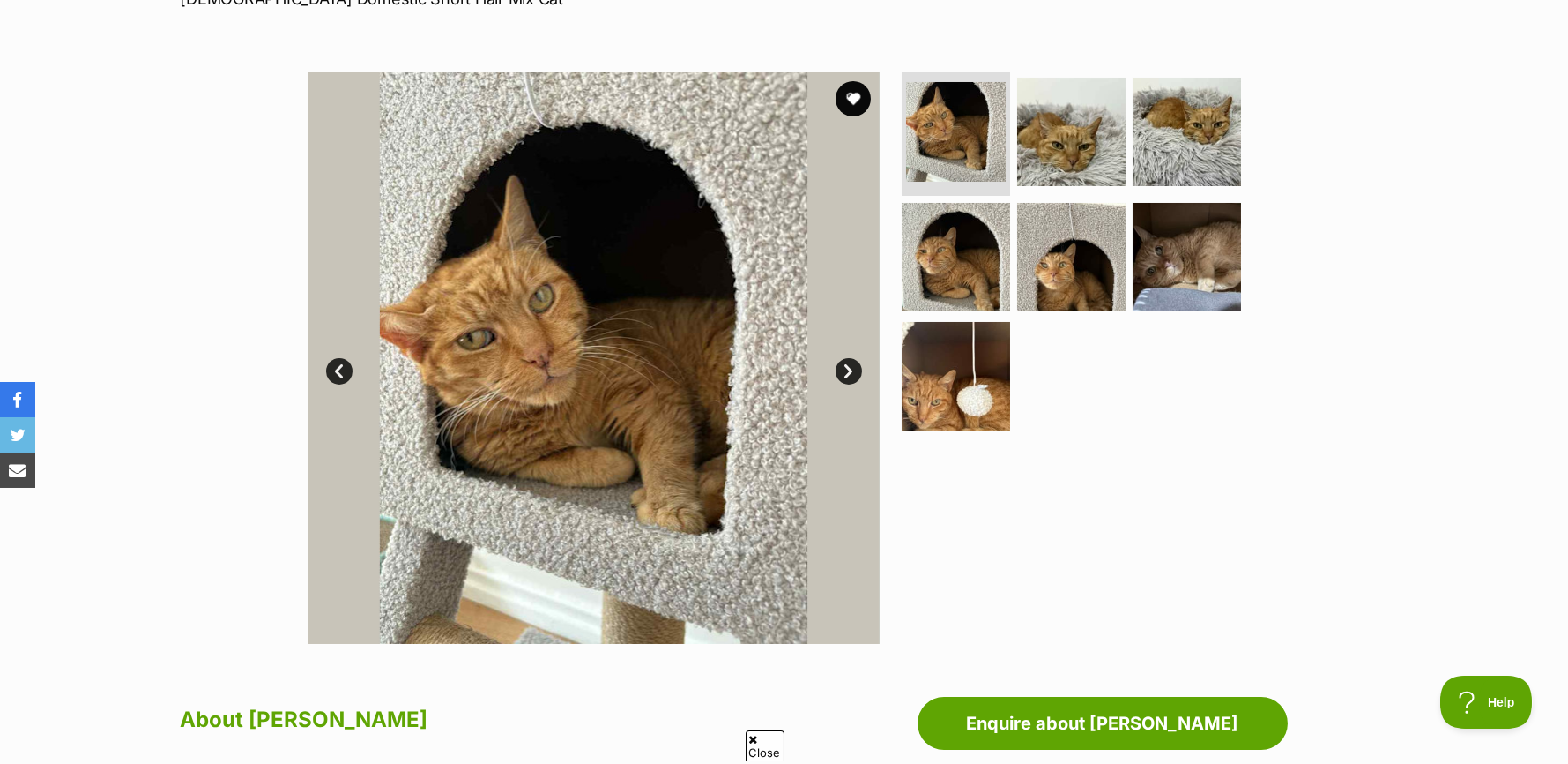
scroll to position [264, 0]
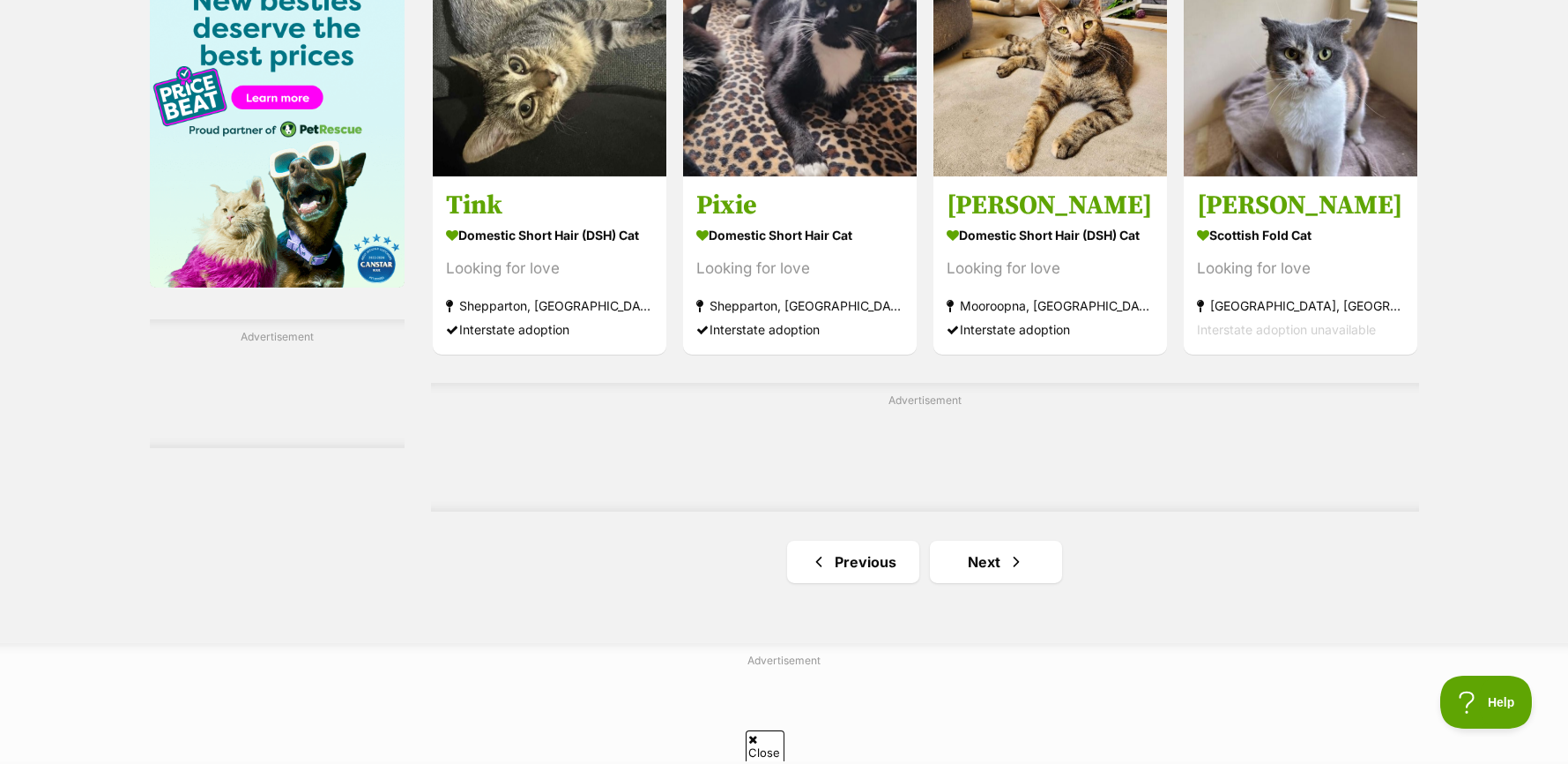
scroll to position [2822, 0]
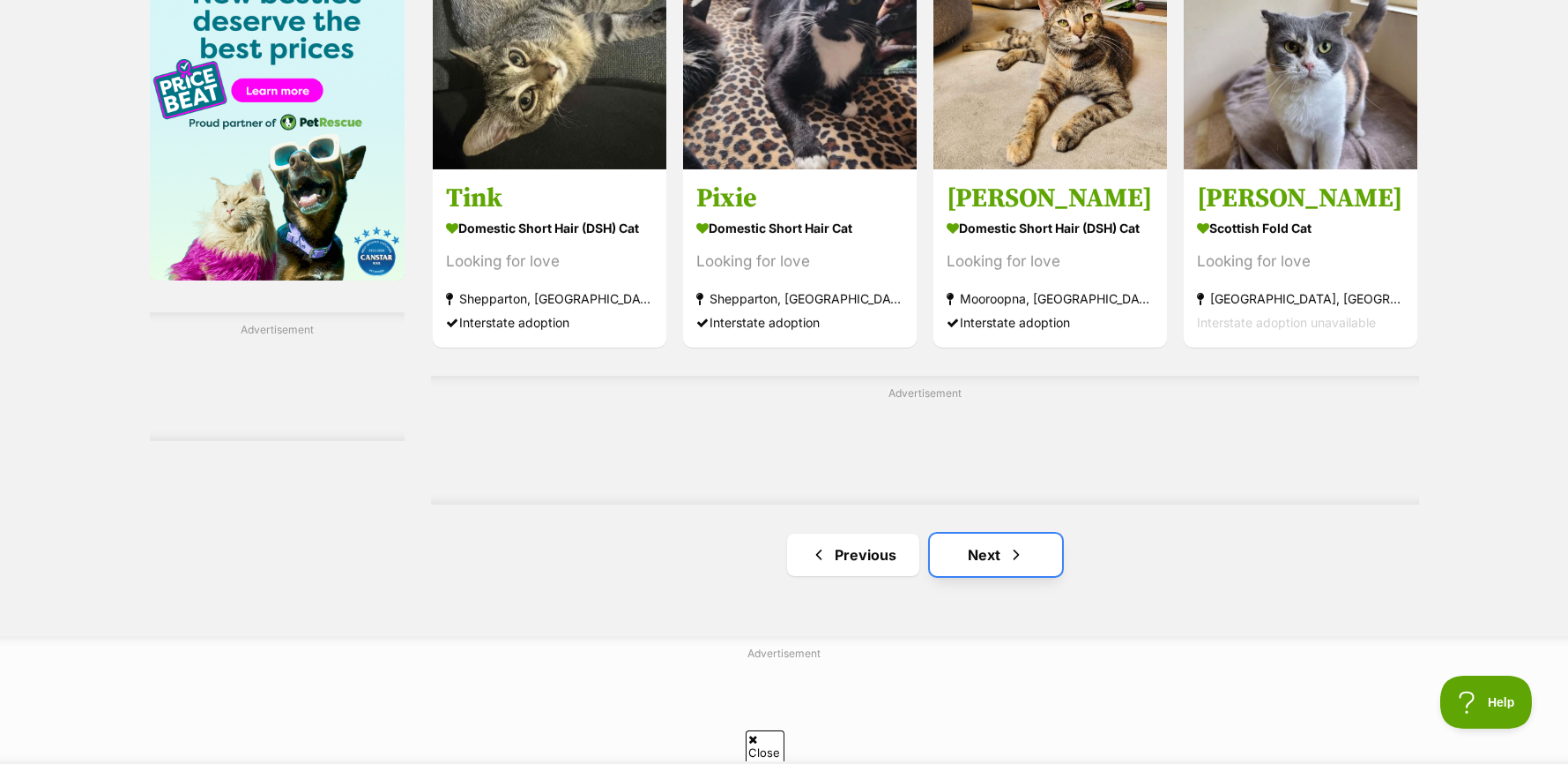
click at [1003, 553] on link "Next" at bounding box center [996, 554] width 132 height 42
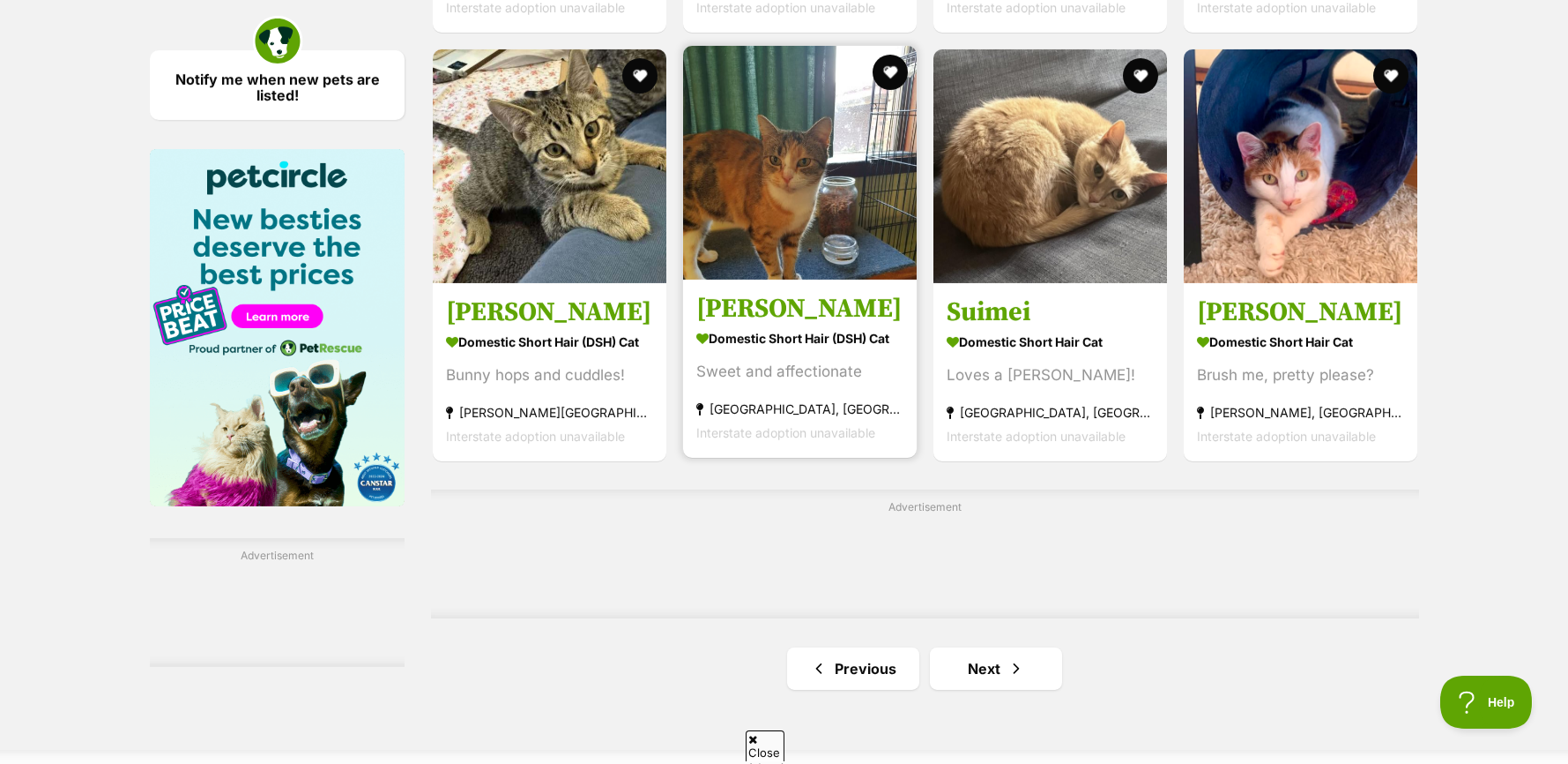
scroll to position [2645, 0]
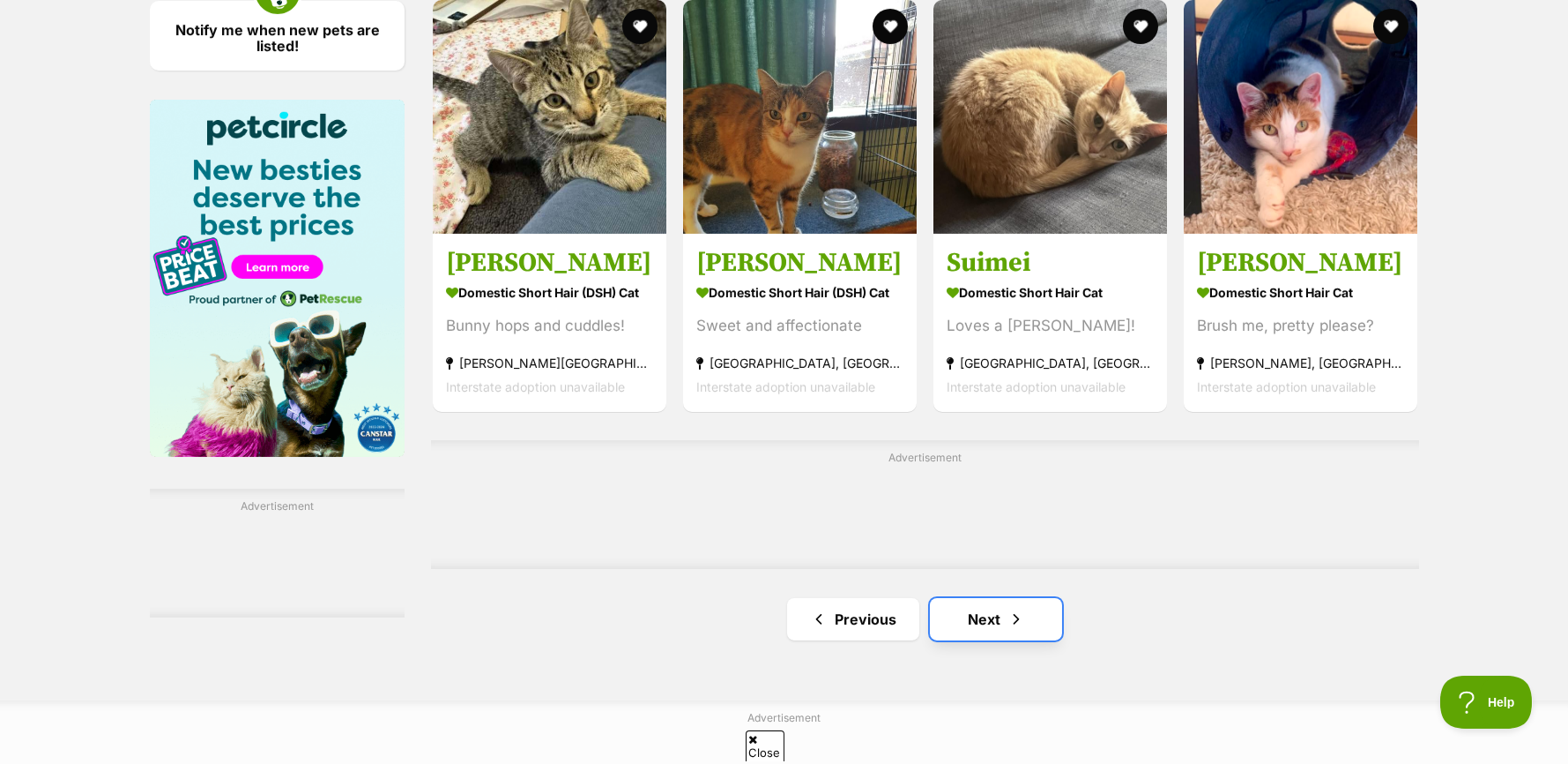
click at [994, 615] on link "Next" at bounding box center [996, 619] width 132 height 42
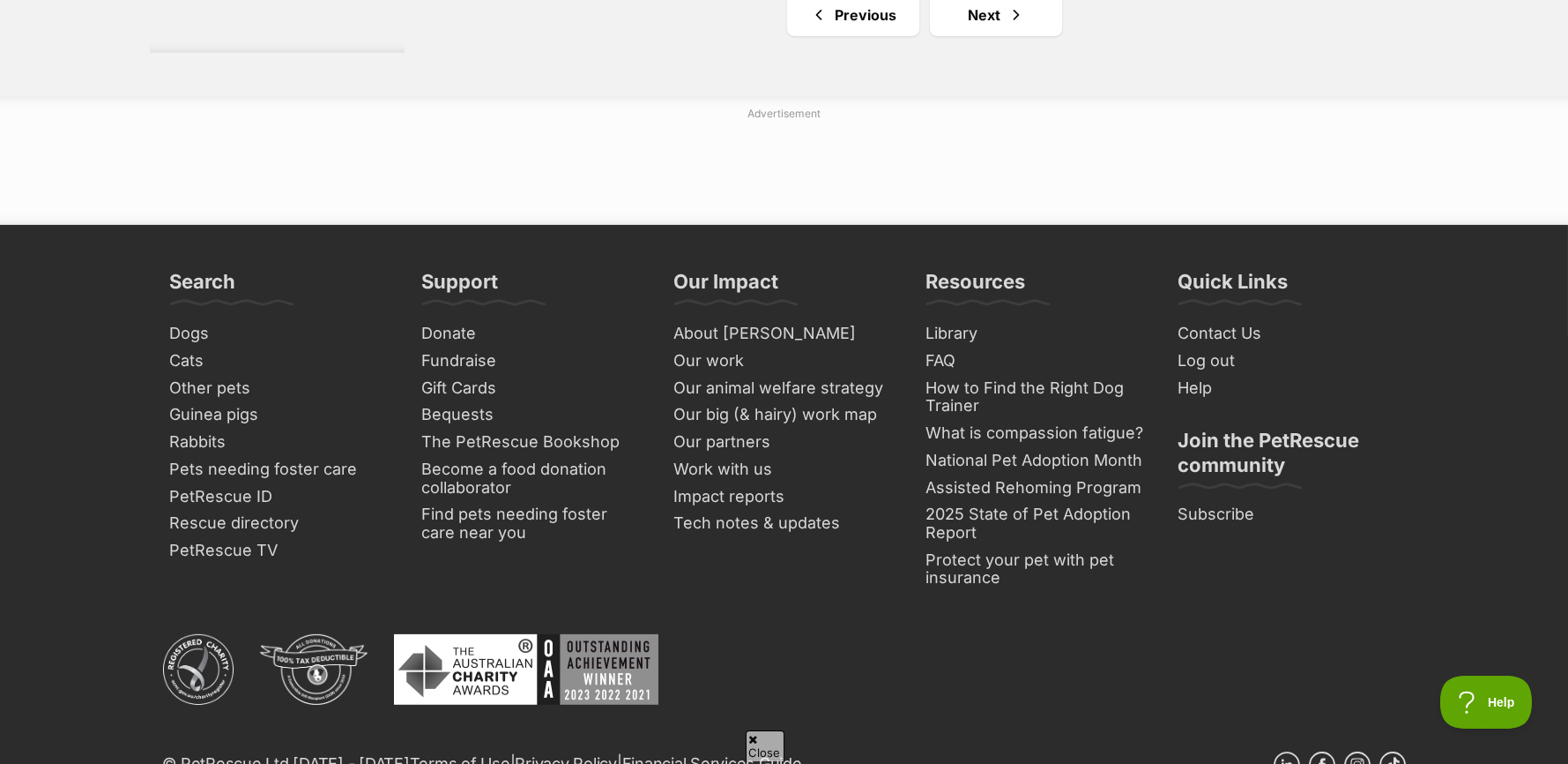
scroll to position [3263, 0]
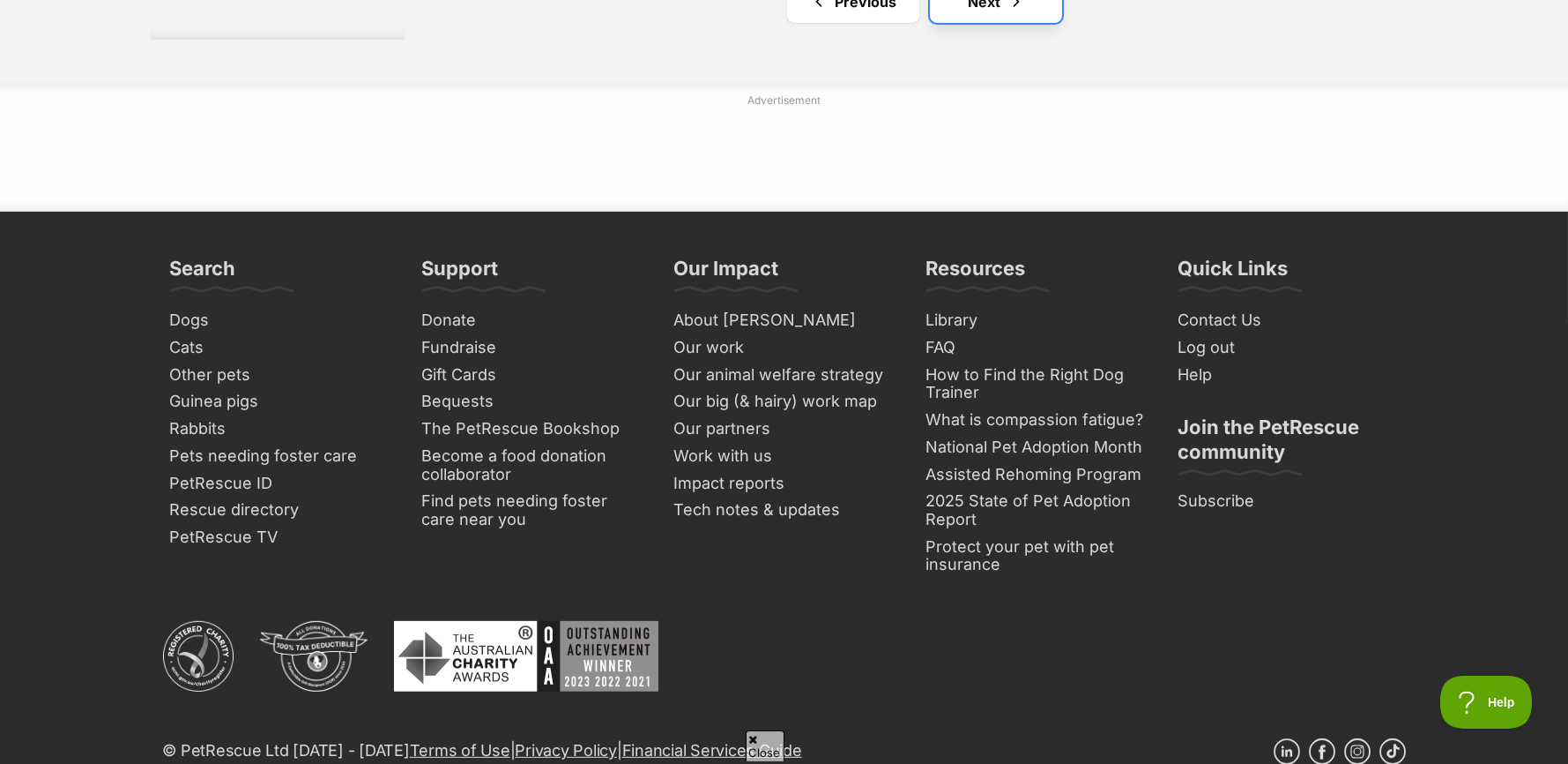
click at [975, 18] on link "Next" at bounding box center [996, 1] width 132 height 42
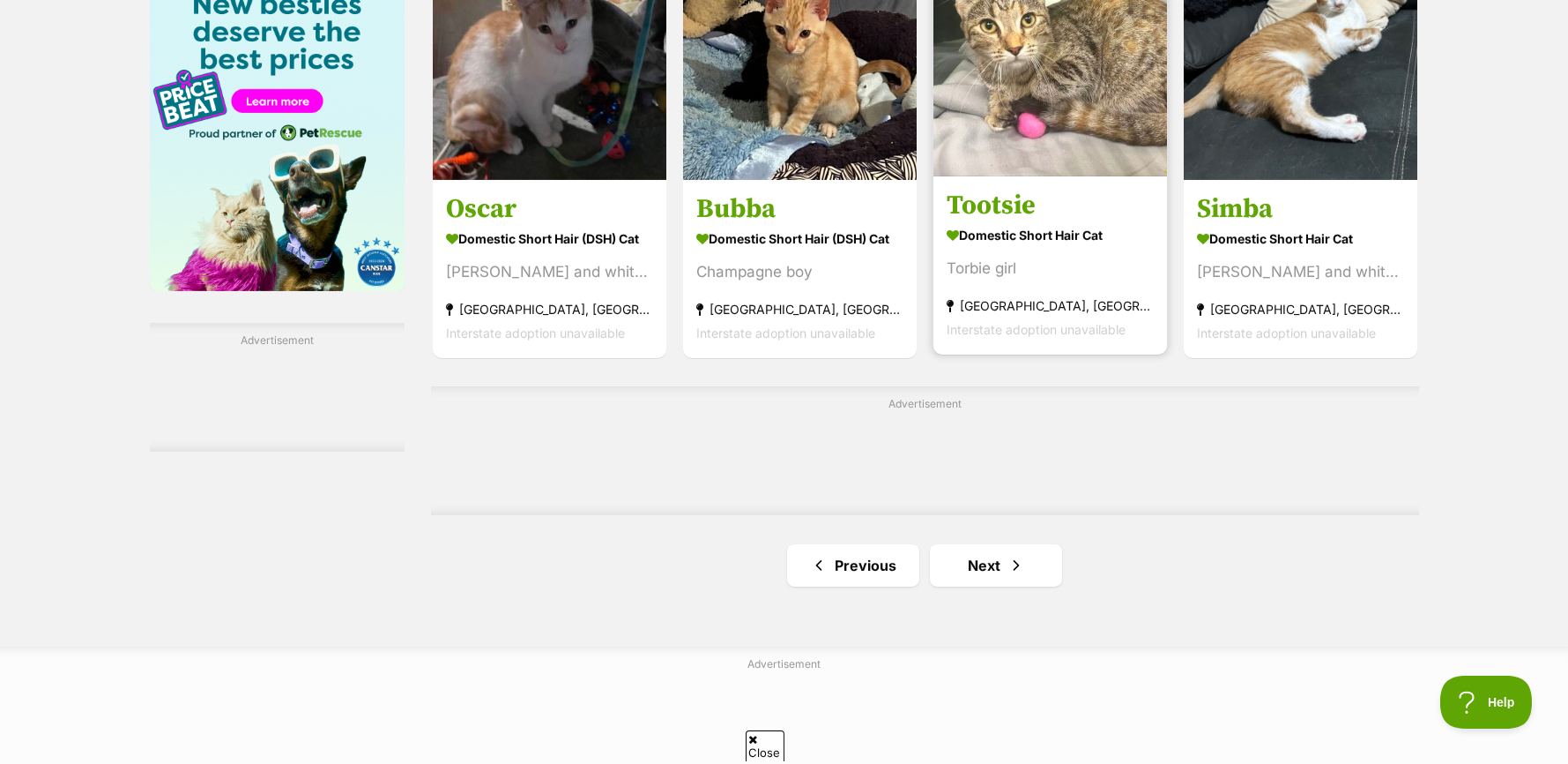
scroll to position [2822, 0]
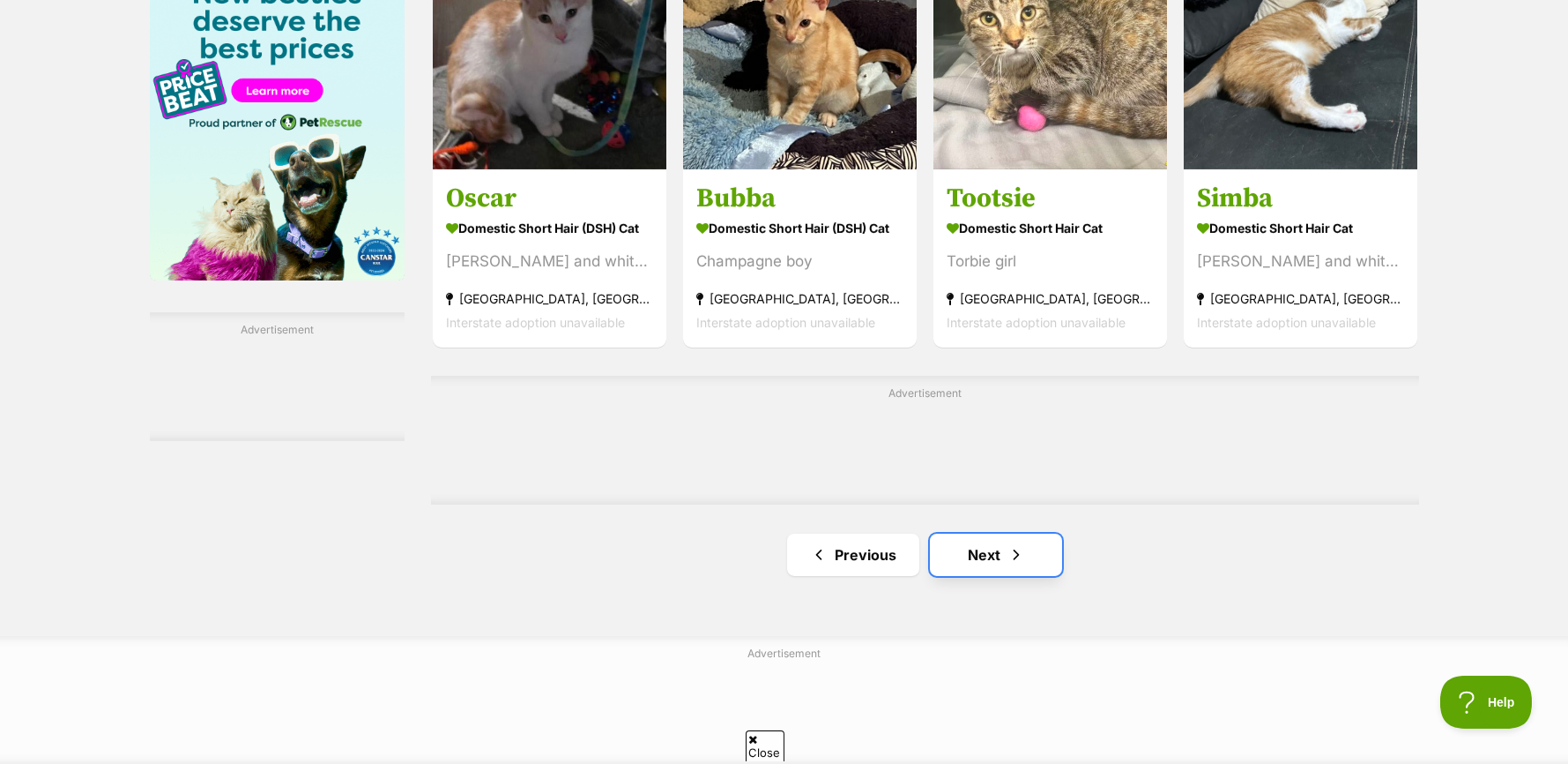
click at [979, 568] on link "Next" at bounding box center [996, 554] width 132 height 42
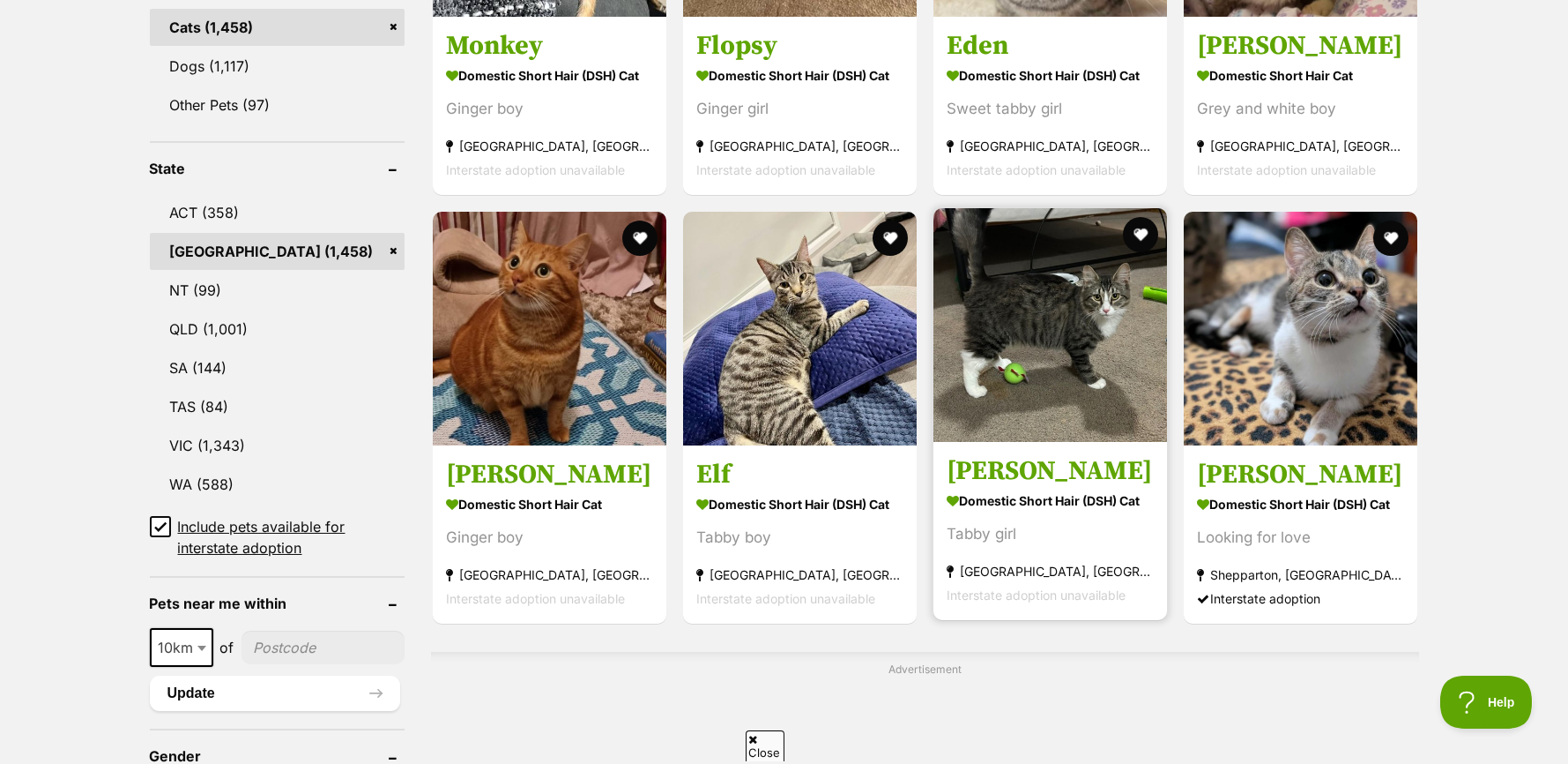
scroll to position [793, 0]
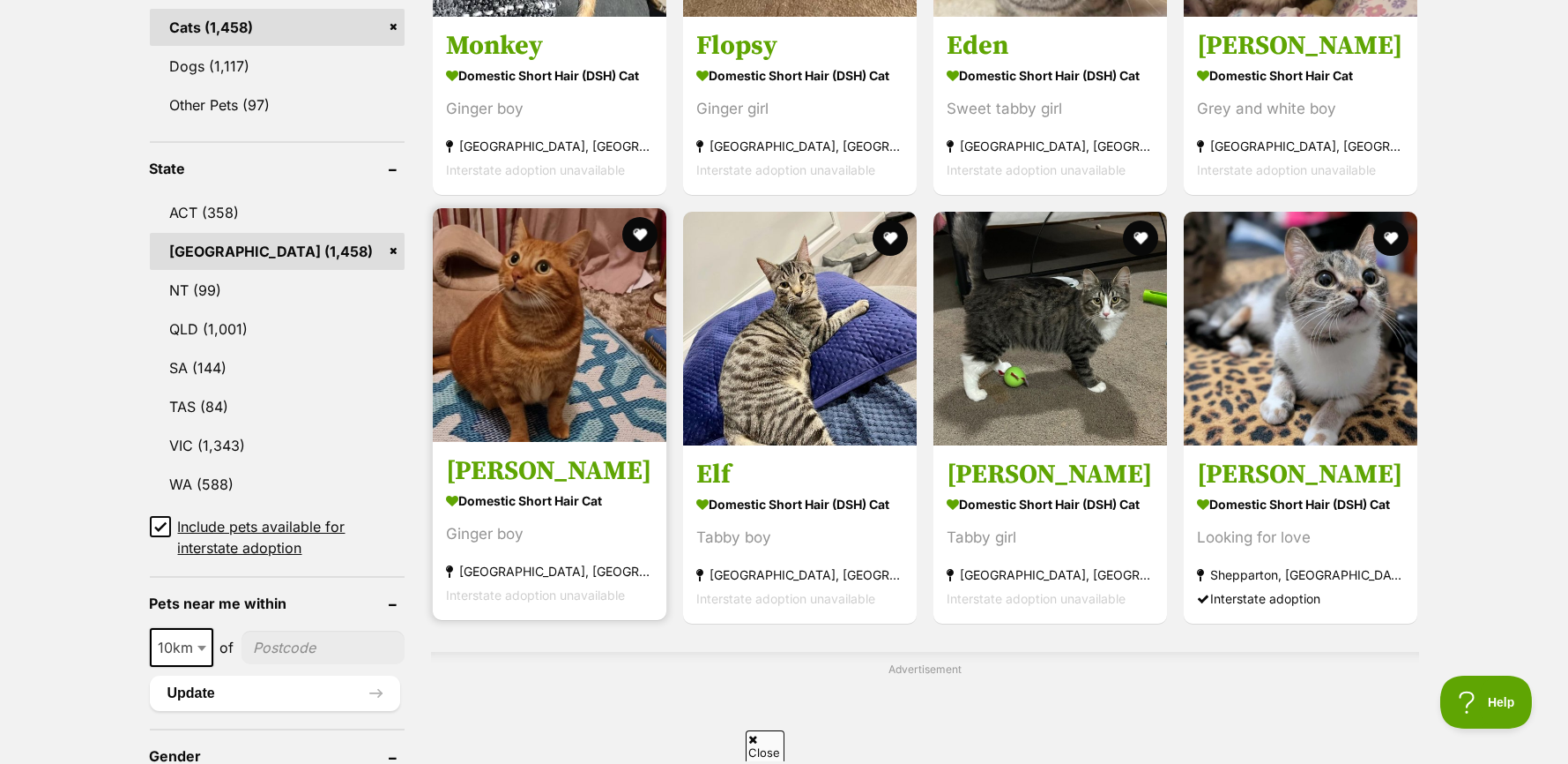
click at [539, 374] on img at bounding box center [548, 324] width 233 height 233
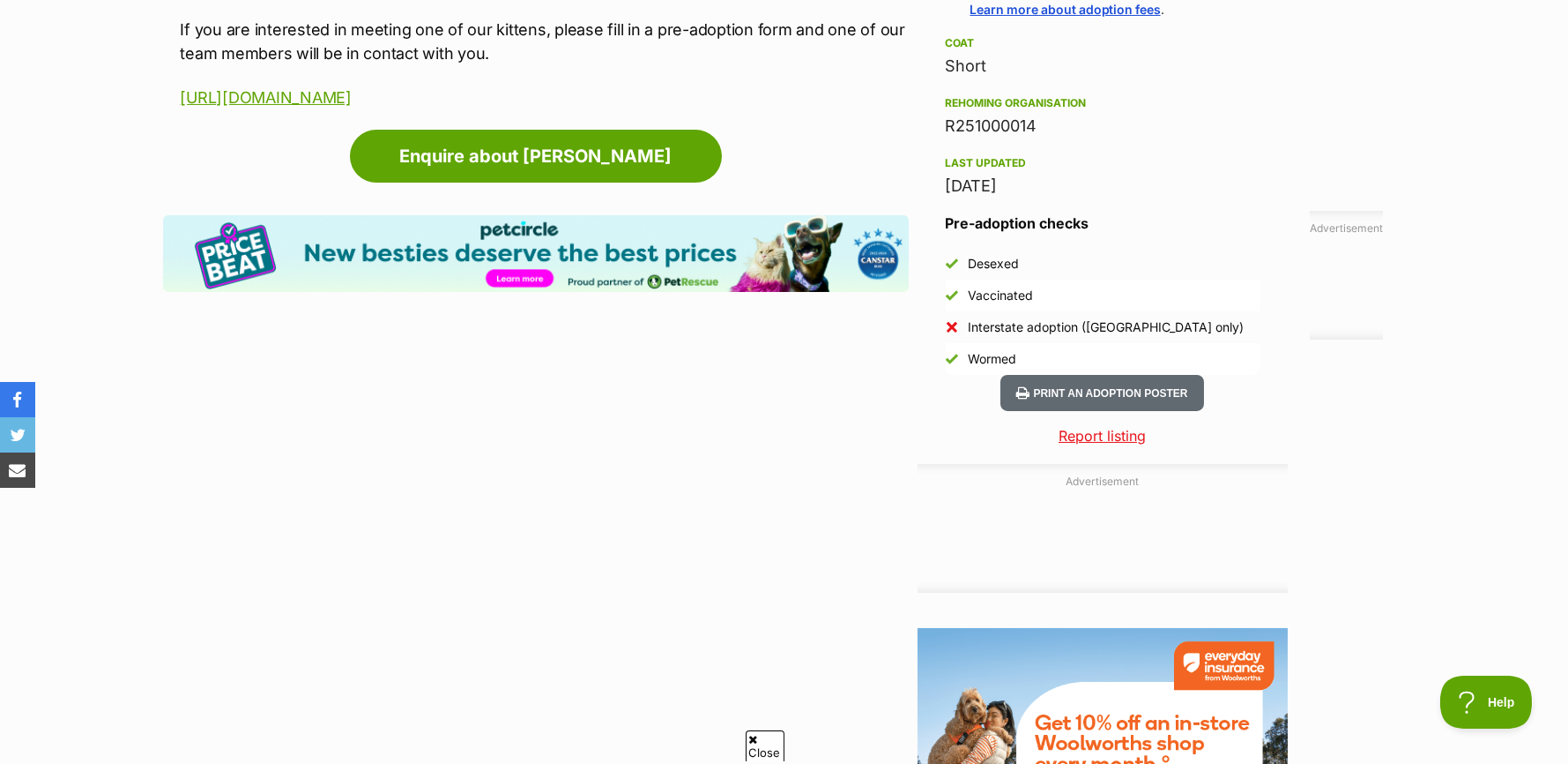
scroll to position [1499, 0]
